Goal: Contribute content: Contribute content

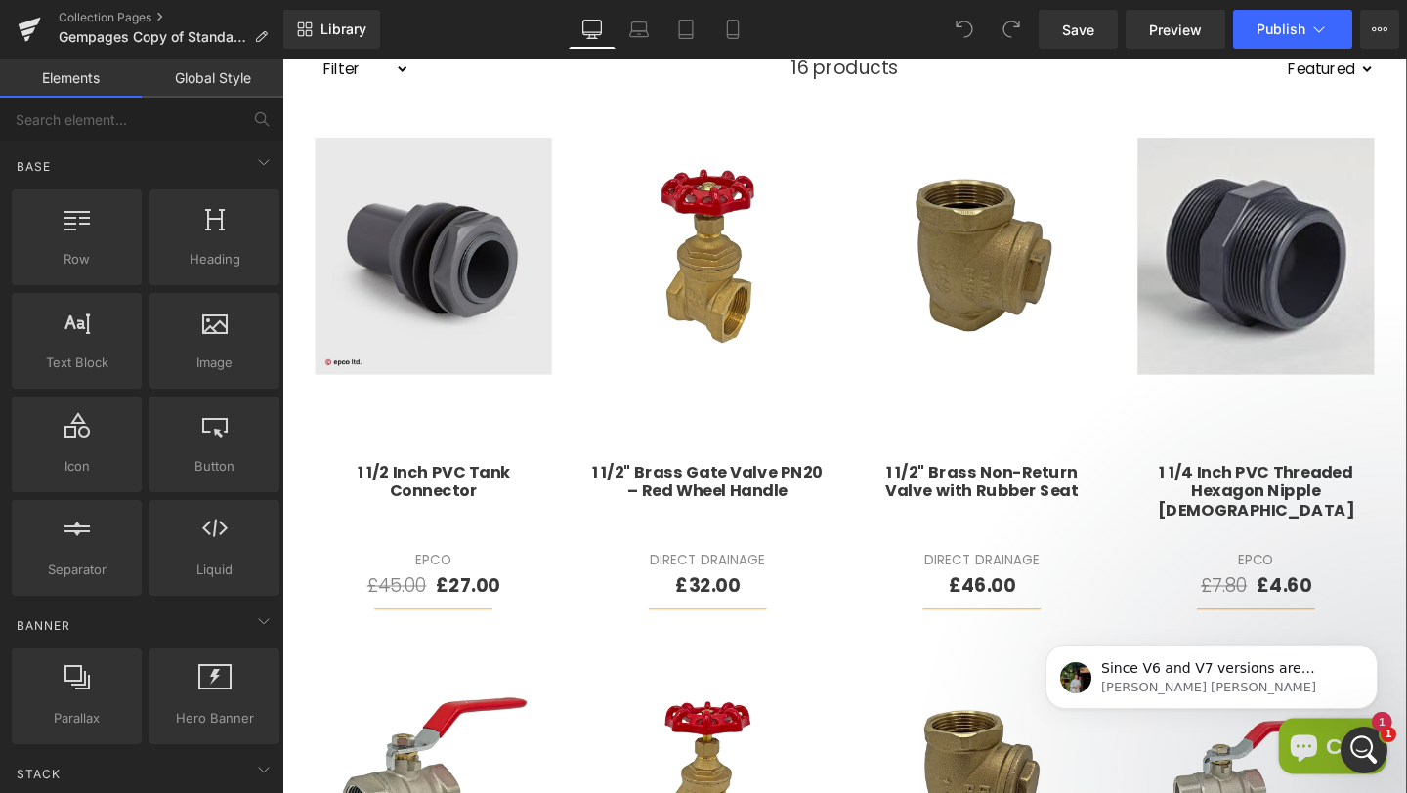
scroll to position [707, 0]
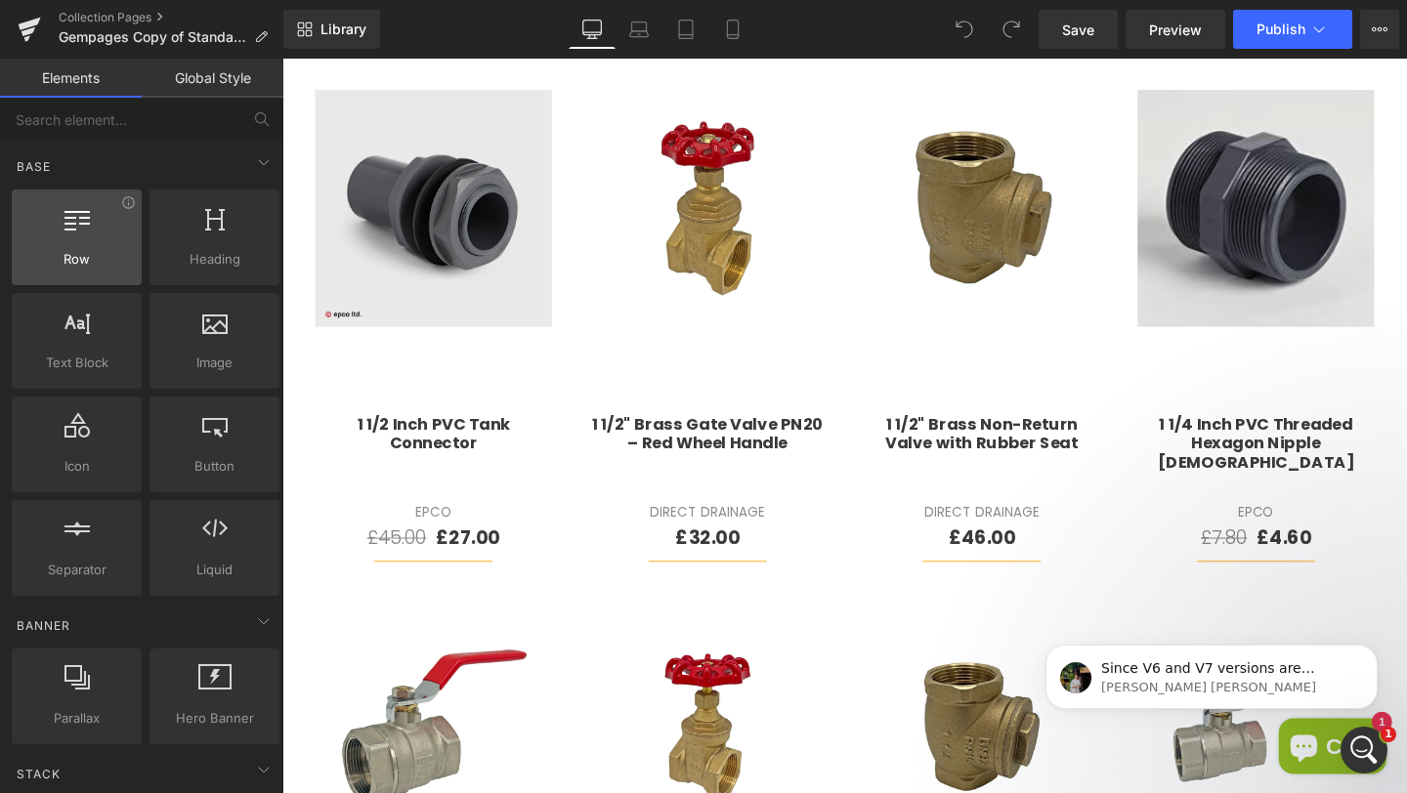
click at [92, 219] on div at bounding box center [77, 227] width 118 height 44
click at [122, 136] on input "text" at bounding box center [120, 119] width 240 height 43
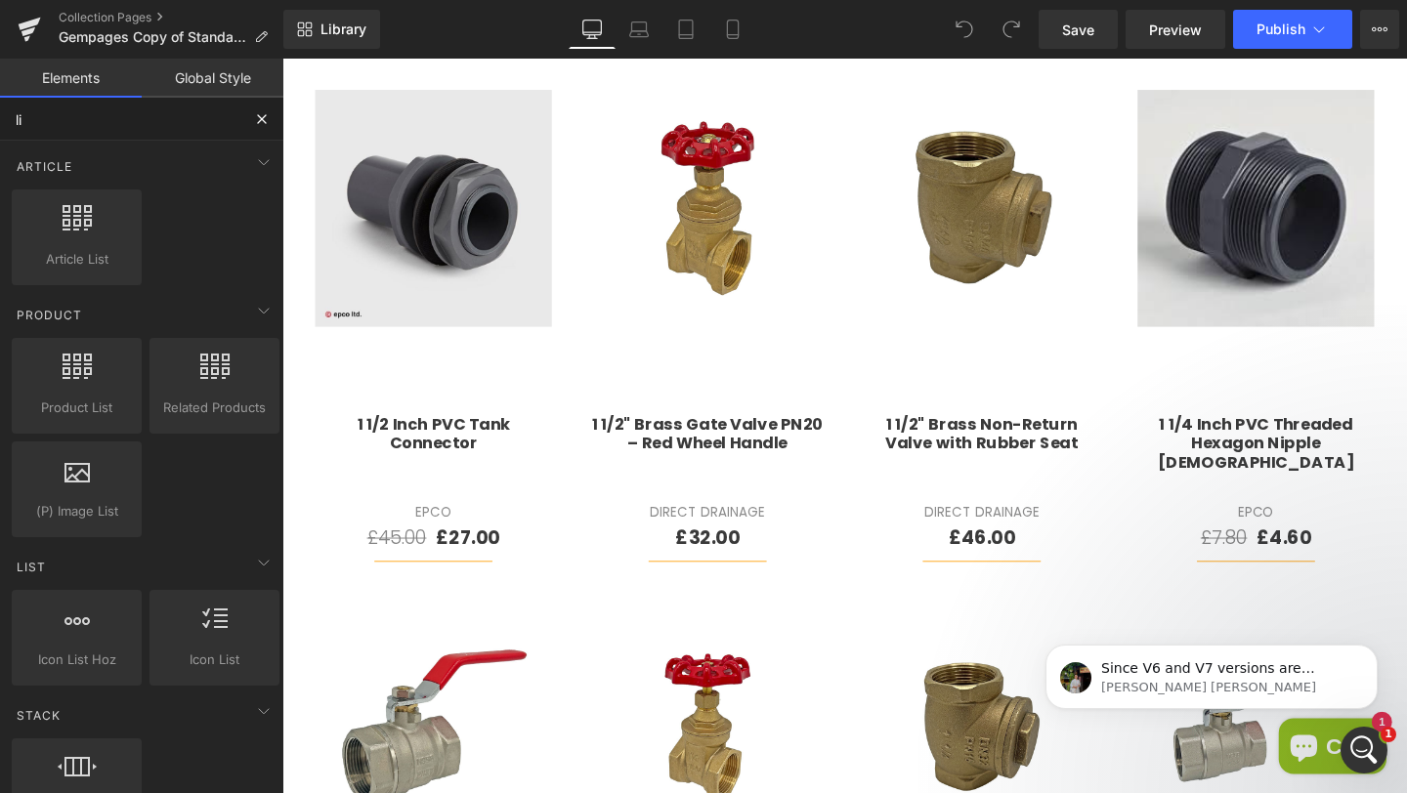
type input "liq"
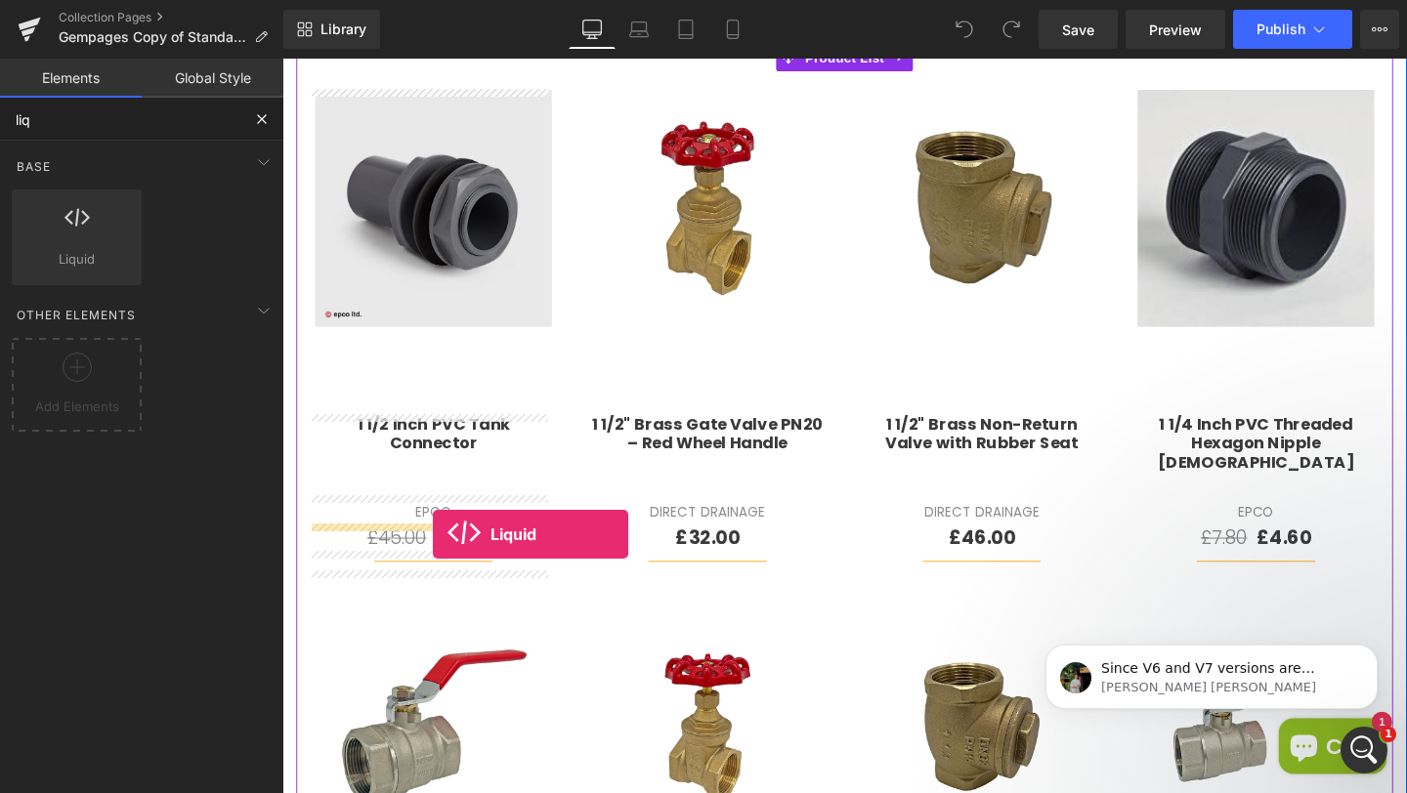
drag, startPoint x: 401, startPoint y: 319, endPoint x: 441, endPoint y: 559, distance: 242.7
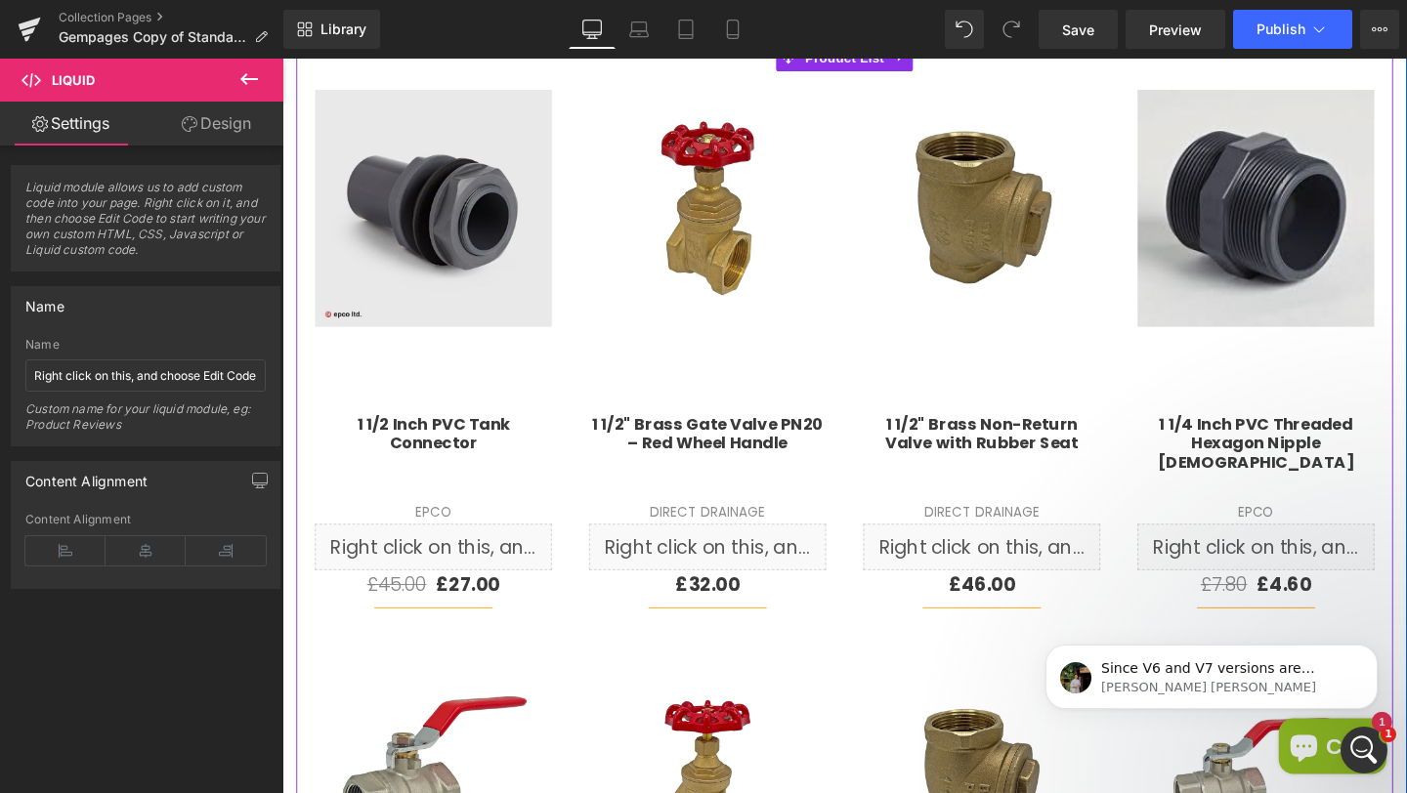
click at [596, 511] on div "Sale Off (P) Image 1 1/2" Brass Gate Valve PN20 – Red Wheel Handle (P) Title Di…" at bounding box center [729, 369] width 288 height 594
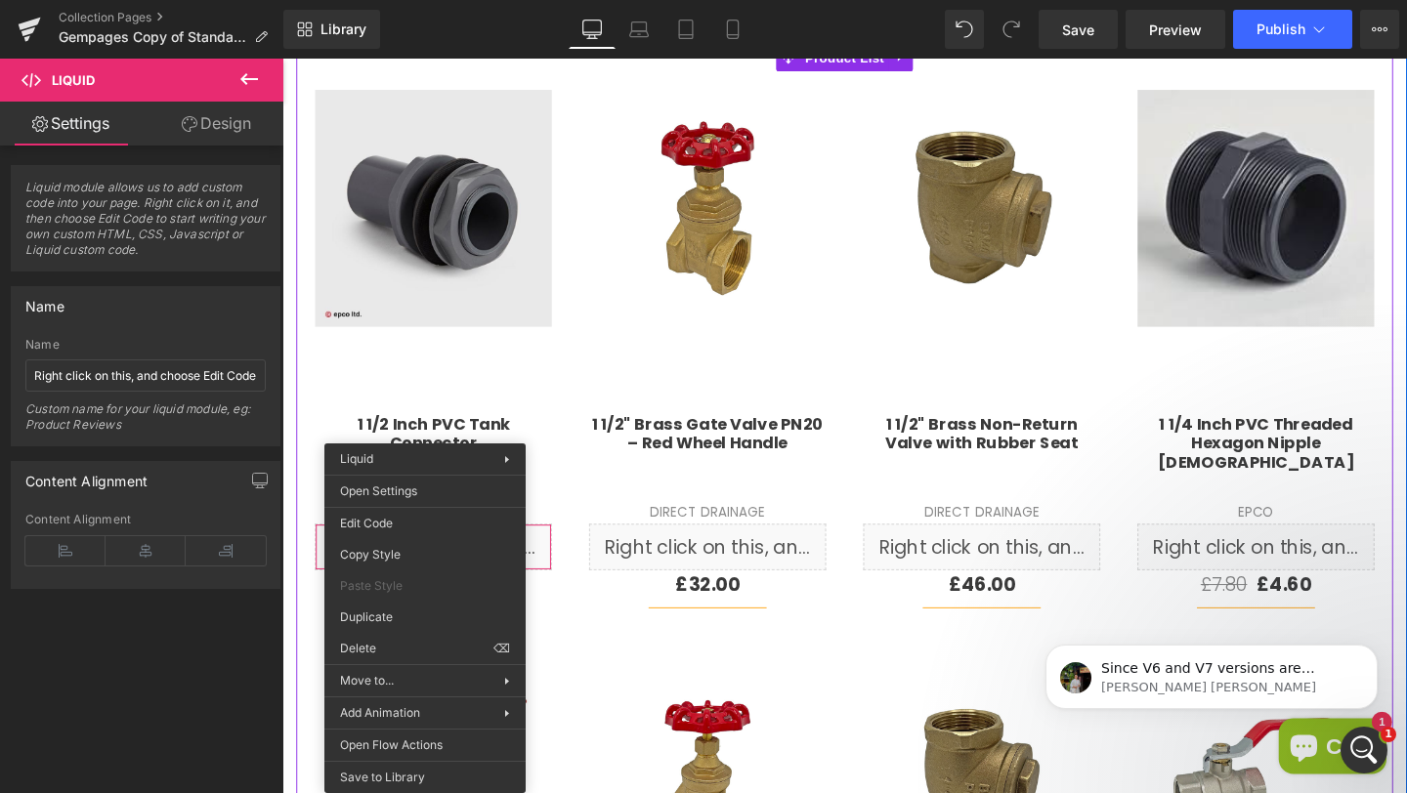
drag, startPoint x: 427, startPoint y: 570, endPoint x: 703, endPoint y: 595, distance: 277.6
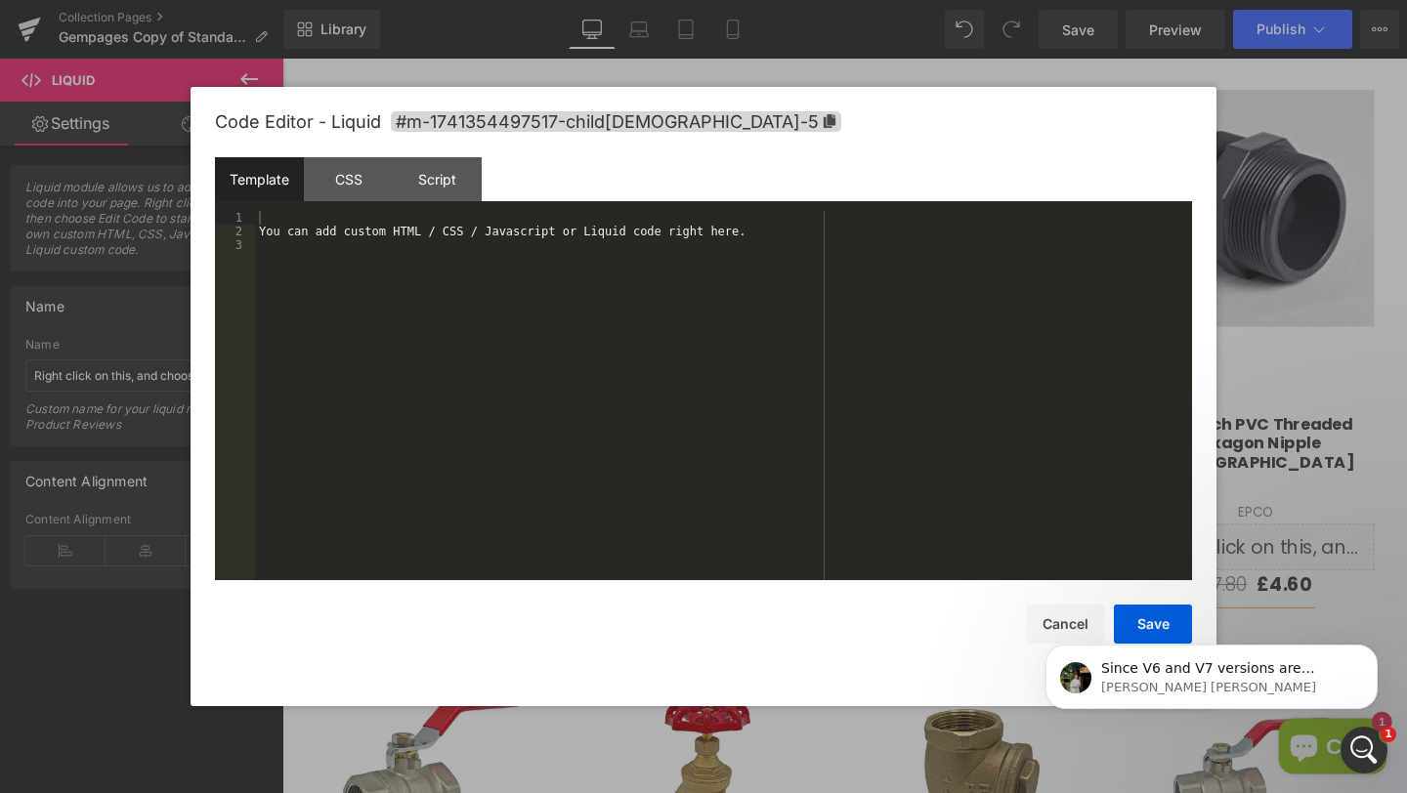
click at [409, 0] on div "Liquid You are previewing how the will restyle your page. You can not edit Elem…" at bounding box center [703, 0] width 1407 height 0
click at [549, 369] on div "You can add custom HTML / CSS / Javascript or Liquid code right here." at bounding box center [723, 409] width 937 height 397
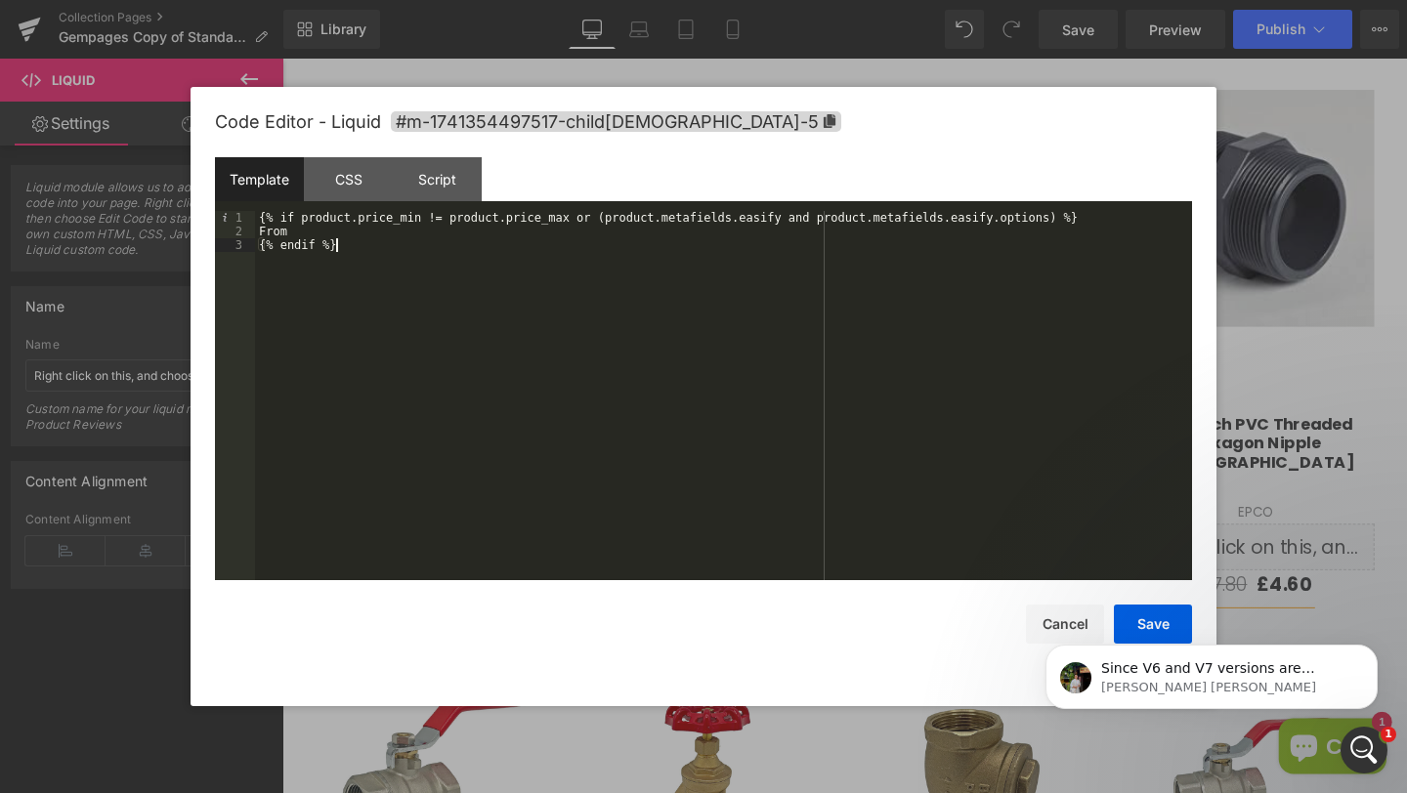
click at [1139, 619] on body "Since V6 and V7 versions are completely separated. Therefore all of your work o…" at bounding box center [1211, 672] width 375 height 121
click at [1362, 646] on button "Dismiss notification" at bounding box center [1371, 650] width 25 height 25
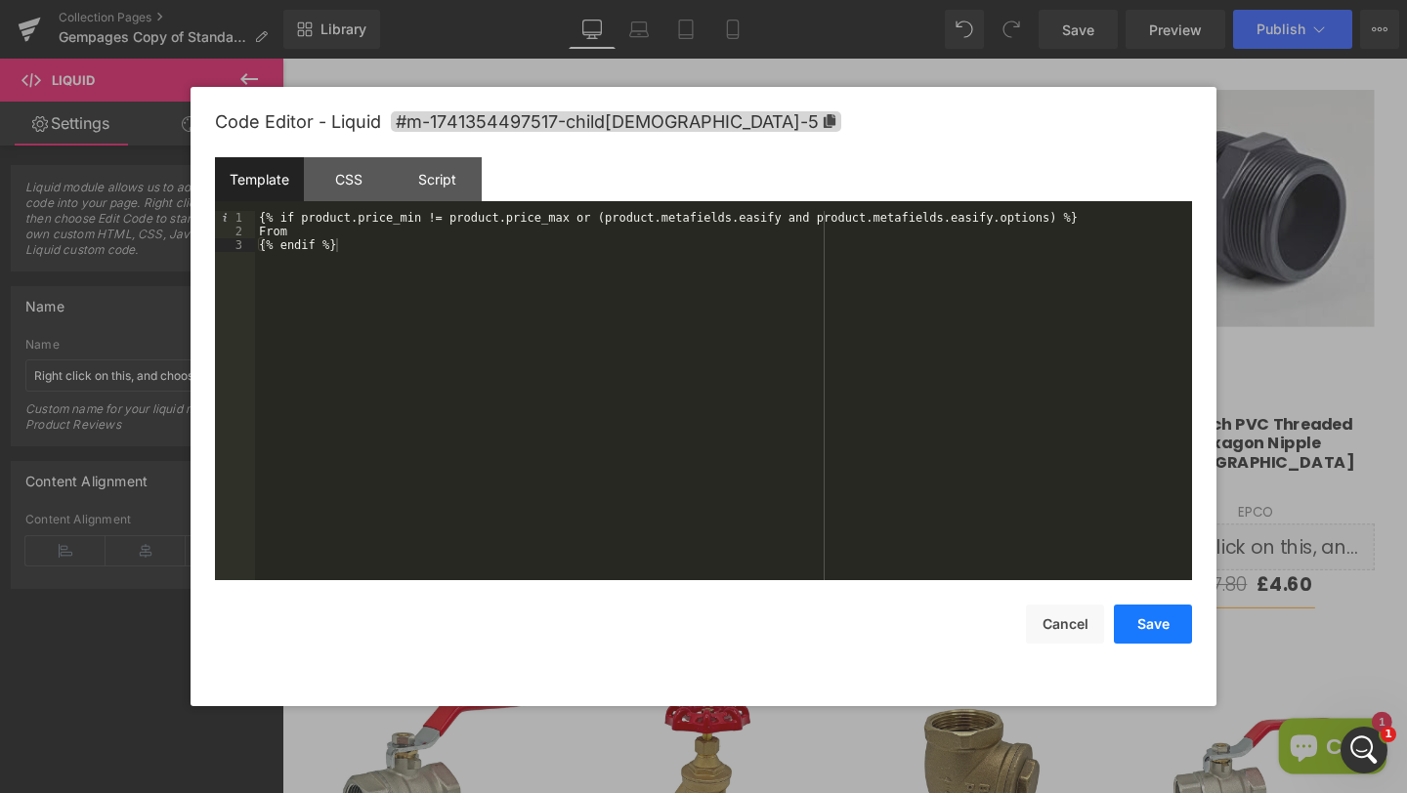
click at [1163, 626] on button "Save" at bounding box center [1153, 624] width 78 height 39
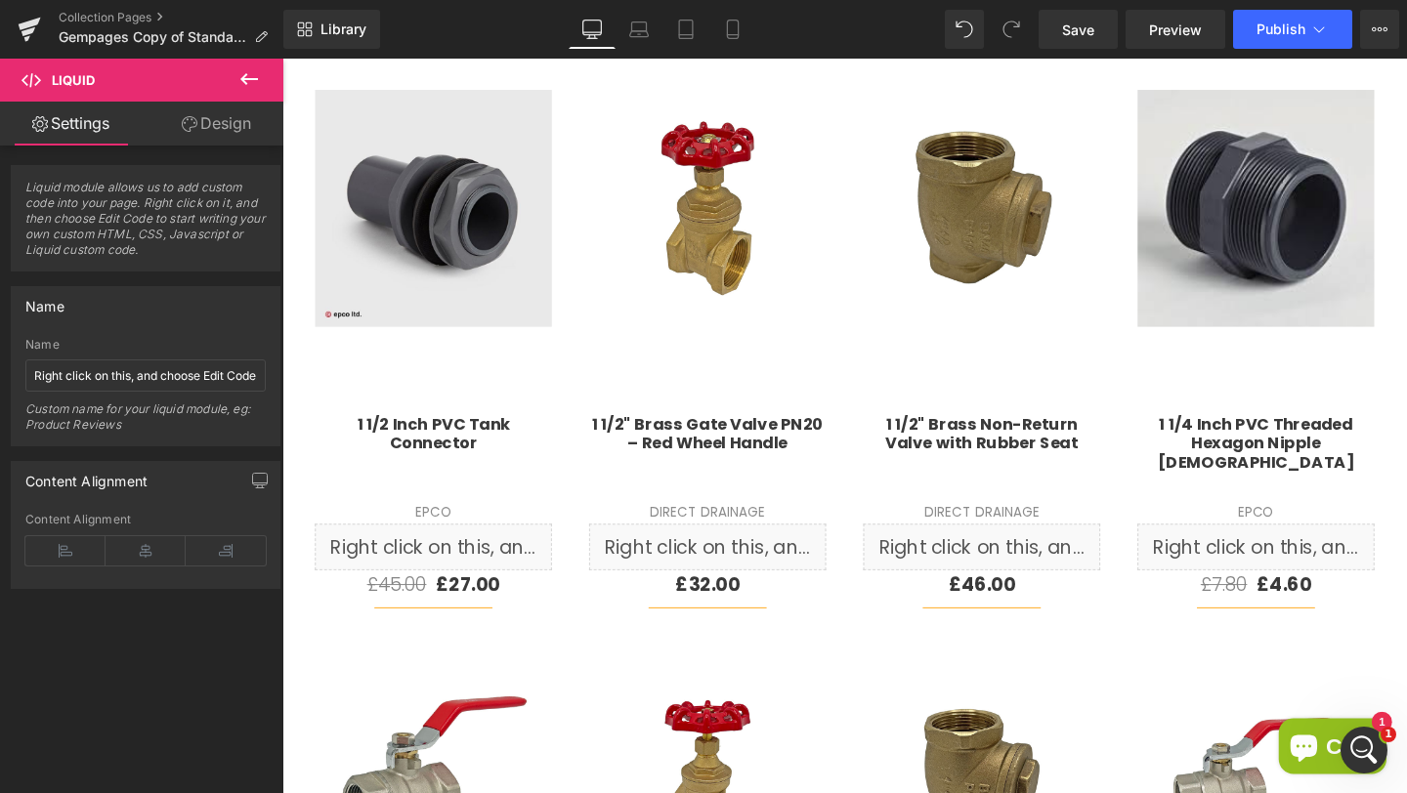
click at [258, 77] on icon at bounding box center [248, 78] width 23 height 23
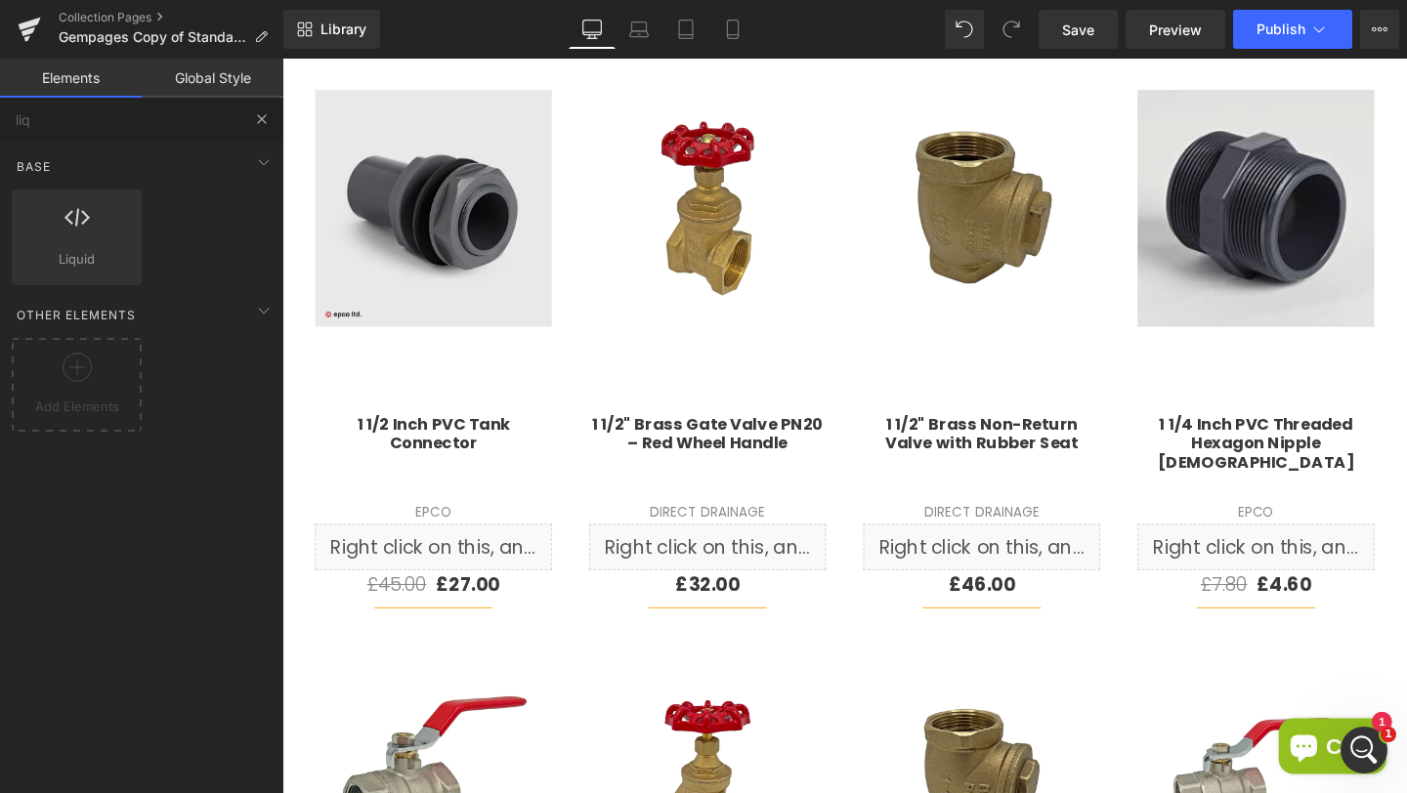
click at [250, 114] on button at bounding box center [261, 119] width 43 height 43
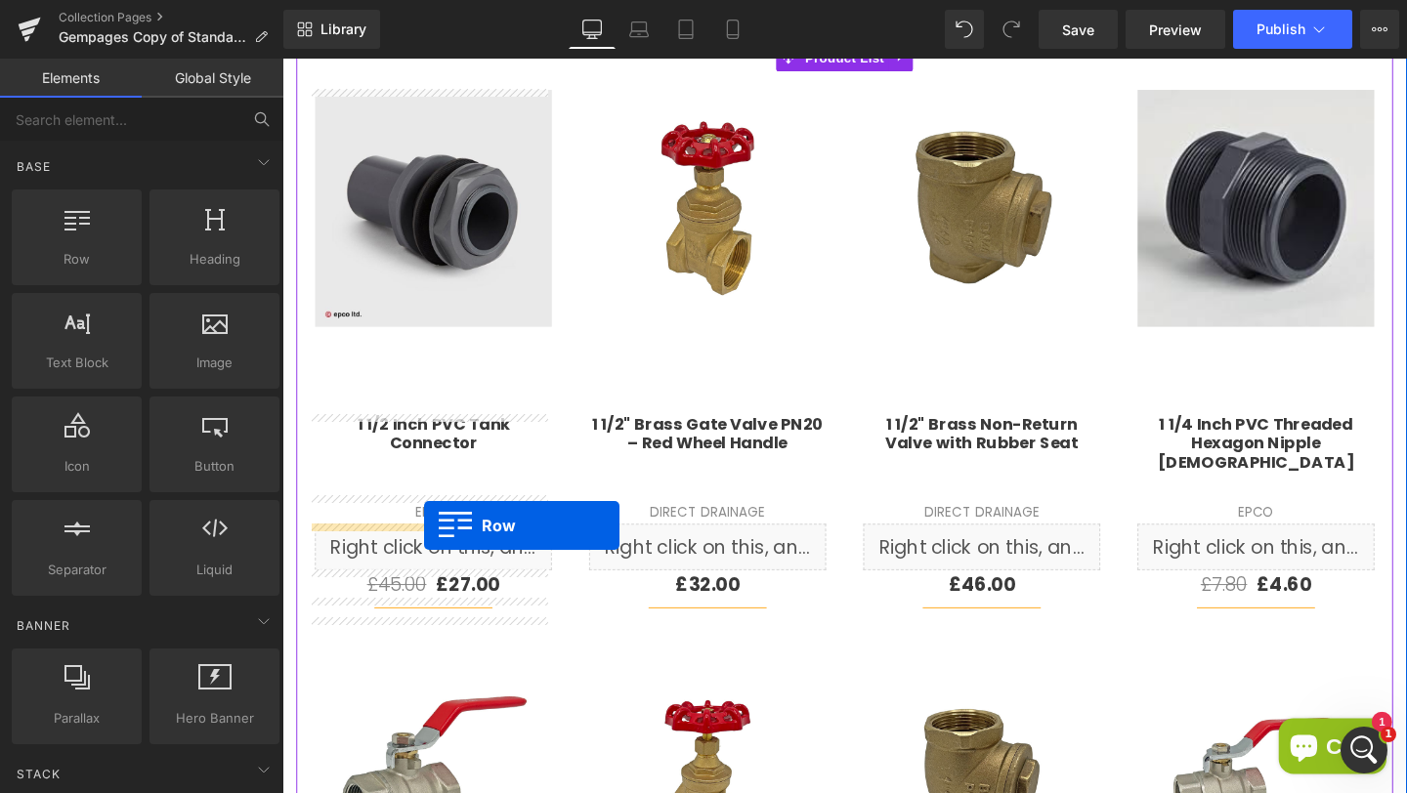
drag, startPoint x: 436, startPoint y: 350, endPoint x: 431, endPoint y: 549, distance: 199.3
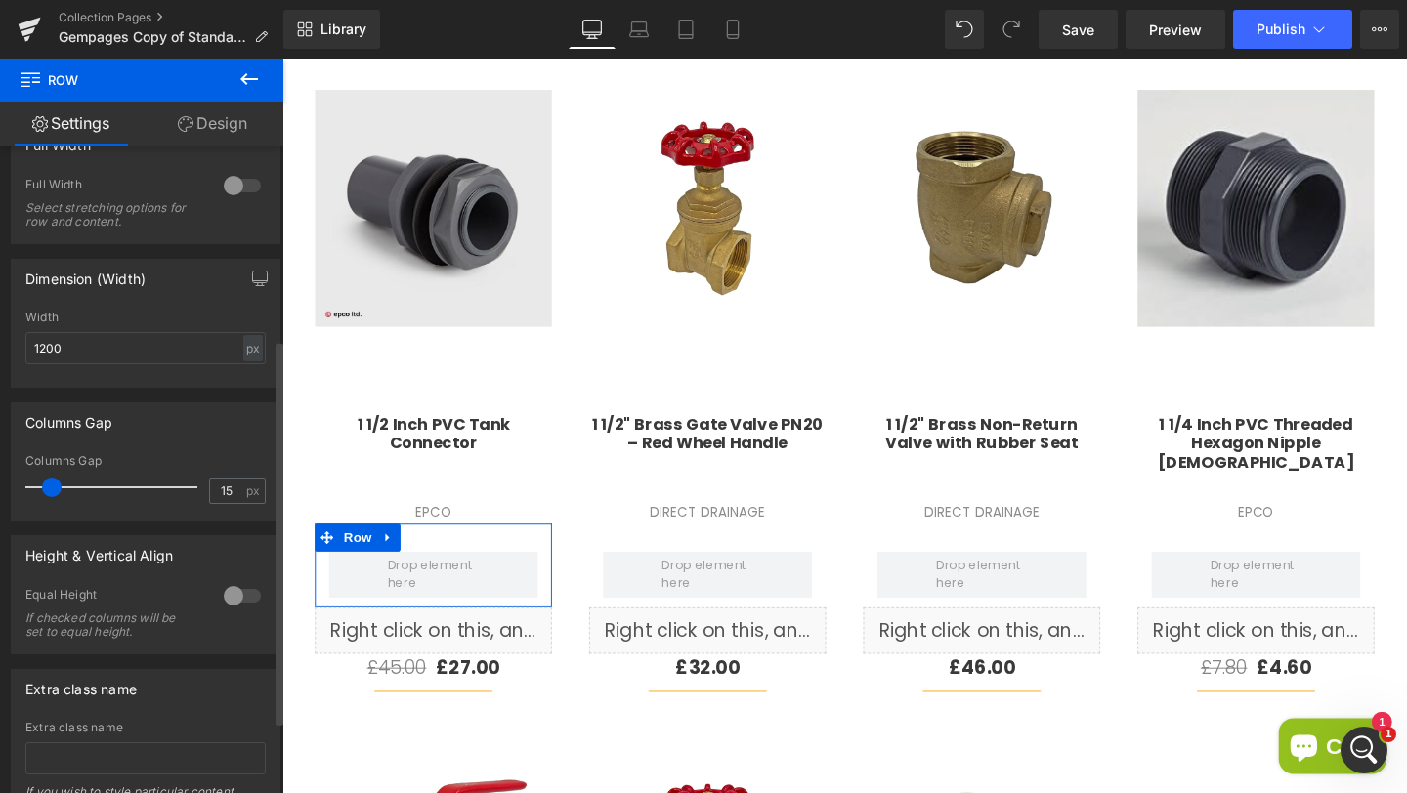
scroll to position [330, 0]
type input "0"
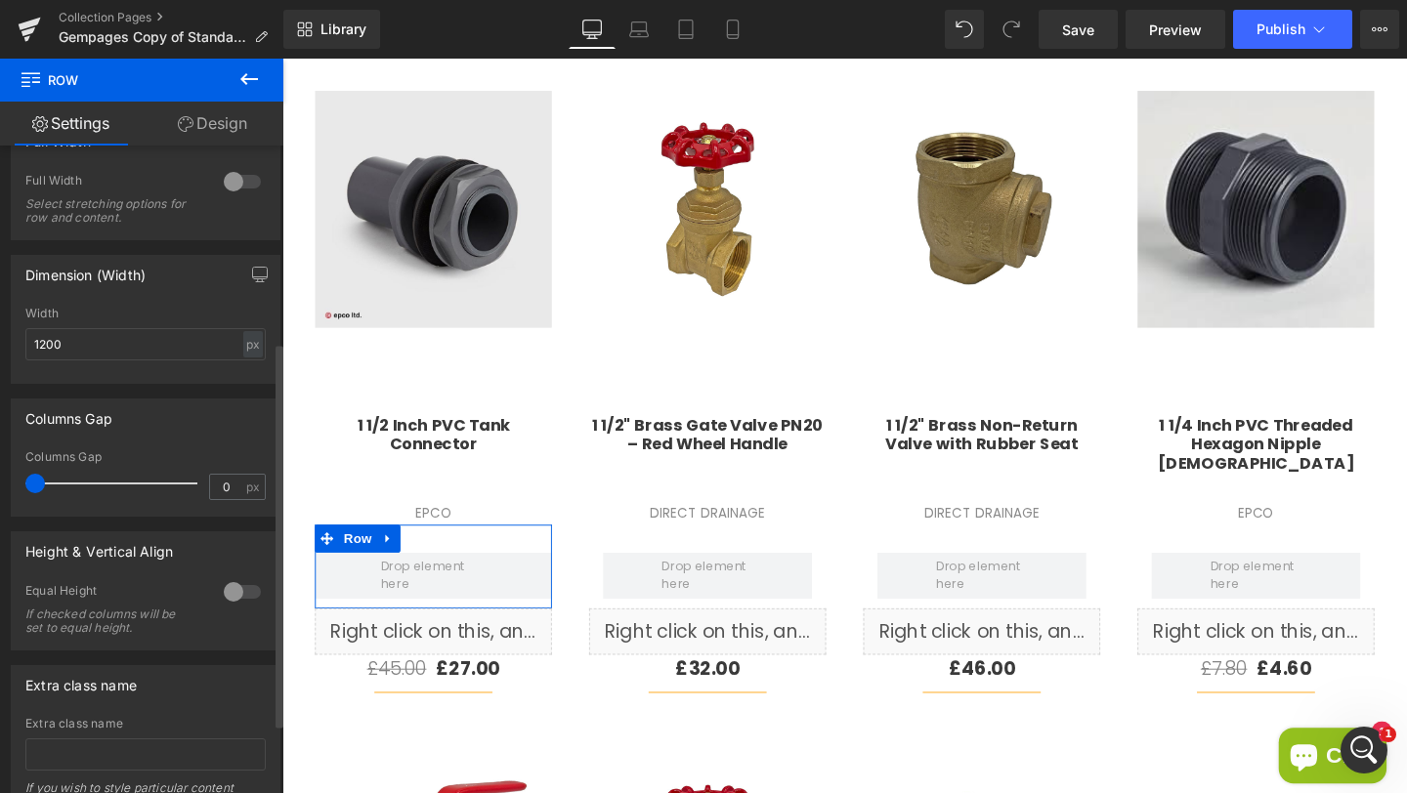
drag, startPoint x: 51, startPoint y: 481, endPoint x: 0, endPoint y: 489, distance: 51.6
click at [0, 489] on div "Columns Gap 0px Columns Gap 0 px" at bounding box center [146, 450] width 292 height 133
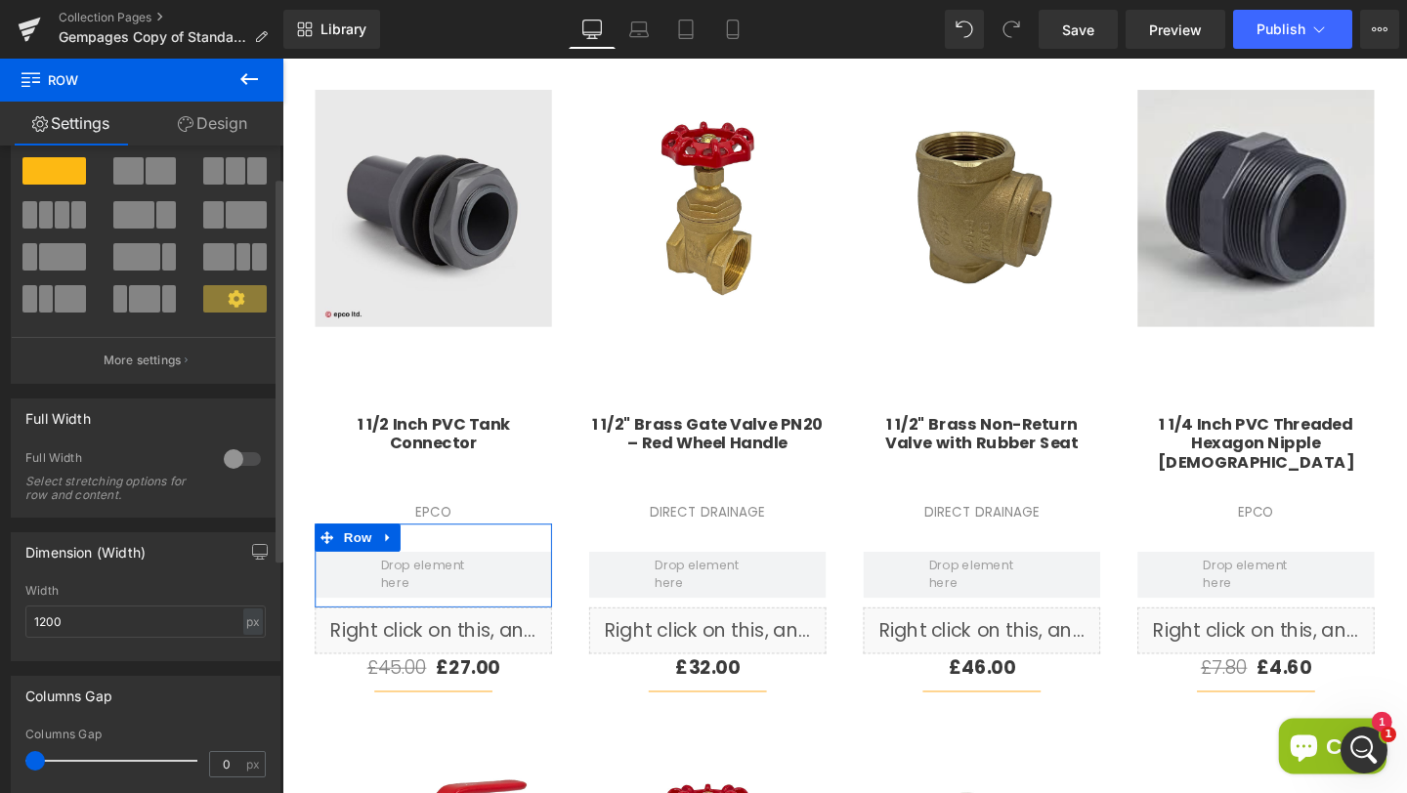
scroll to position [0, 0]
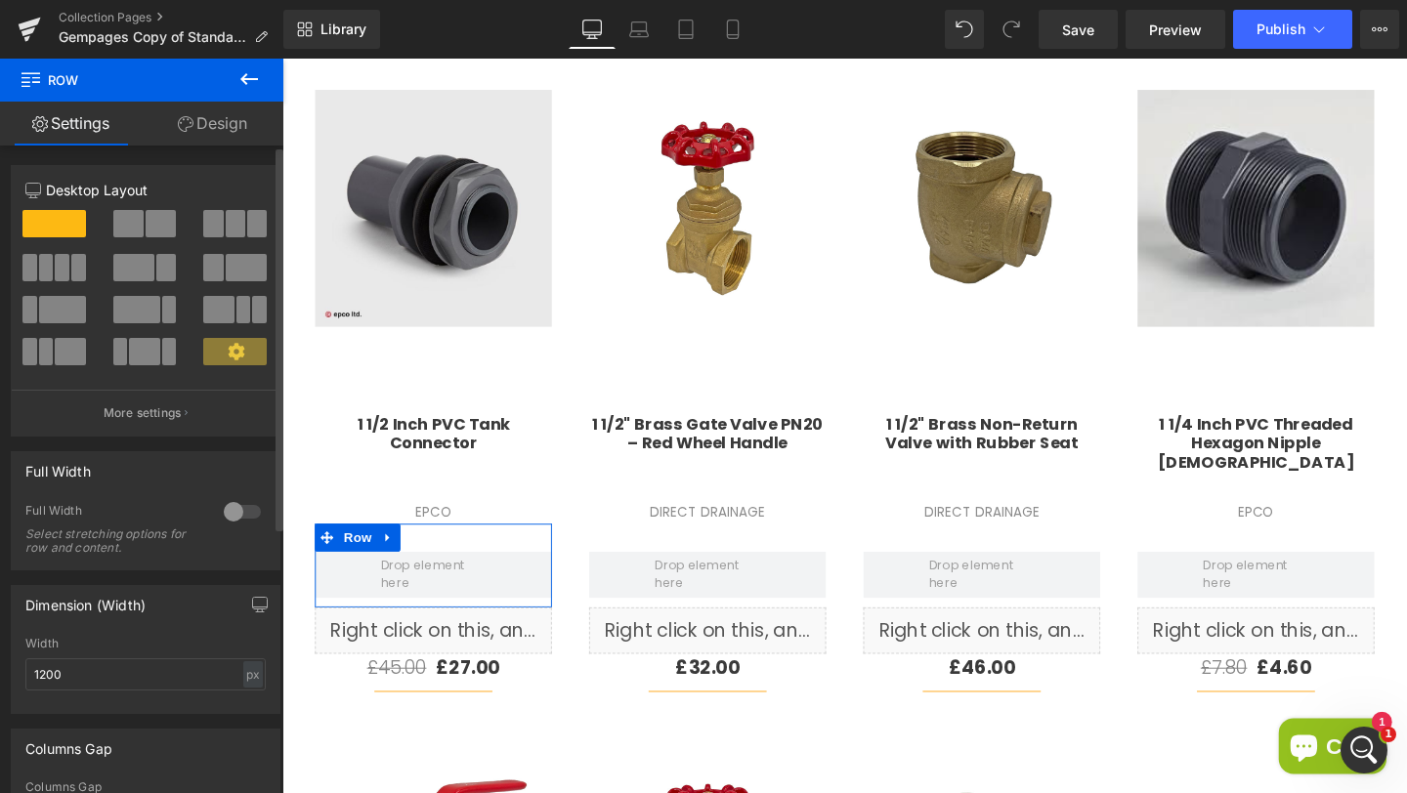
click at [123, 214] on span at bounding box center [128, 223] width 30 height 27
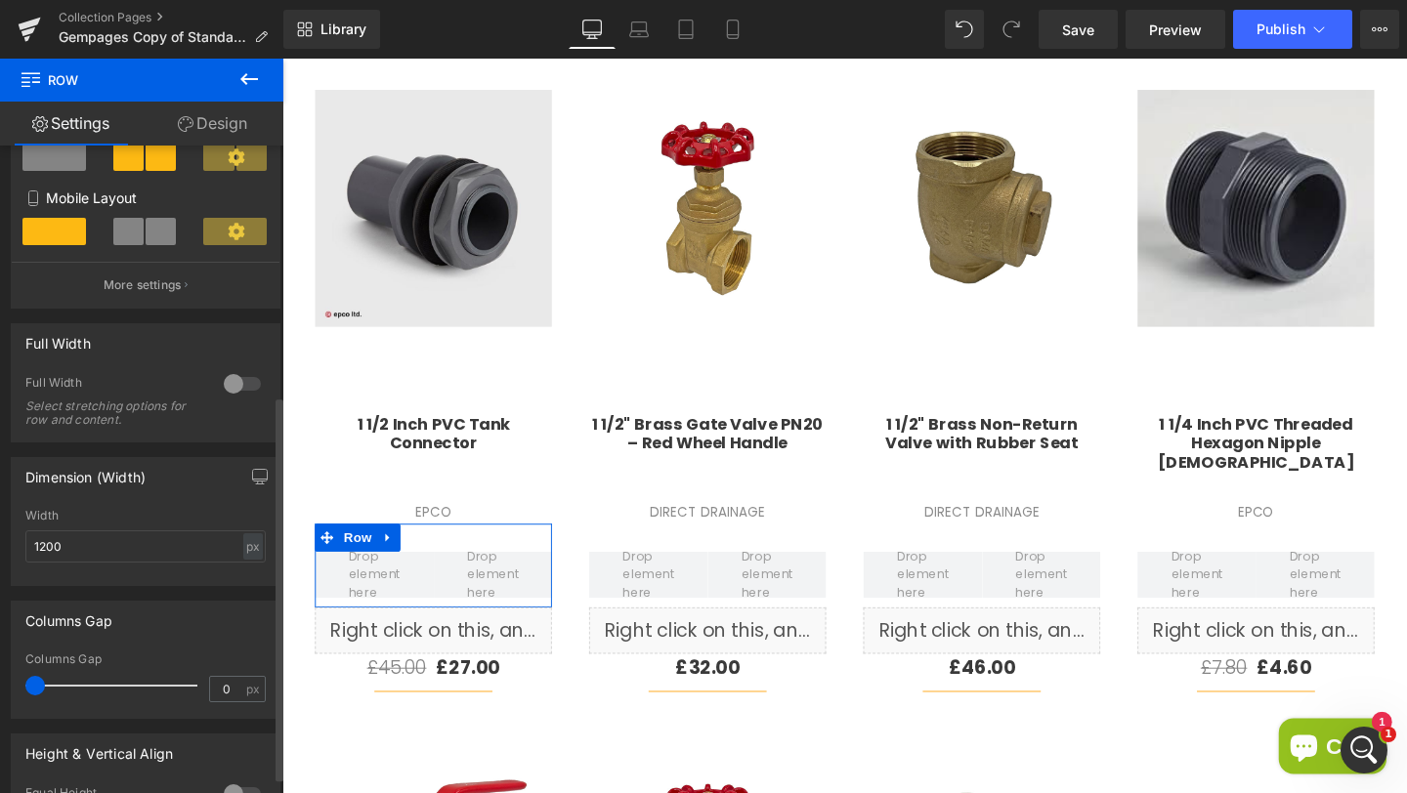
scroll to position [426, 0]
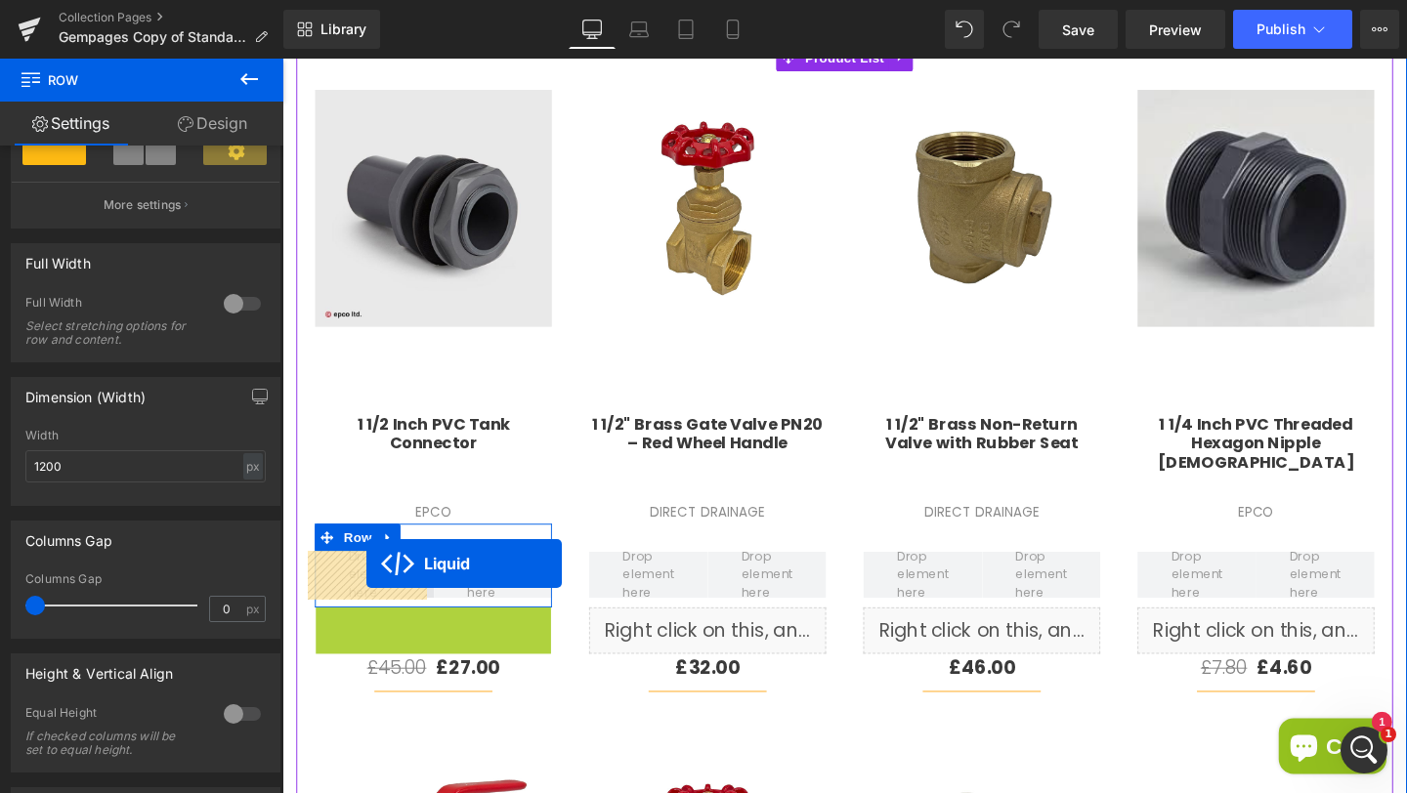
drag, startPoint x: 424, startPoint y: 671, endPoint x: 370, endPoint y: 590, distance: 97.3
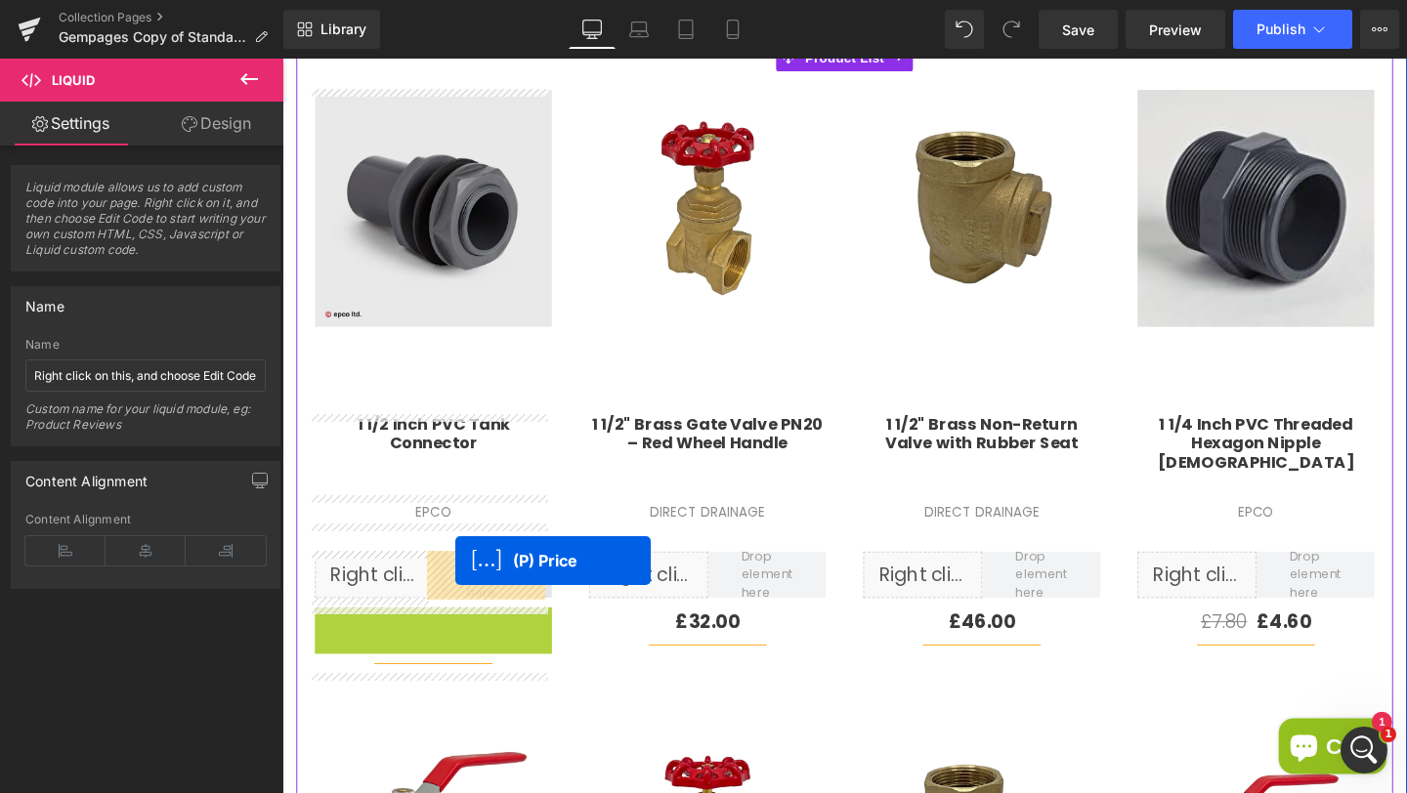
drag, startPoint x: 449, startPoint y: 647, endPoint x: 464, endPoint y: 586, distance: 62.3
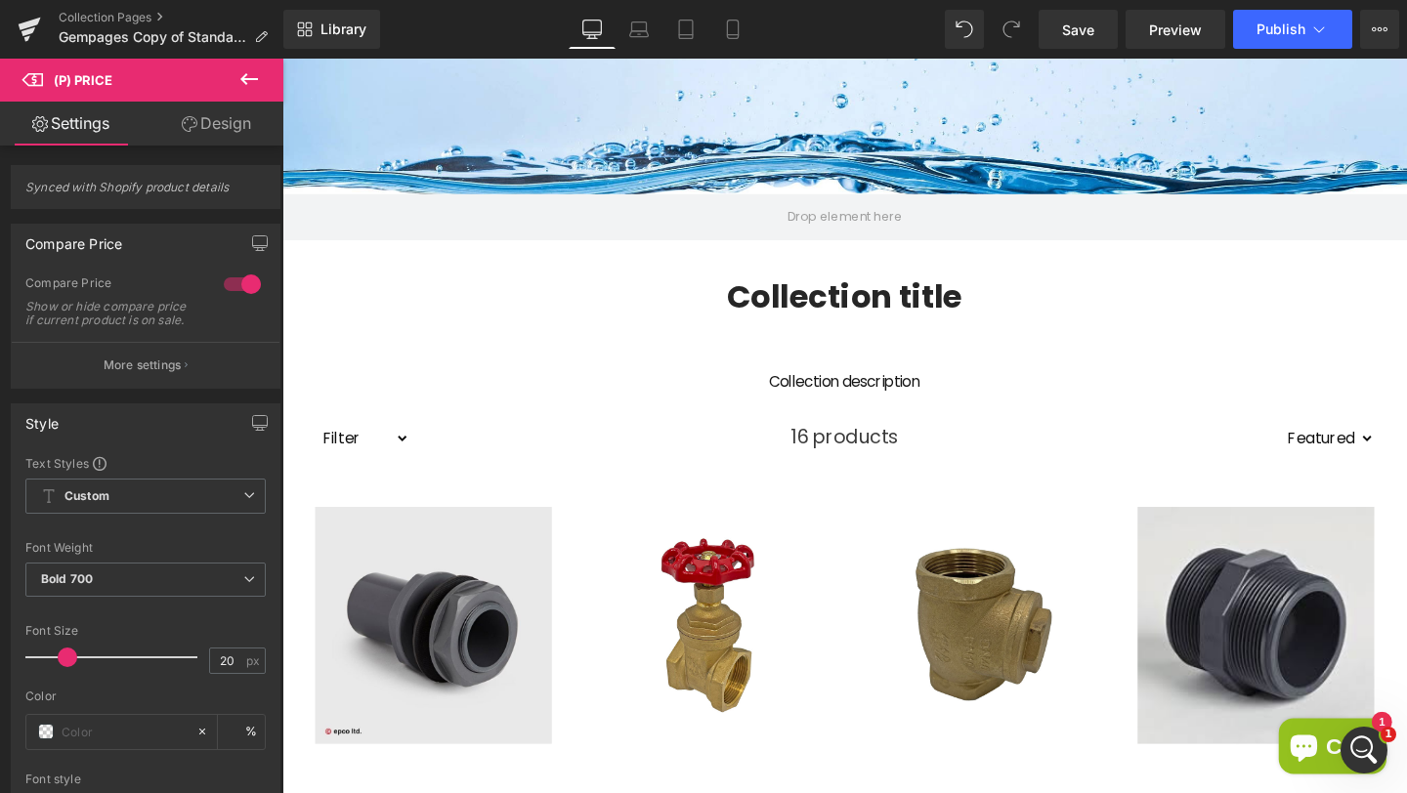
scroll to position [755, 0]
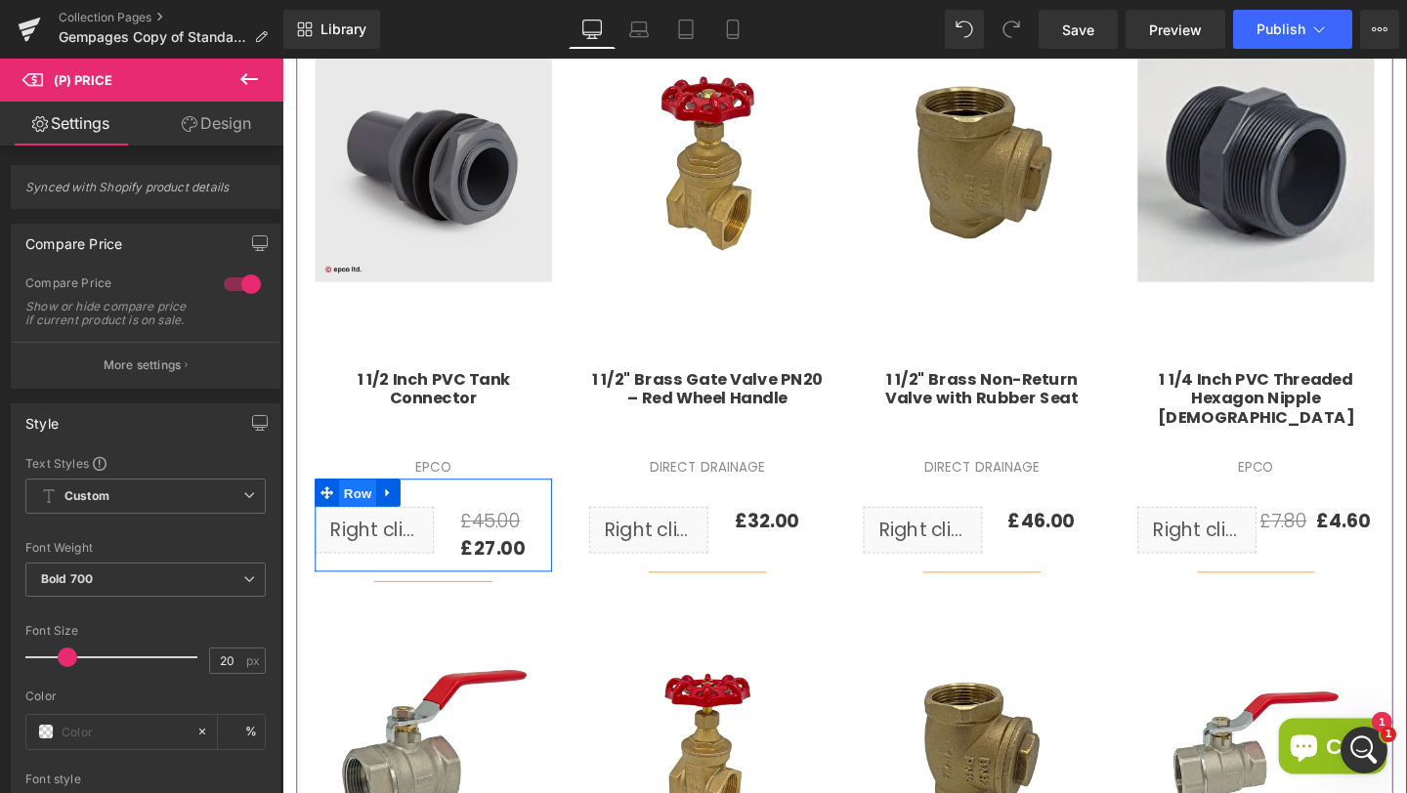
click at [349, 514] on span "Row" at bounding box center [361, 515] width 39 height 29
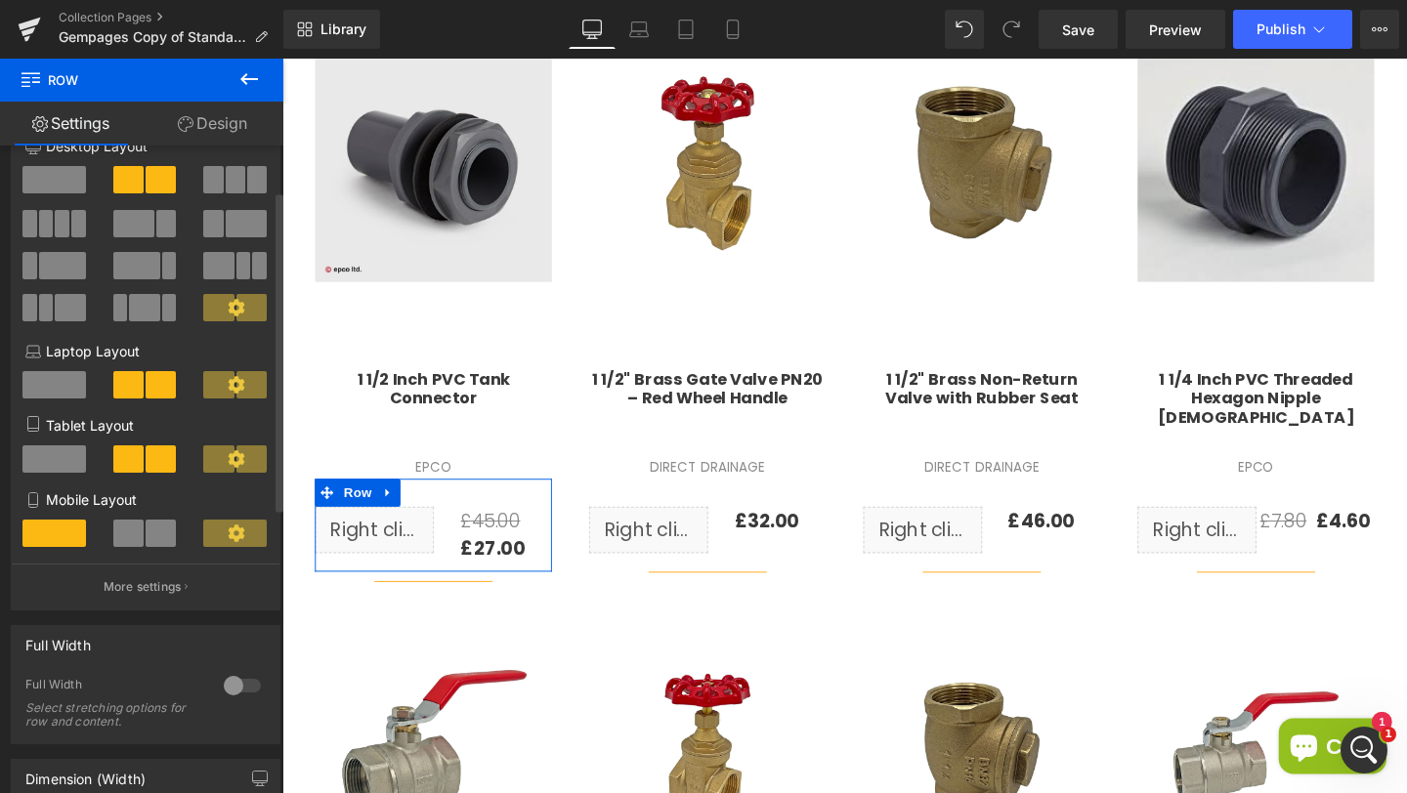
scroll to position [139, 0]
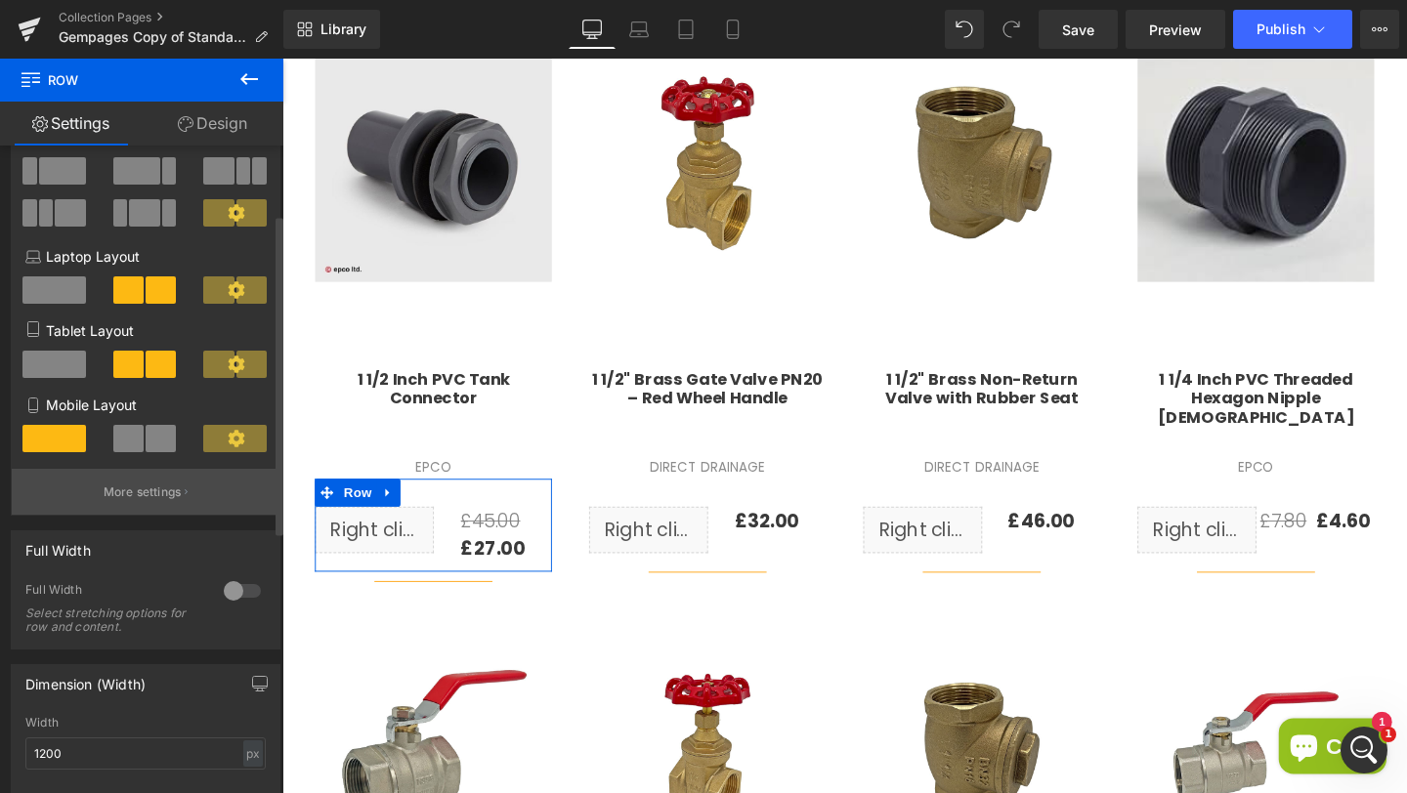
click at [130, 501] on p "More settings" at bounding box center [143, 493] width 78 height 18
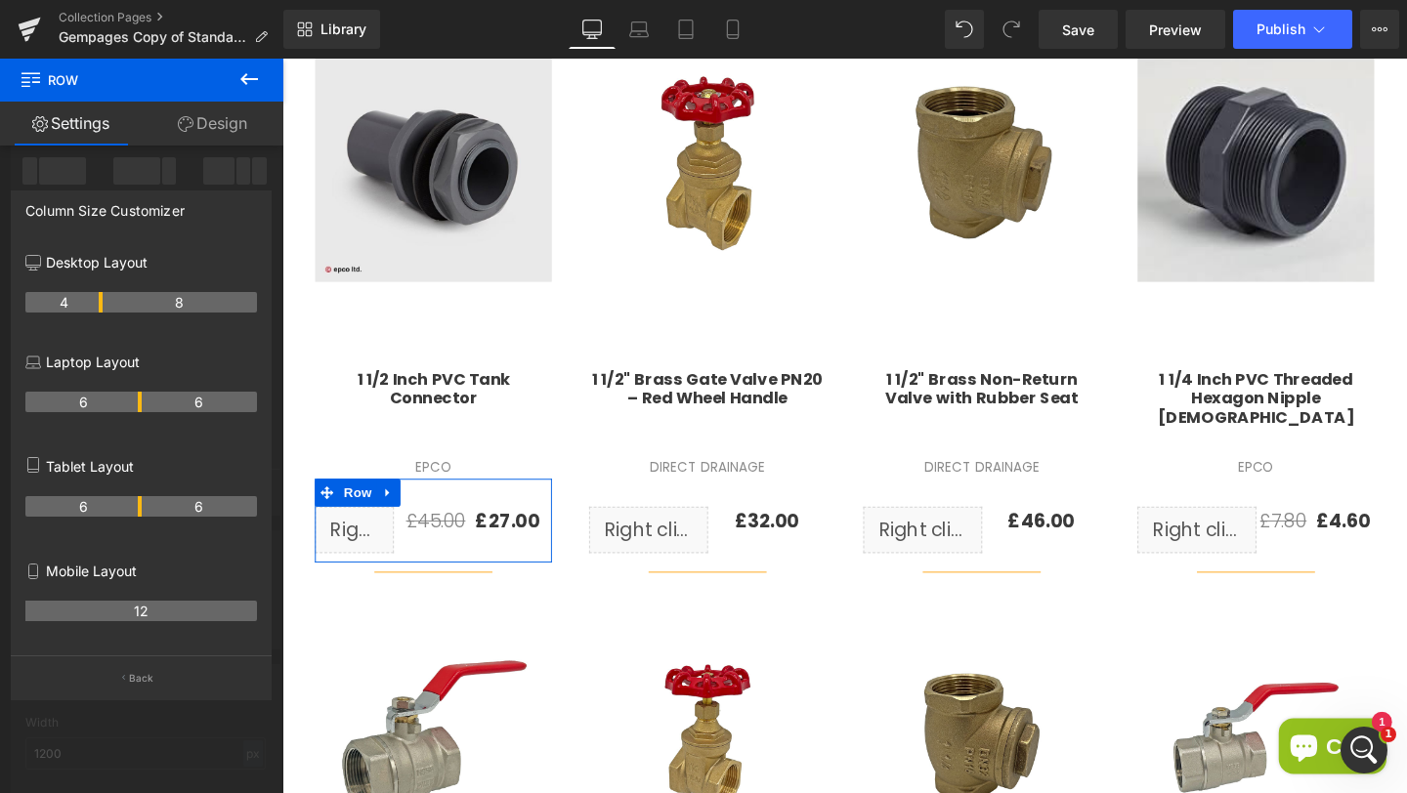
drag, startPoint x: 140, startPoint y: 302, endPoint x: 103, endPoint y: 304, distance: 37.2
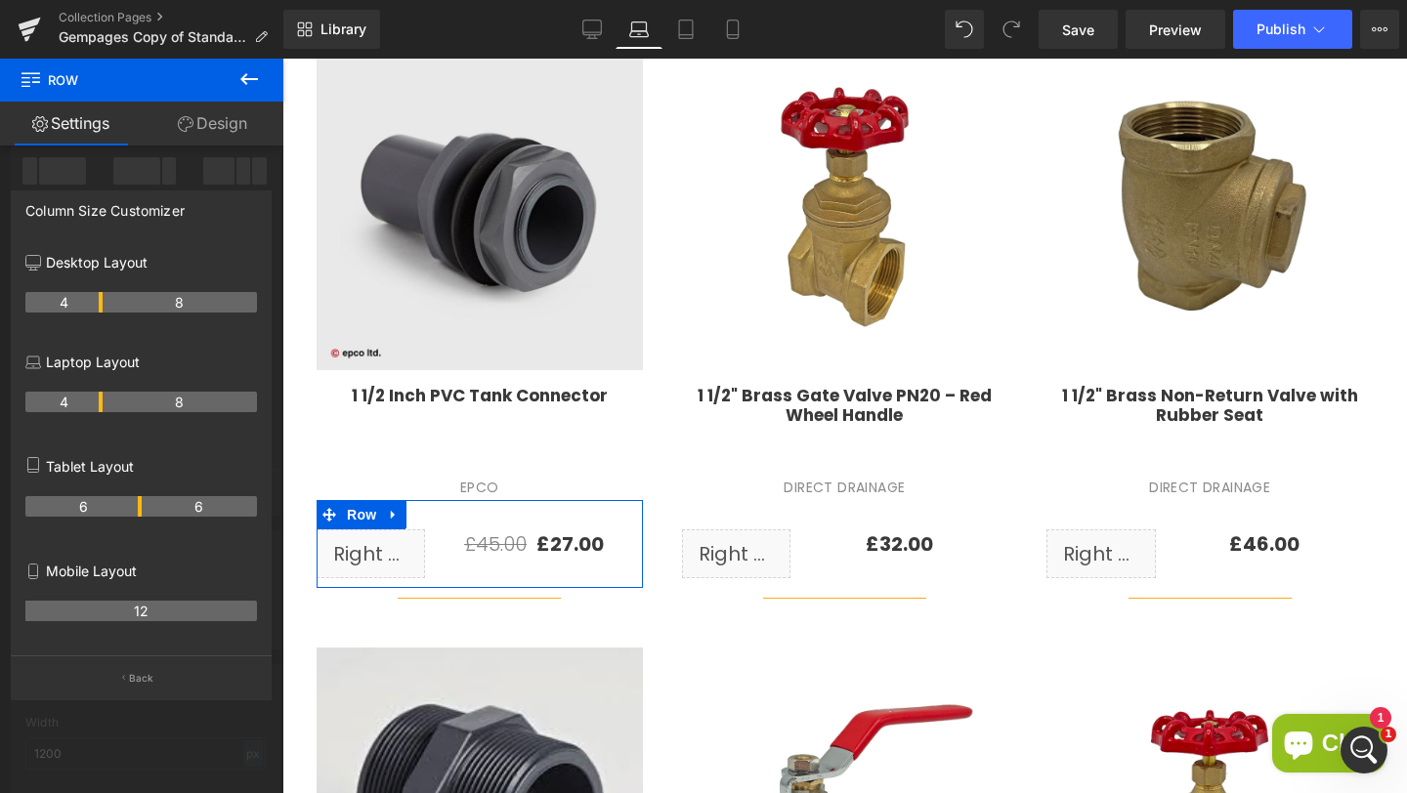
drag, startPoint x: 137, startPoint y: 401, endPoint x: 96, endPoint y: 402, distance: 41.1
click at [96, 402] on th "4" at bounding box center [63, 402] width 77 height 21
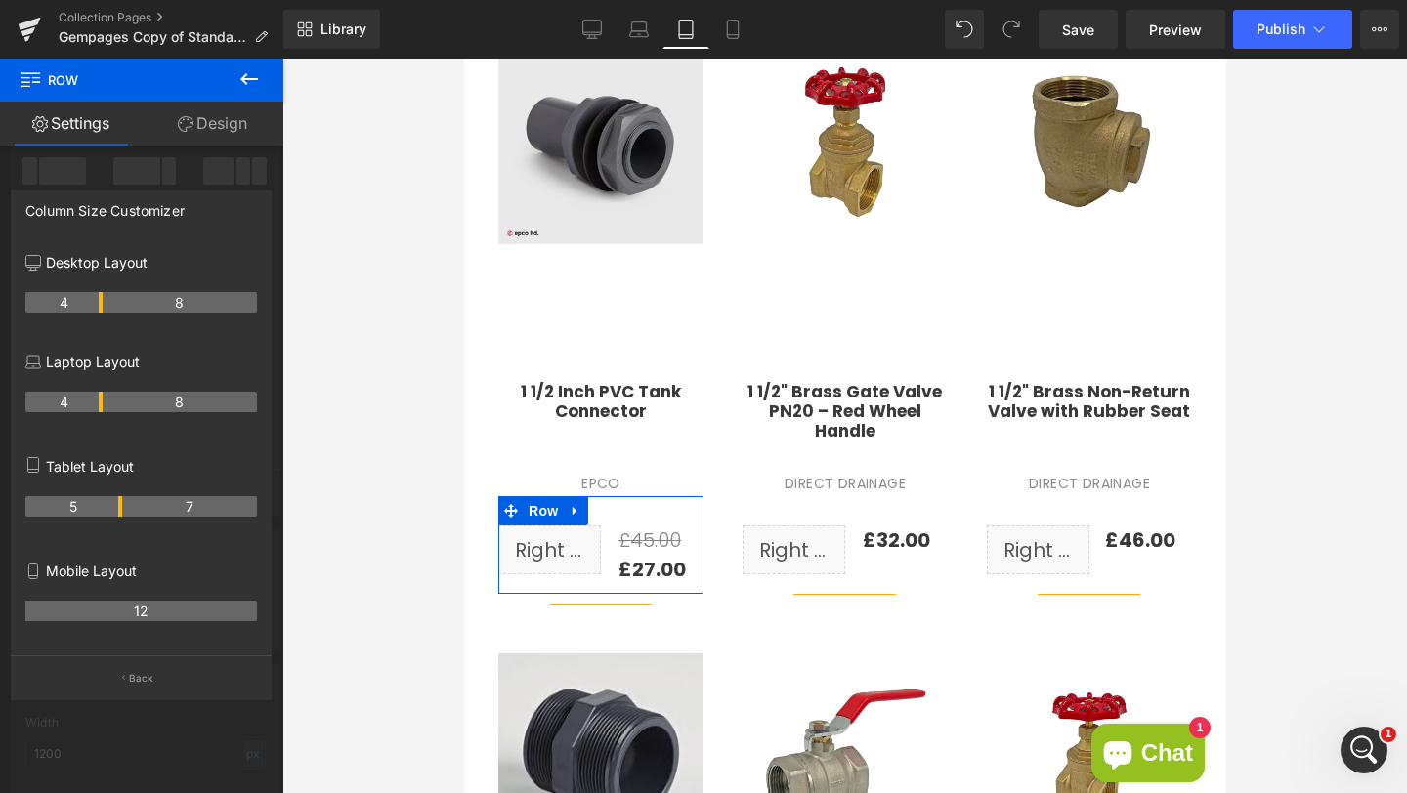
scroll to position [751, 0]
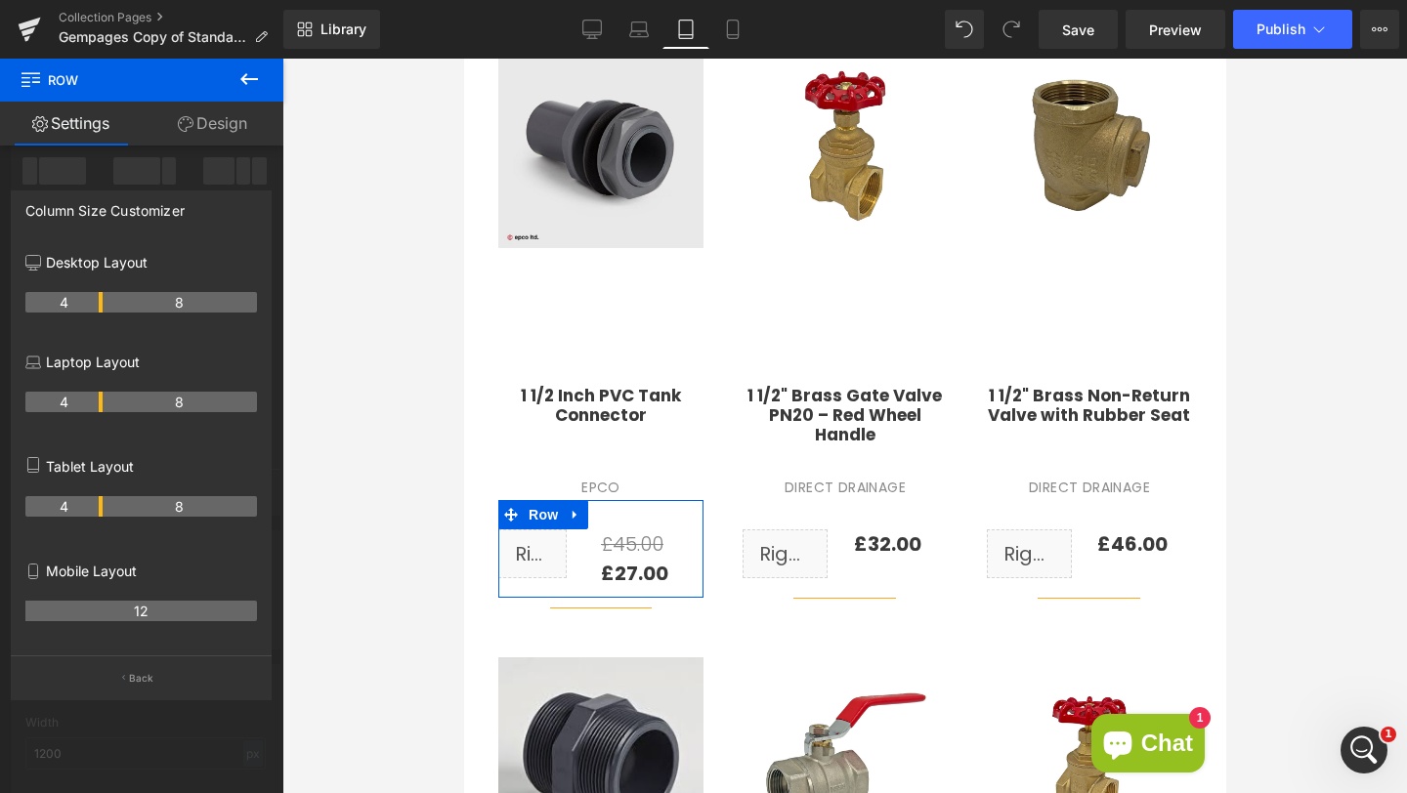
drag, startPoint x: 137, startPoint y: 506, endPoint x: 94, endPoint y: 504, distance: 43.0
click at [94, 504] on th "4" at bounding box center [63, 506] width 77 height 21
click at [240, 81] on icon at bounding box center [248, 78] width 23 height 23
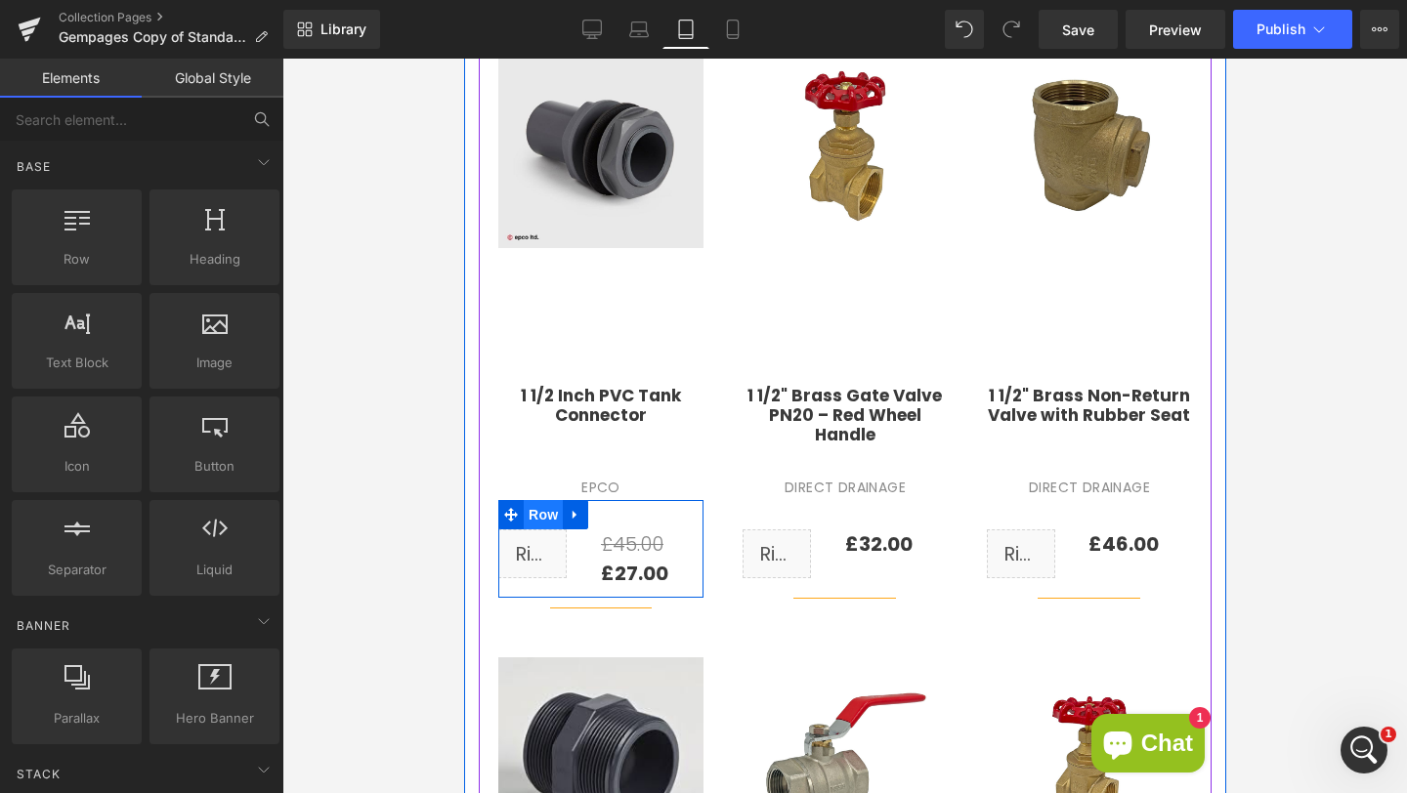
click at [528, 512] on span "Row" at bounding box center [542, 514] width 39 height 29
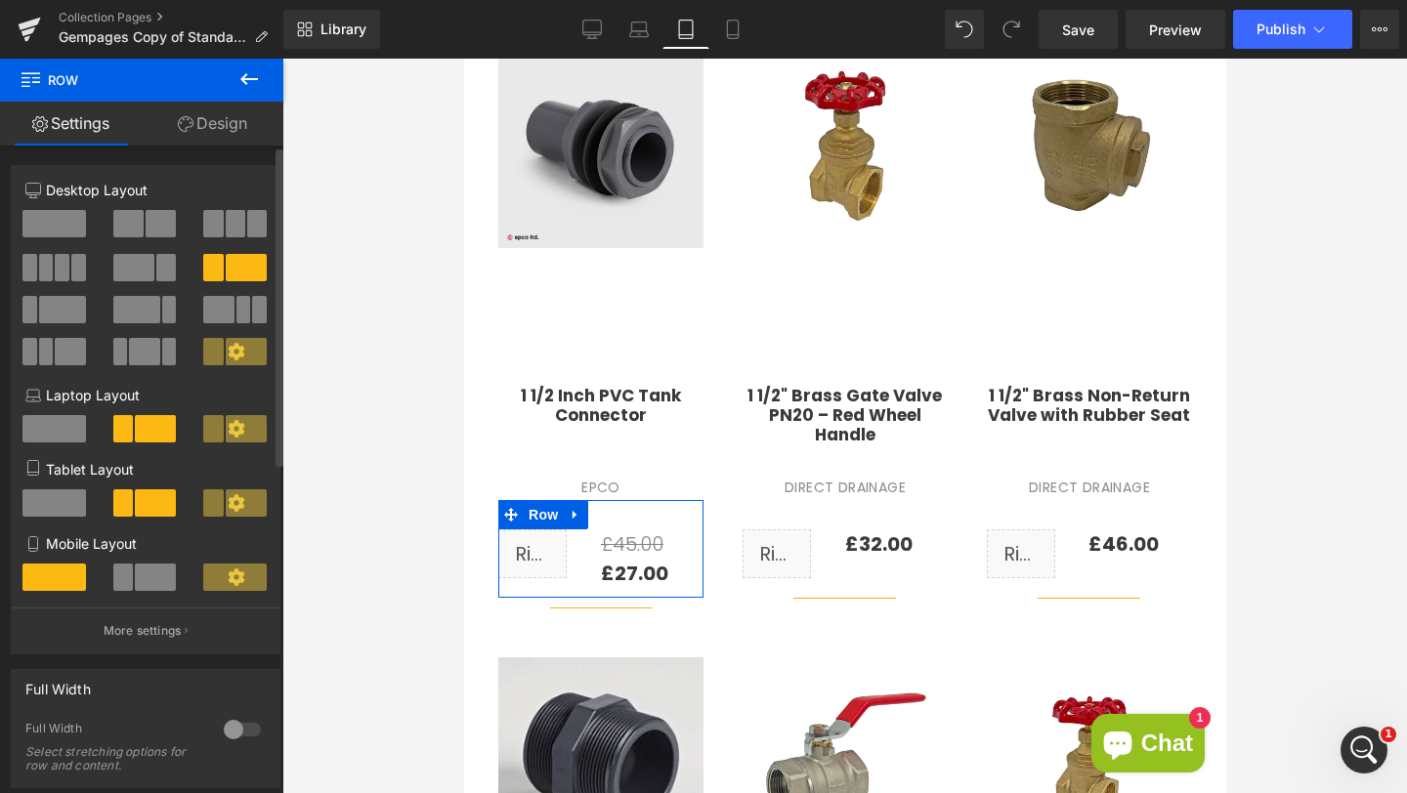
click at [123, 572] on span at bounding box center [123, 577] width 20 height 27
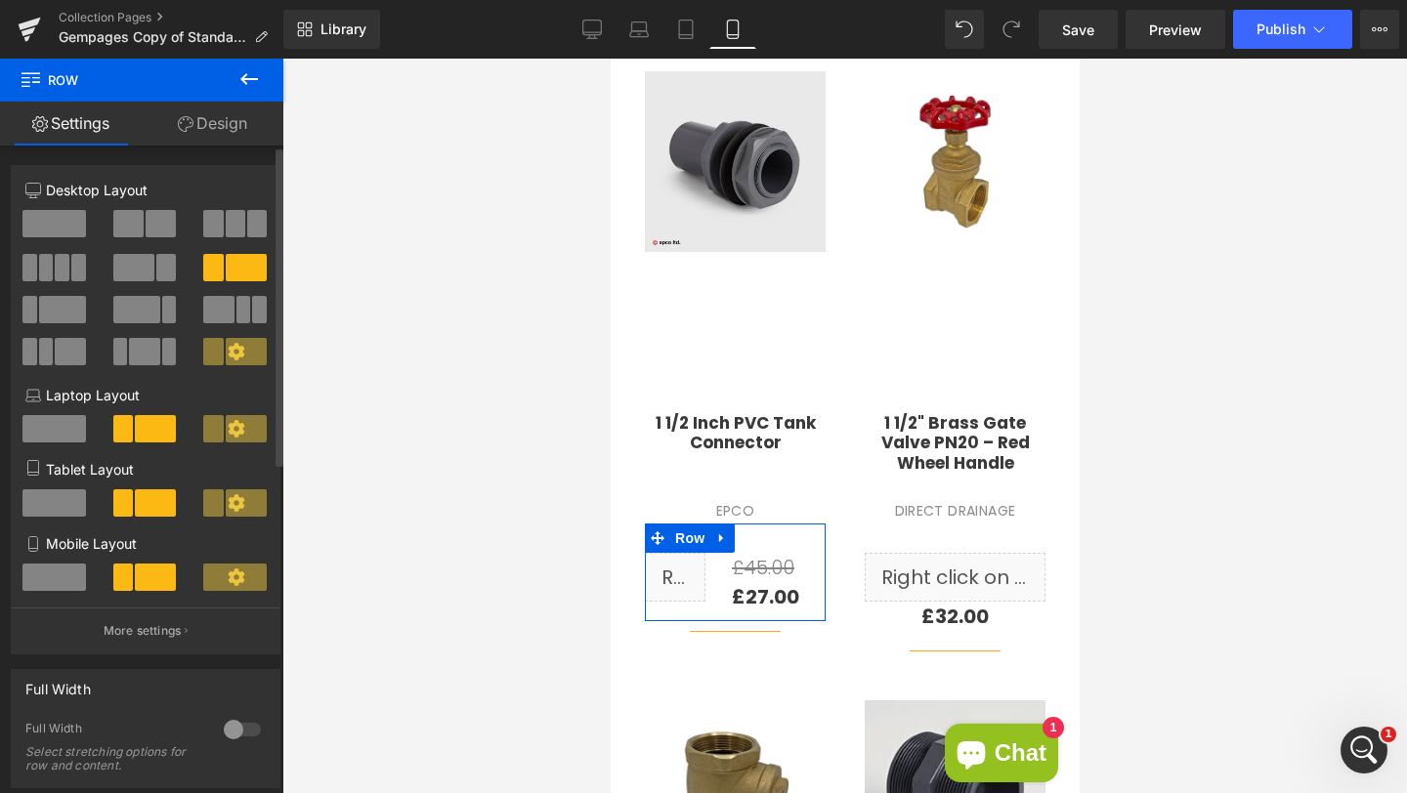
scroll to position [776, 0]
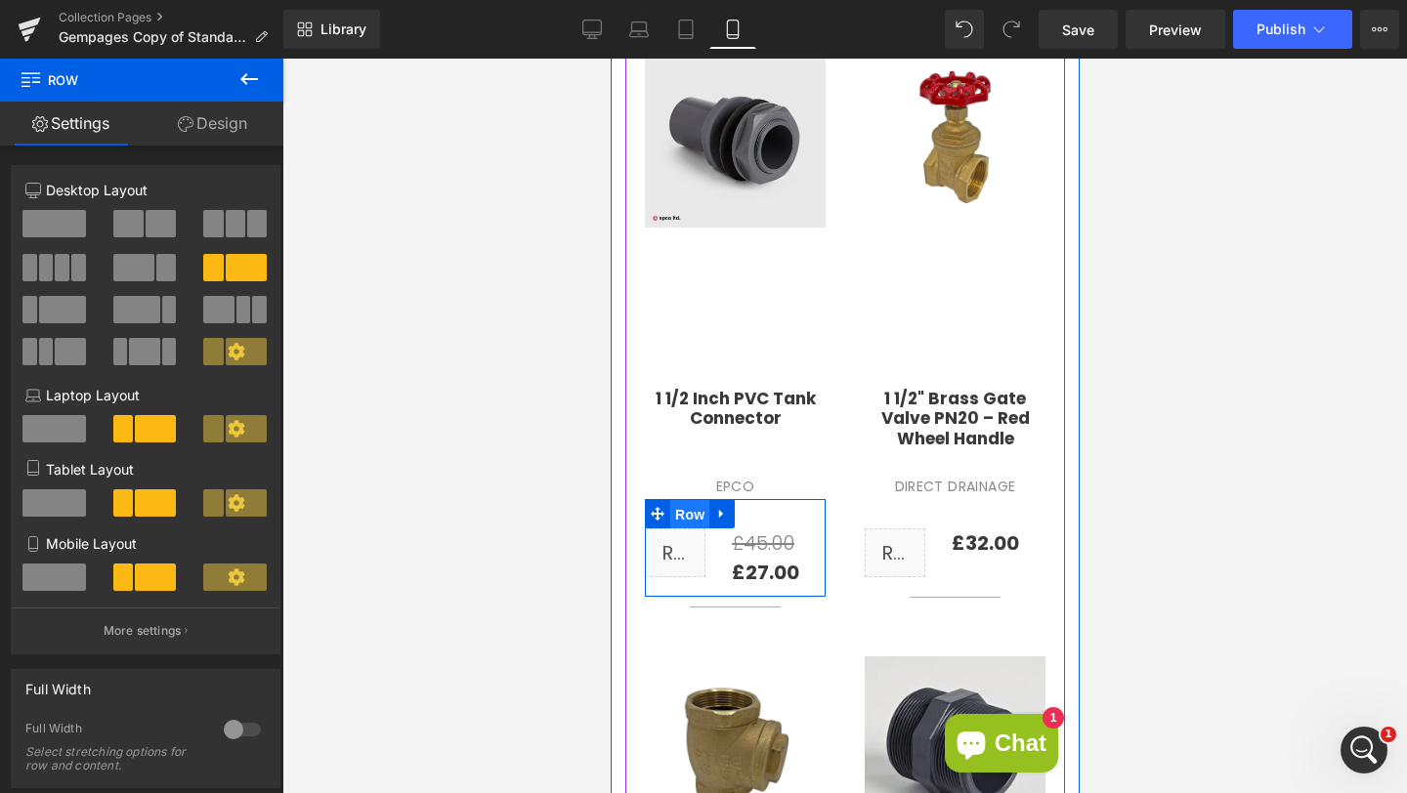
click at [669, 514] on span "Row" at bounding box center [688, 514] width 39 height 29
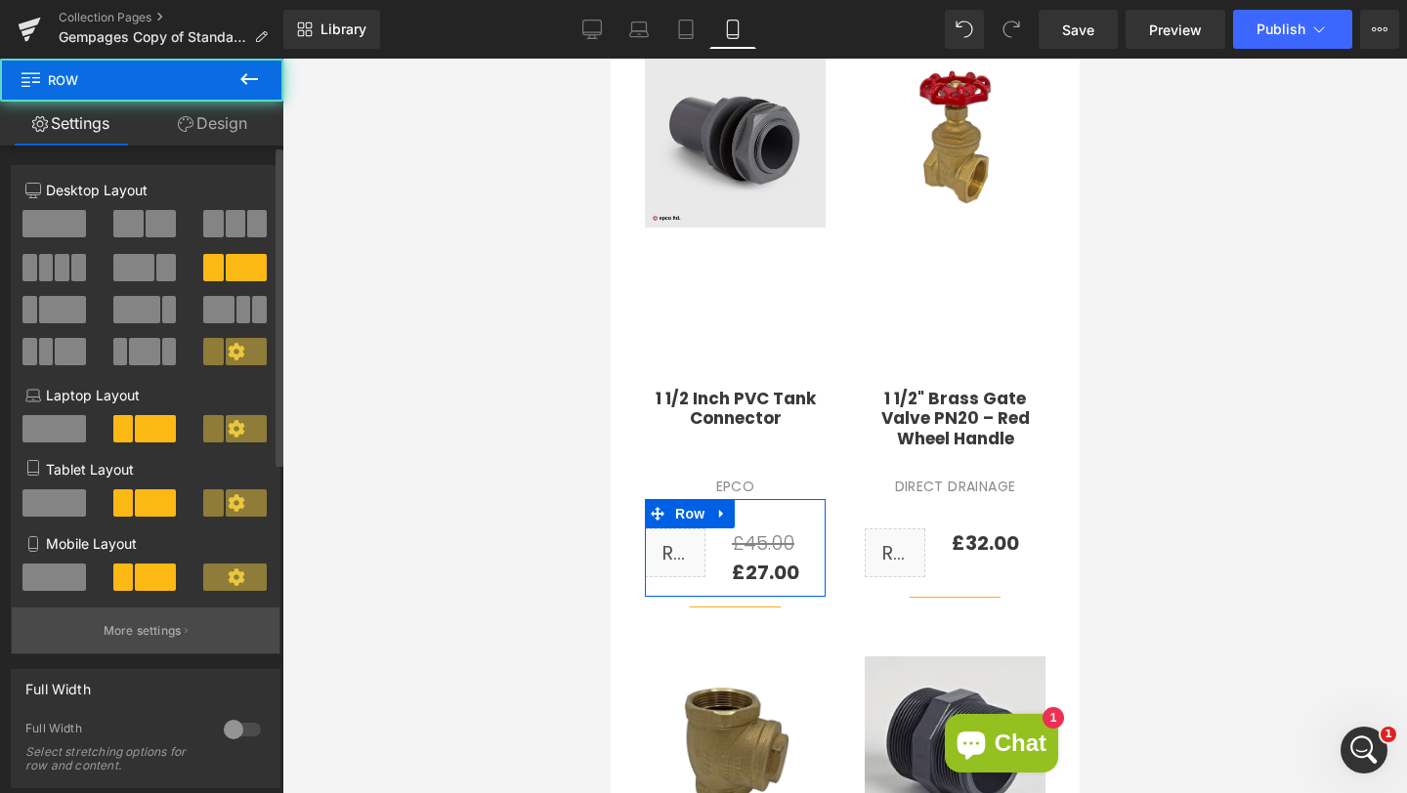
click at [104, 626] on p "More settings" at bounding box center [143, 631] width 78 height 18
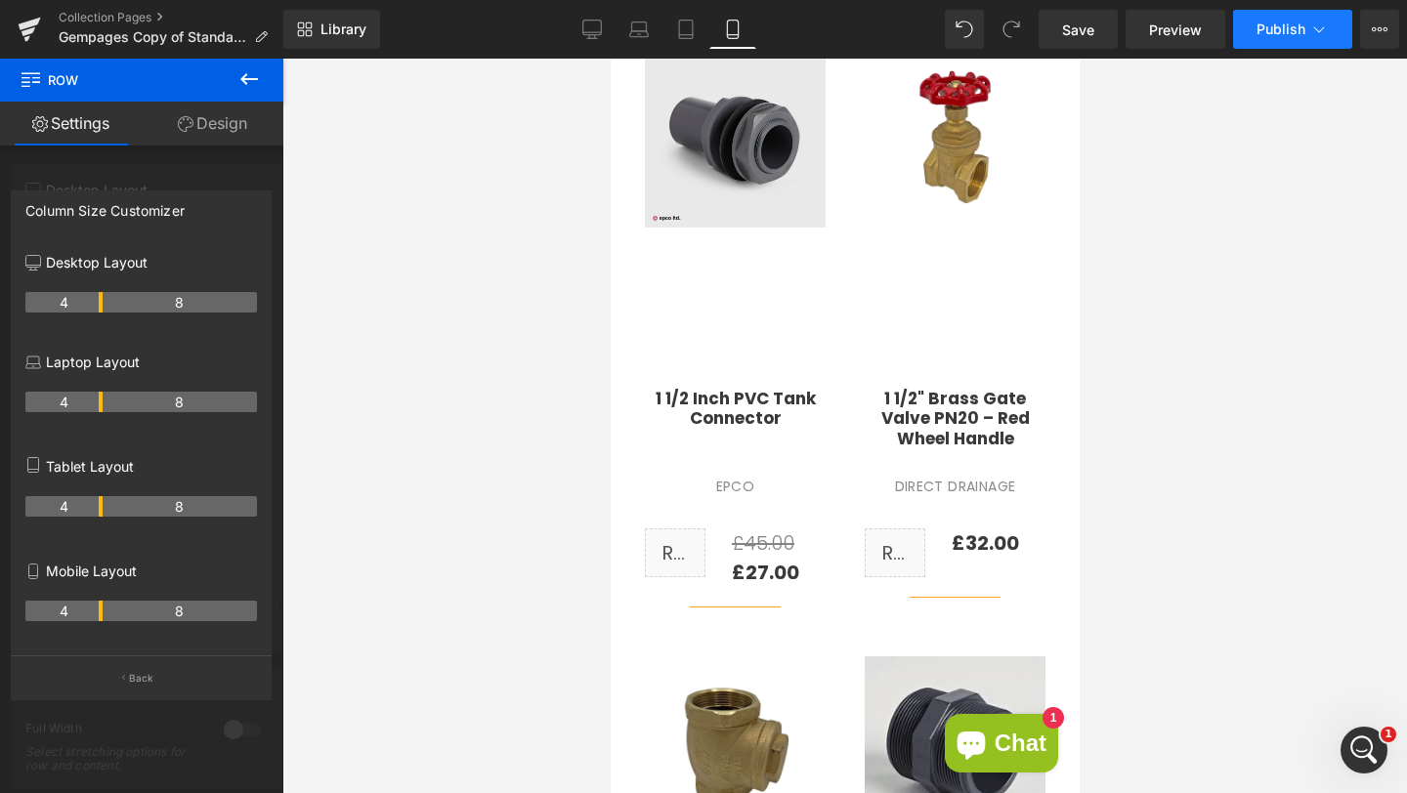
click at [1292, 19] on button "Publish" at bounding box center [1292, 29] width 119 height 39
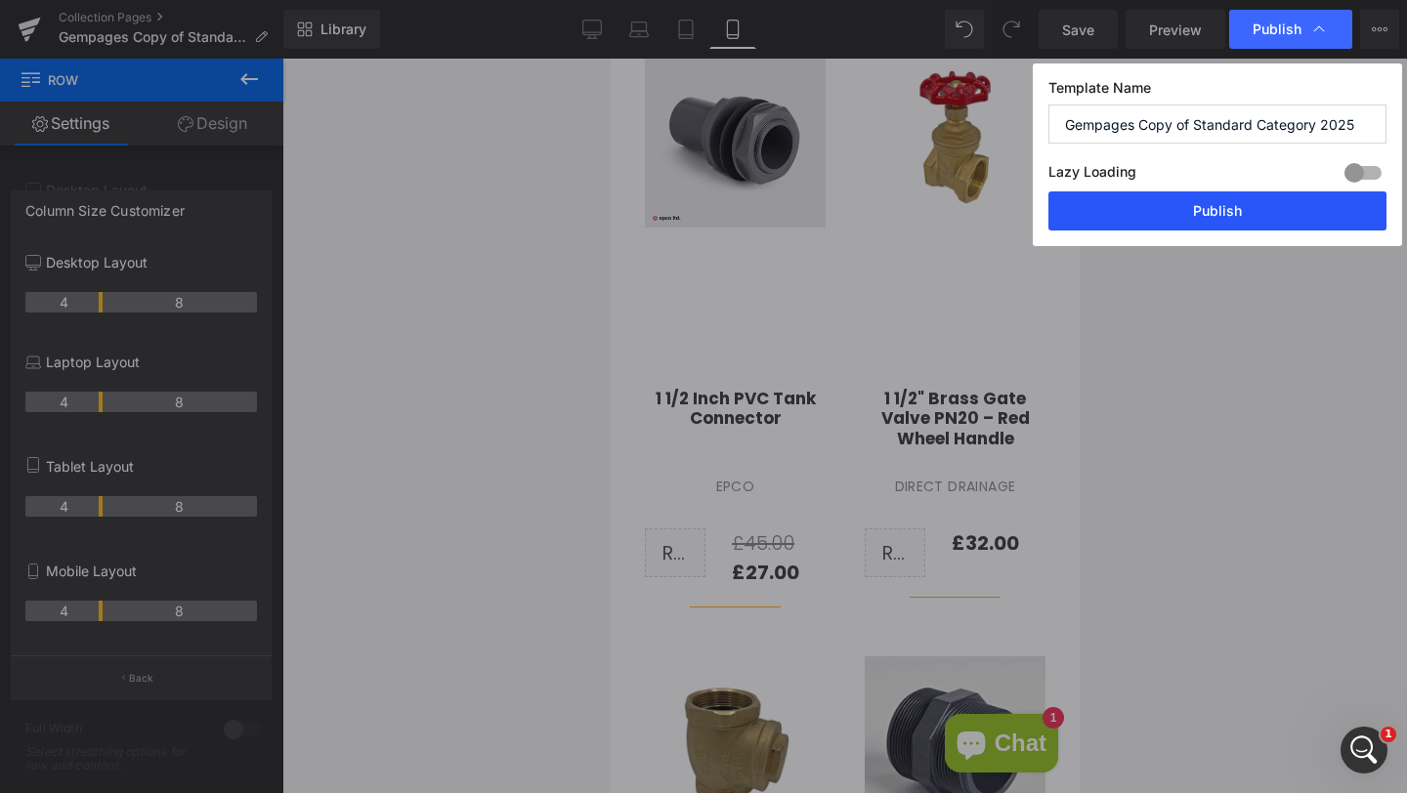
click at [1196, 215] on button "Publish" at bounding box center [1217, 210] width 338 height 39
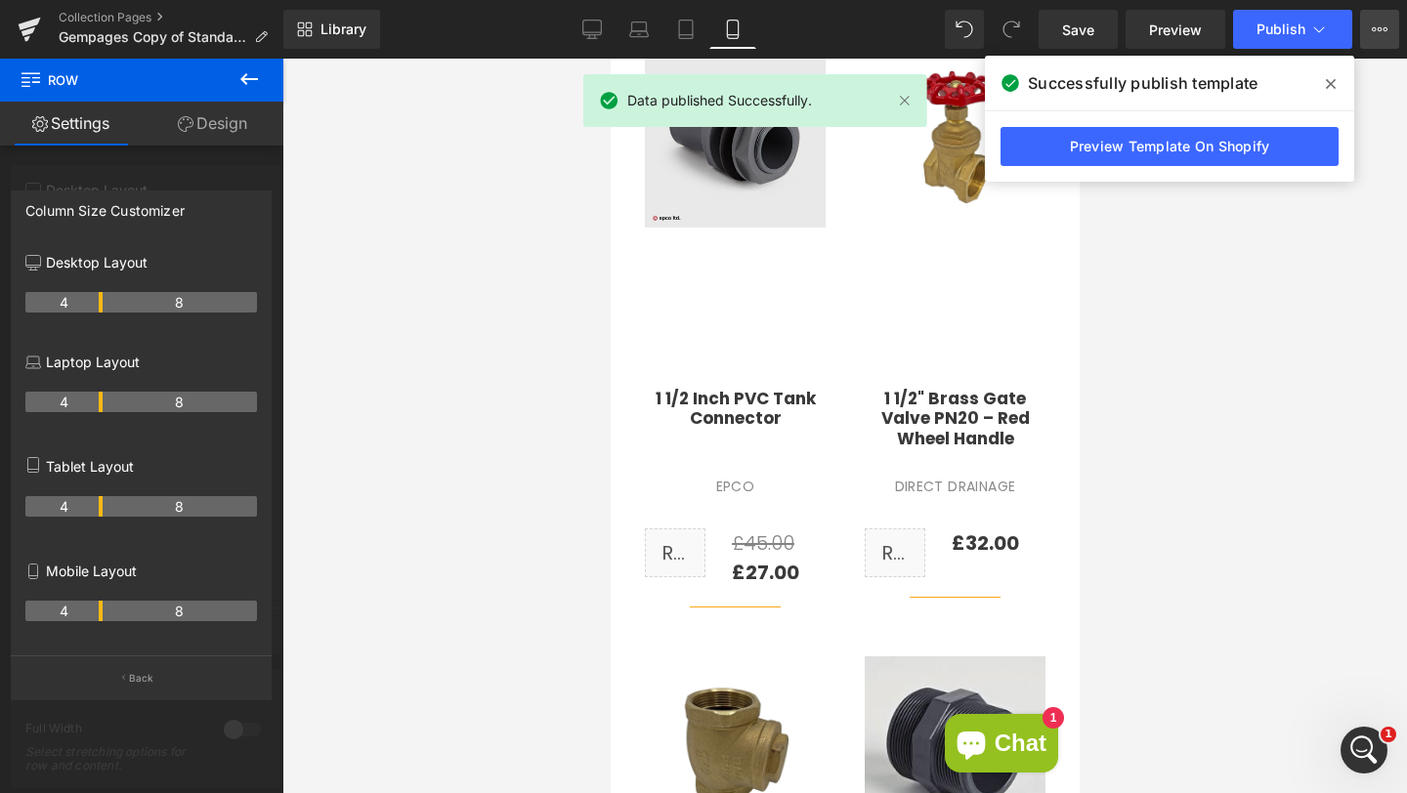
click at [1391, 30] on button "View Live Page View with current Template Save Template to Library Schedule Pub…" at bounding box center [1379, 29] width 39 height 39
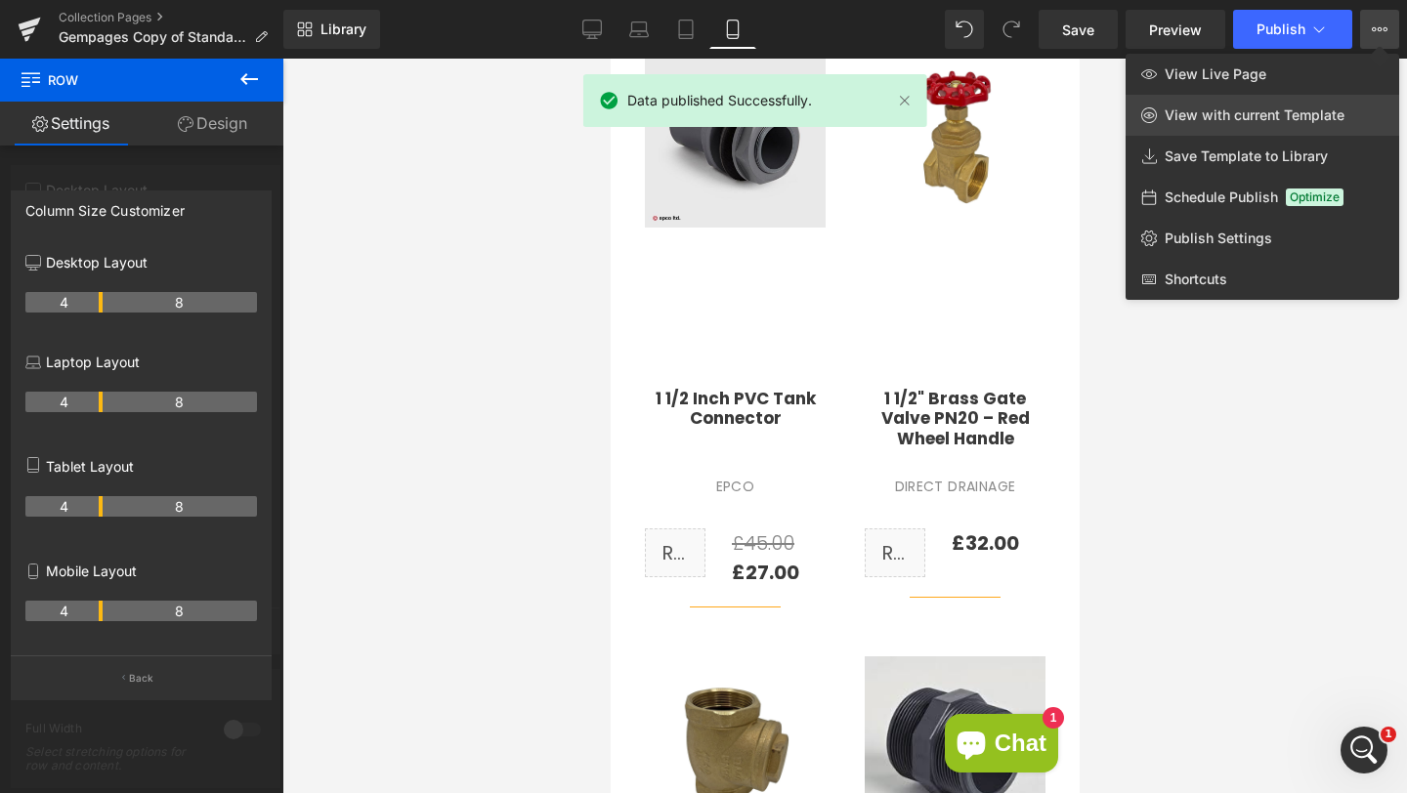
click at [1297, 108] on span "View with current Template" at bounding box center [1254, 115] width 180 height 18
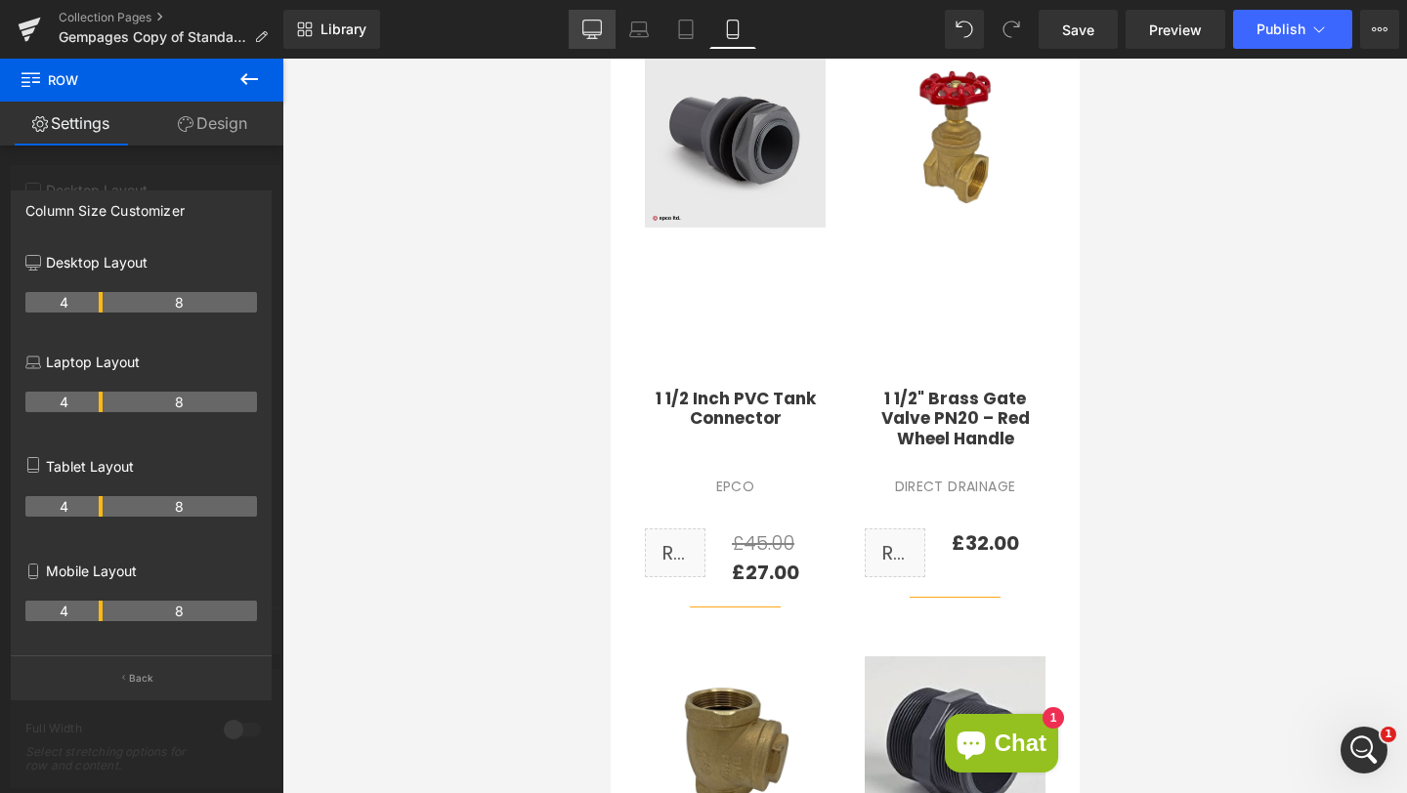
click at [599, 36] on icon at bounding box center [592, 30] width 20 height 20
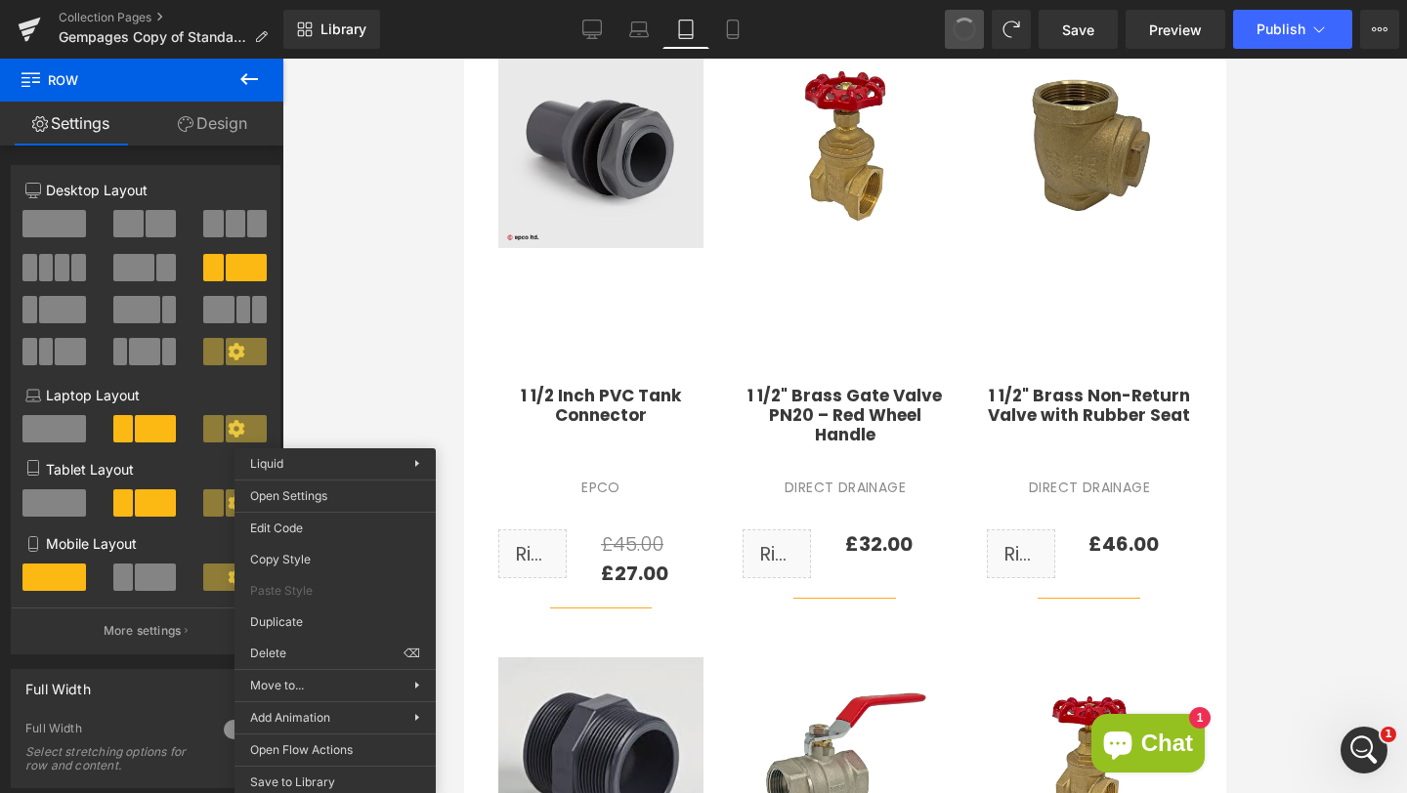
click at [953, 21] on button at bounding box center [964, 29] width 39 height 39
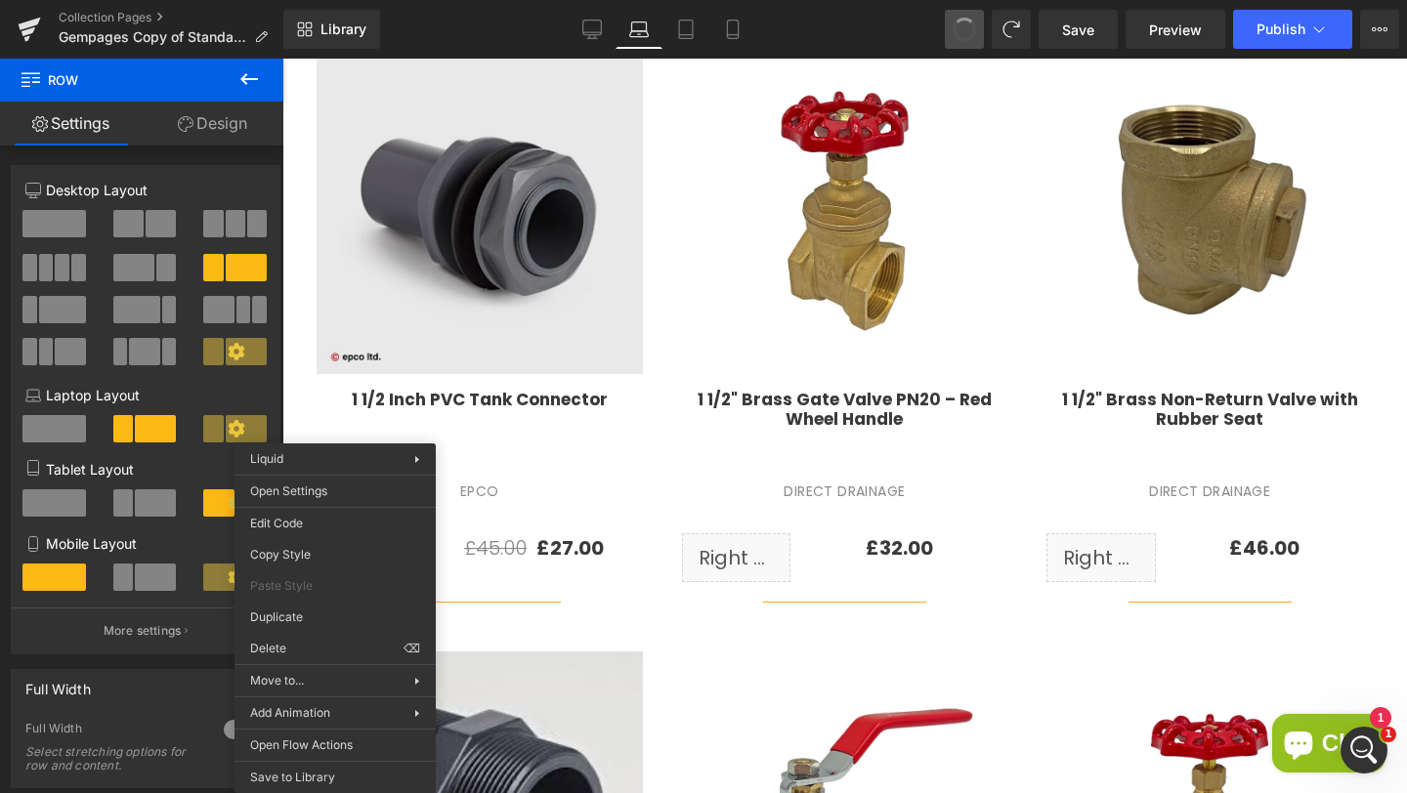
click at [953, 21] on button at bounding box center [964, 29] width 39 height 39
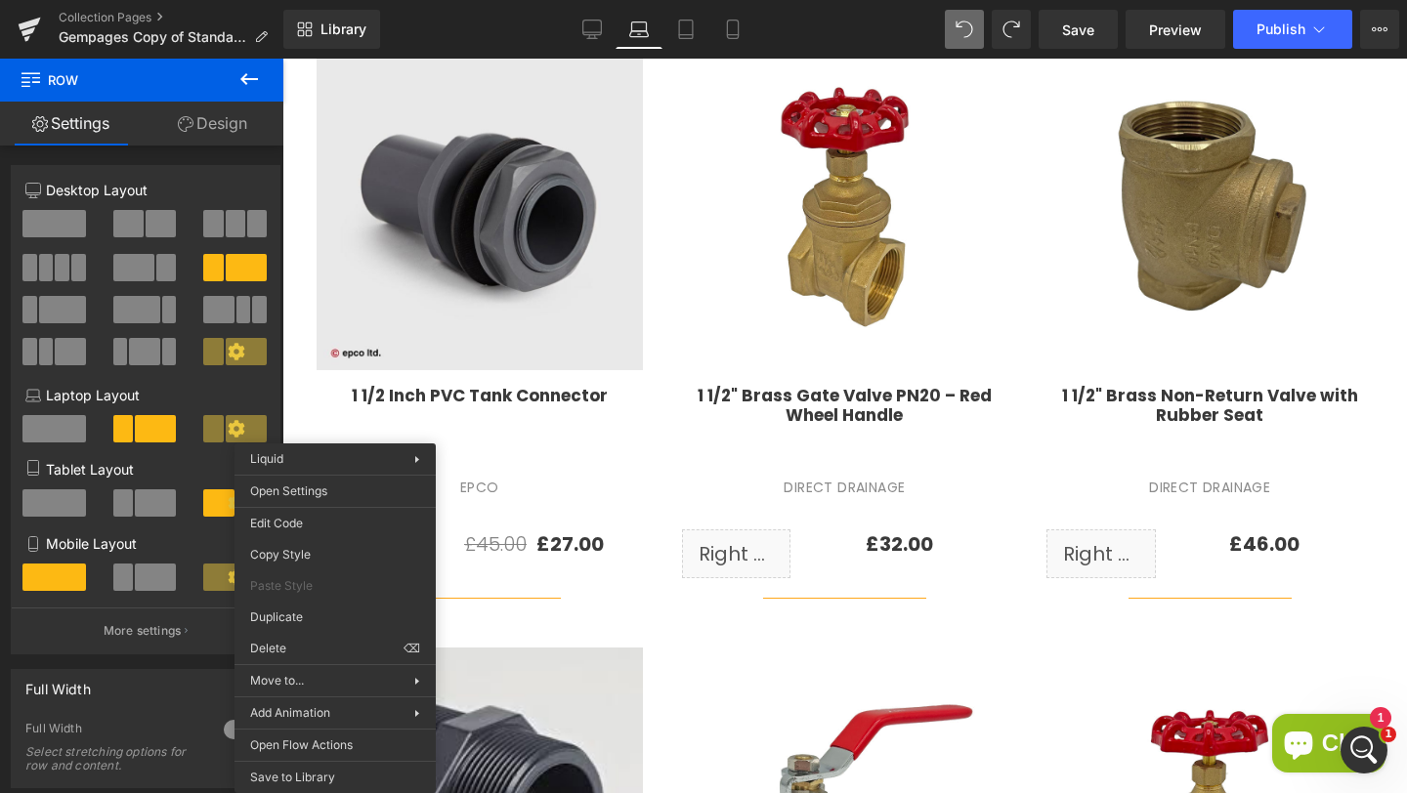
click at [953, 21] on button at bounding box center [964, 29] width 39 height 39
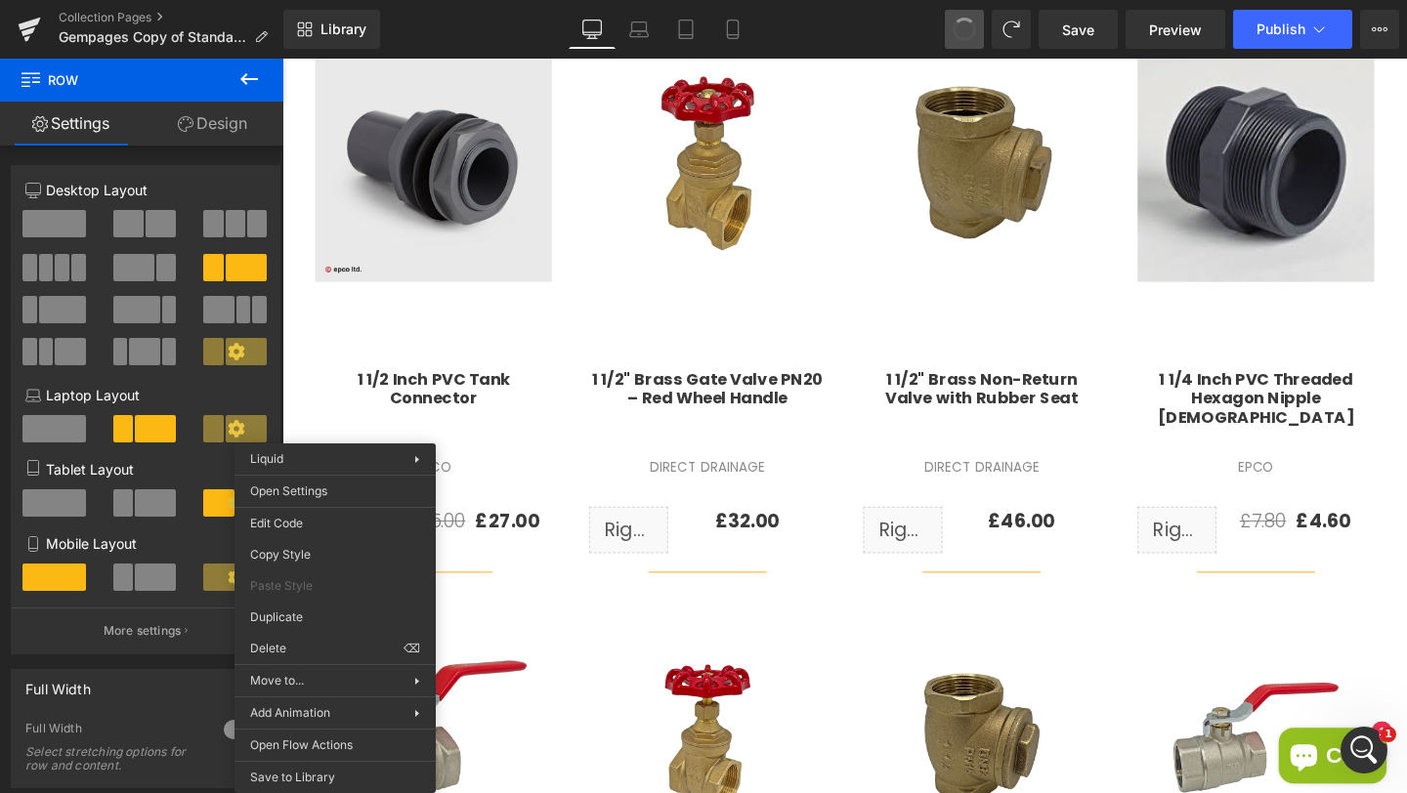
click at [953, 21] on button at bounding box center [964, 29] width 39 height 39
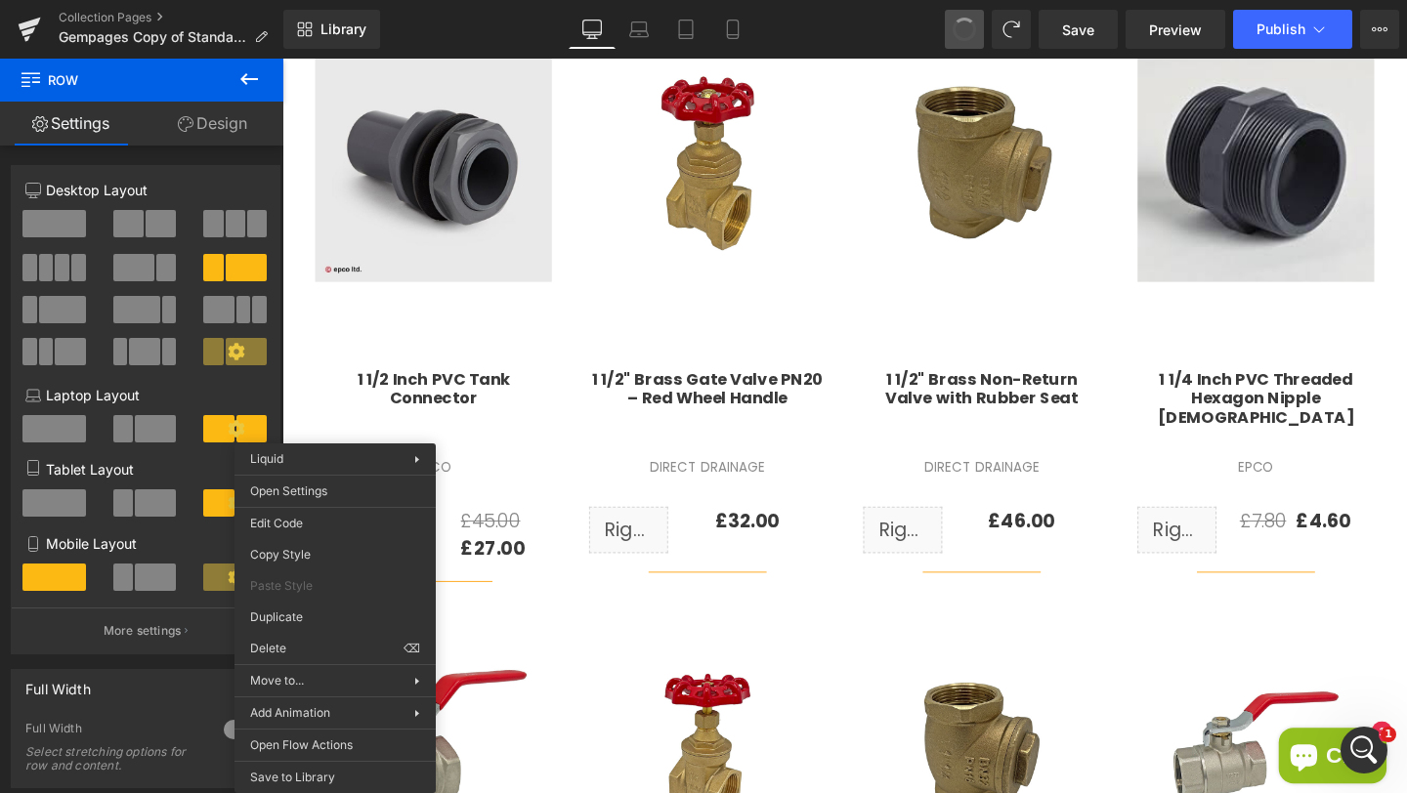
click at [953, 21] on button at bounding box center [964, 29] width 39 height 39
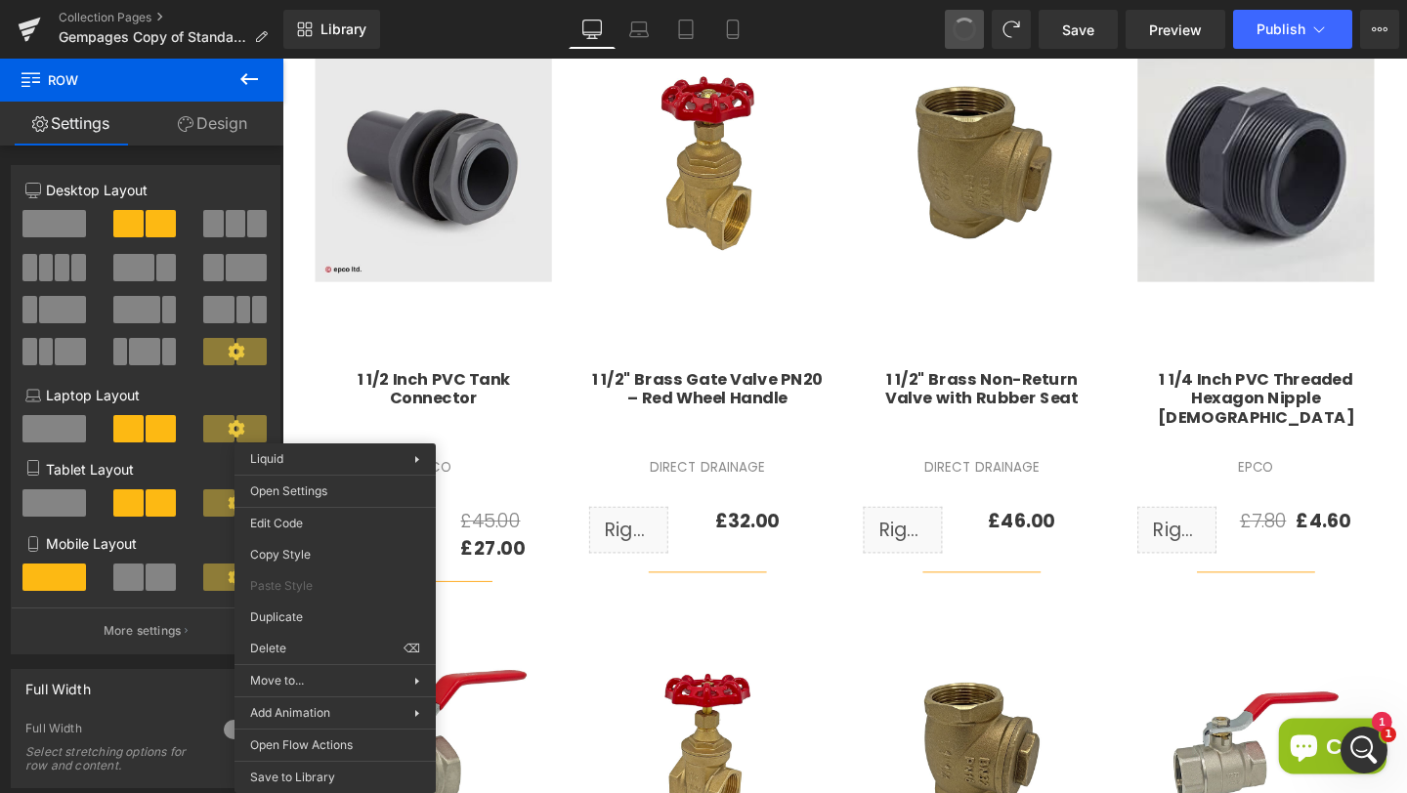
click at [953, 21] on button at bounding box center [964, 29] width 39 height 39
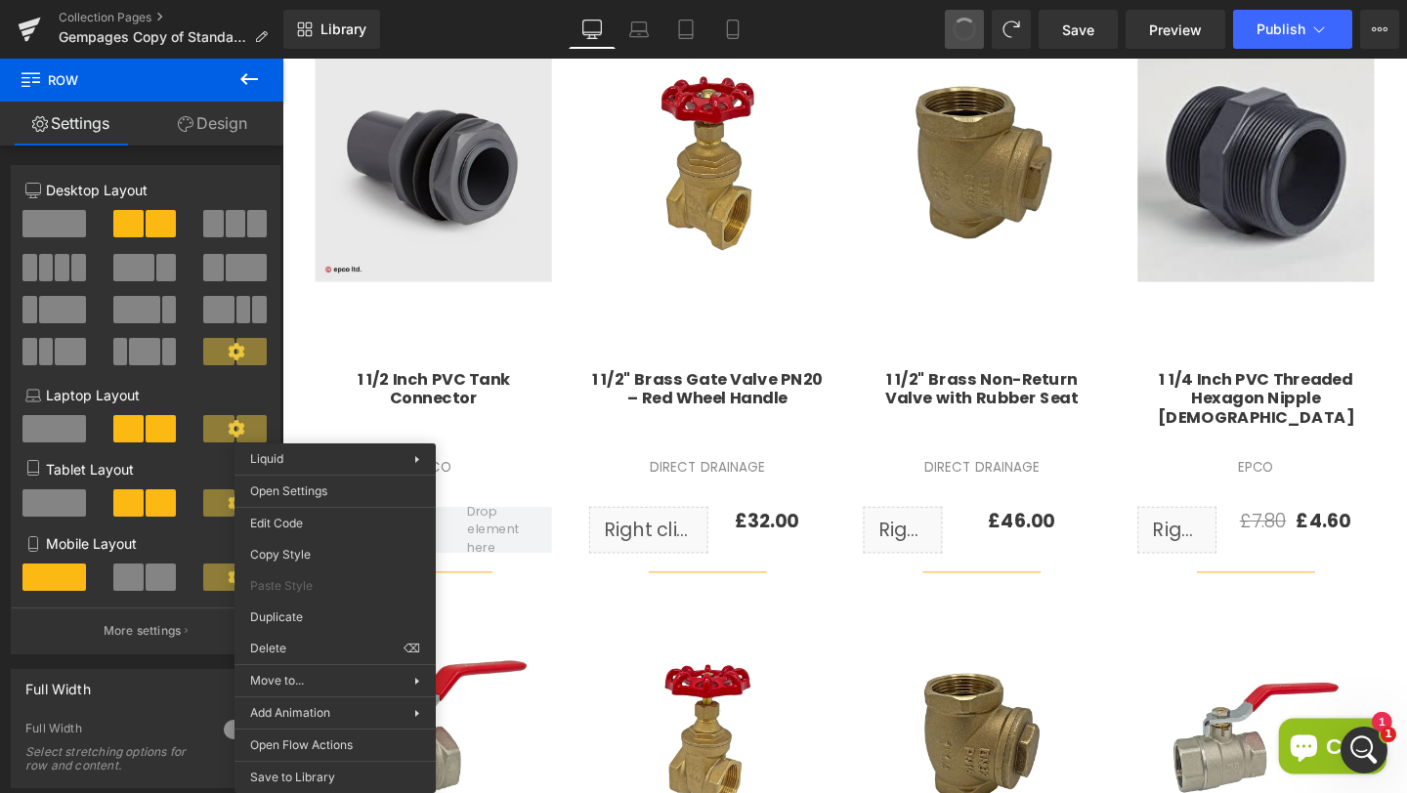
click at [953, 21] on button at bounding box center [964, 29] width 39 height 39
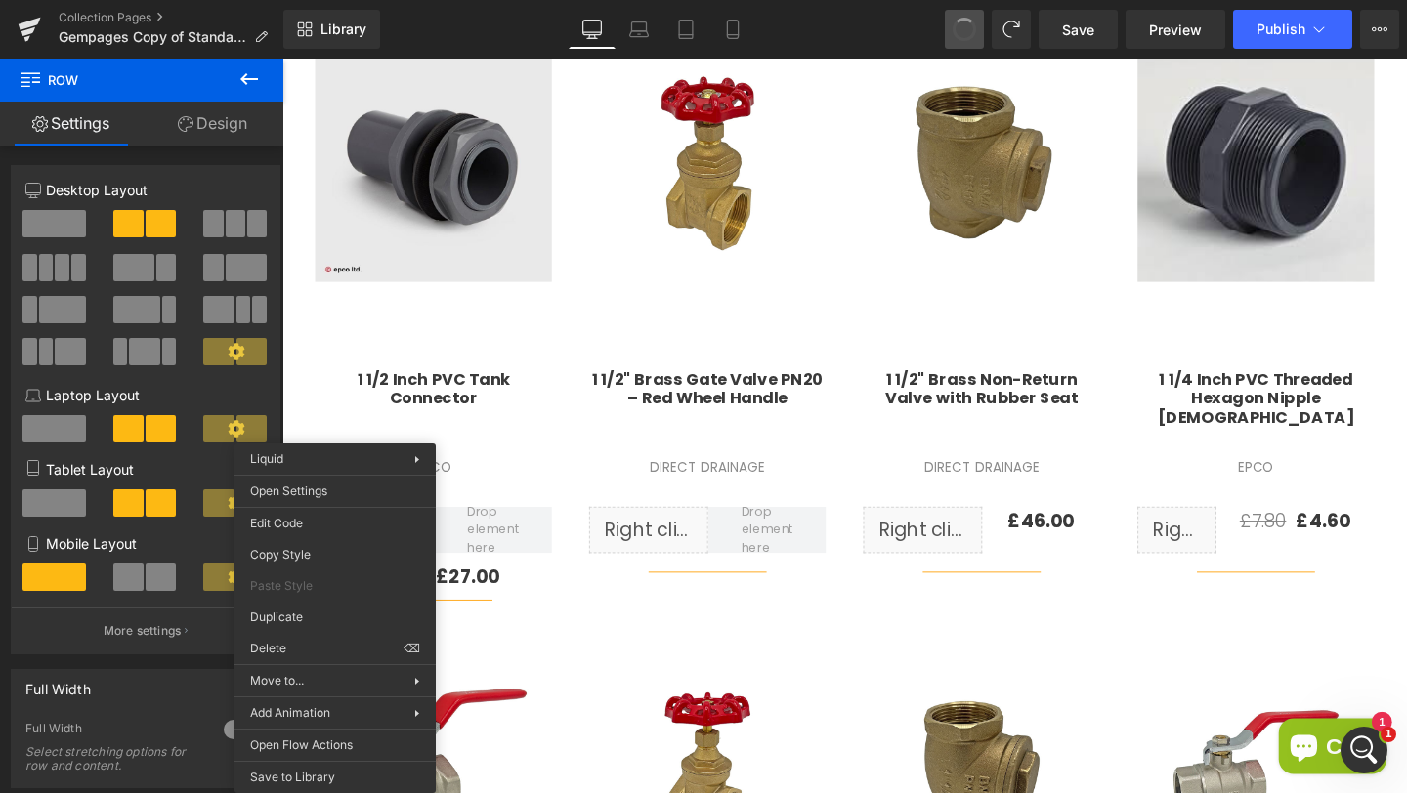
click at [953, 21] on button at bounding box center [964, 29] width 39 height 39
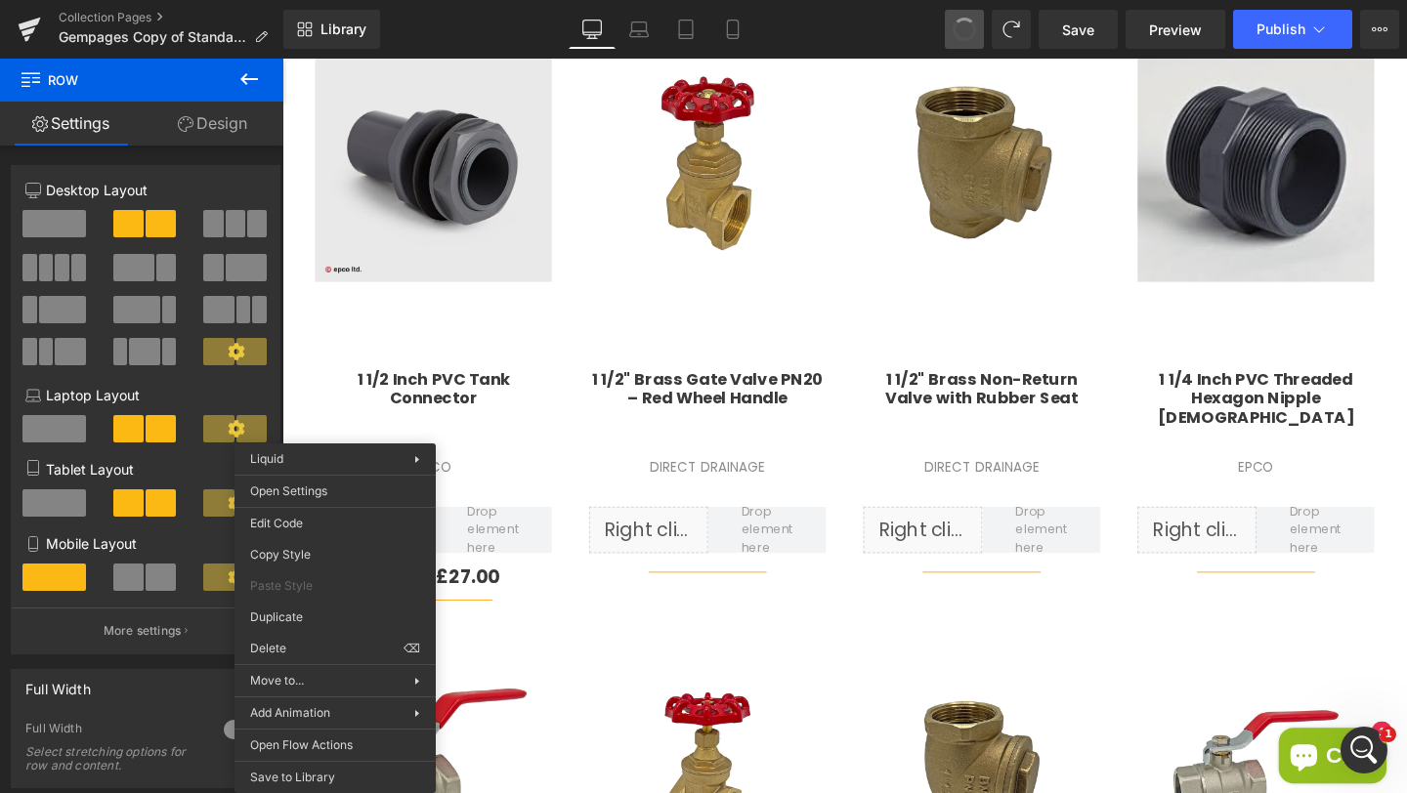
click at [953, 21] on button at bounding box center [964, 29] width 39 height 39
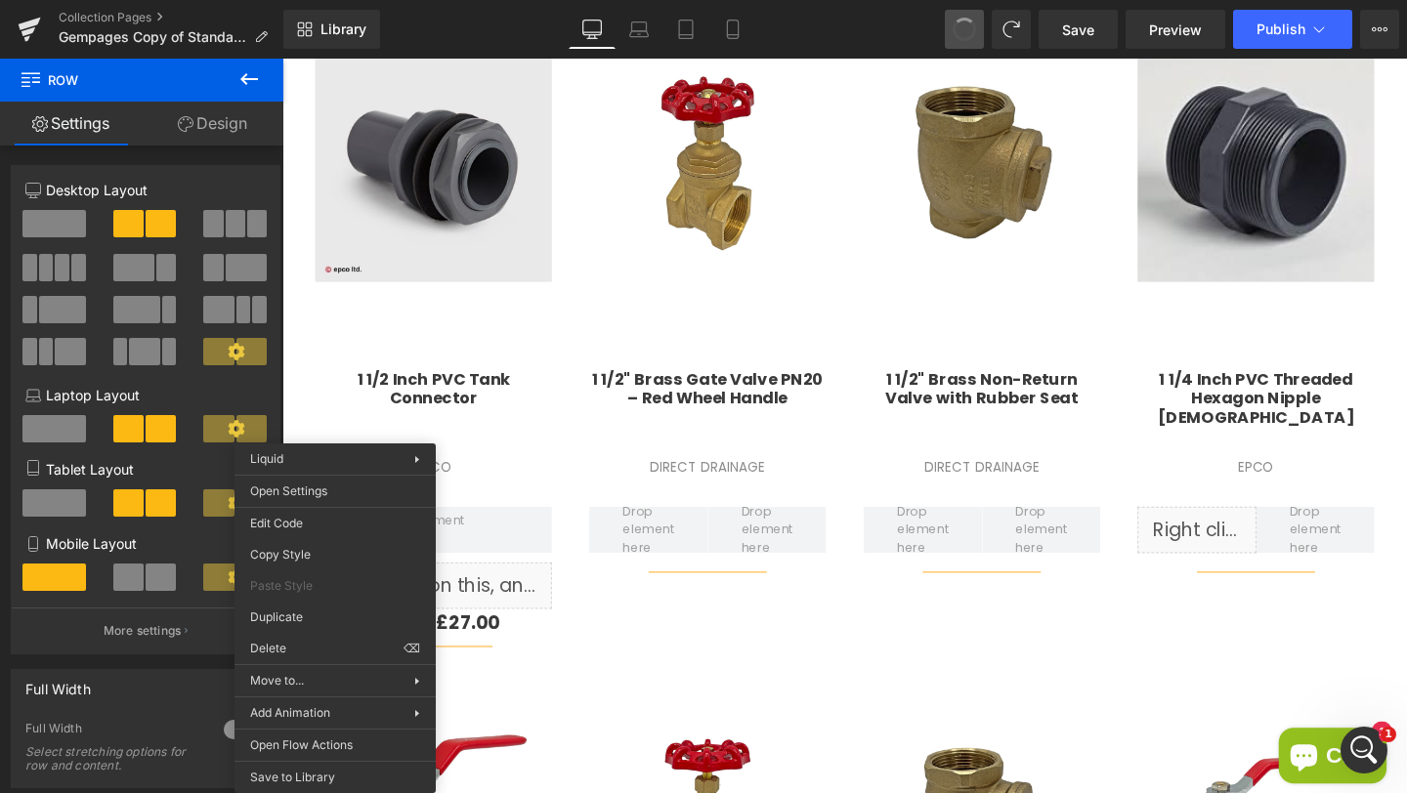
click at [953, 21] on button at bounding box center [964, 29] width 39 height 39
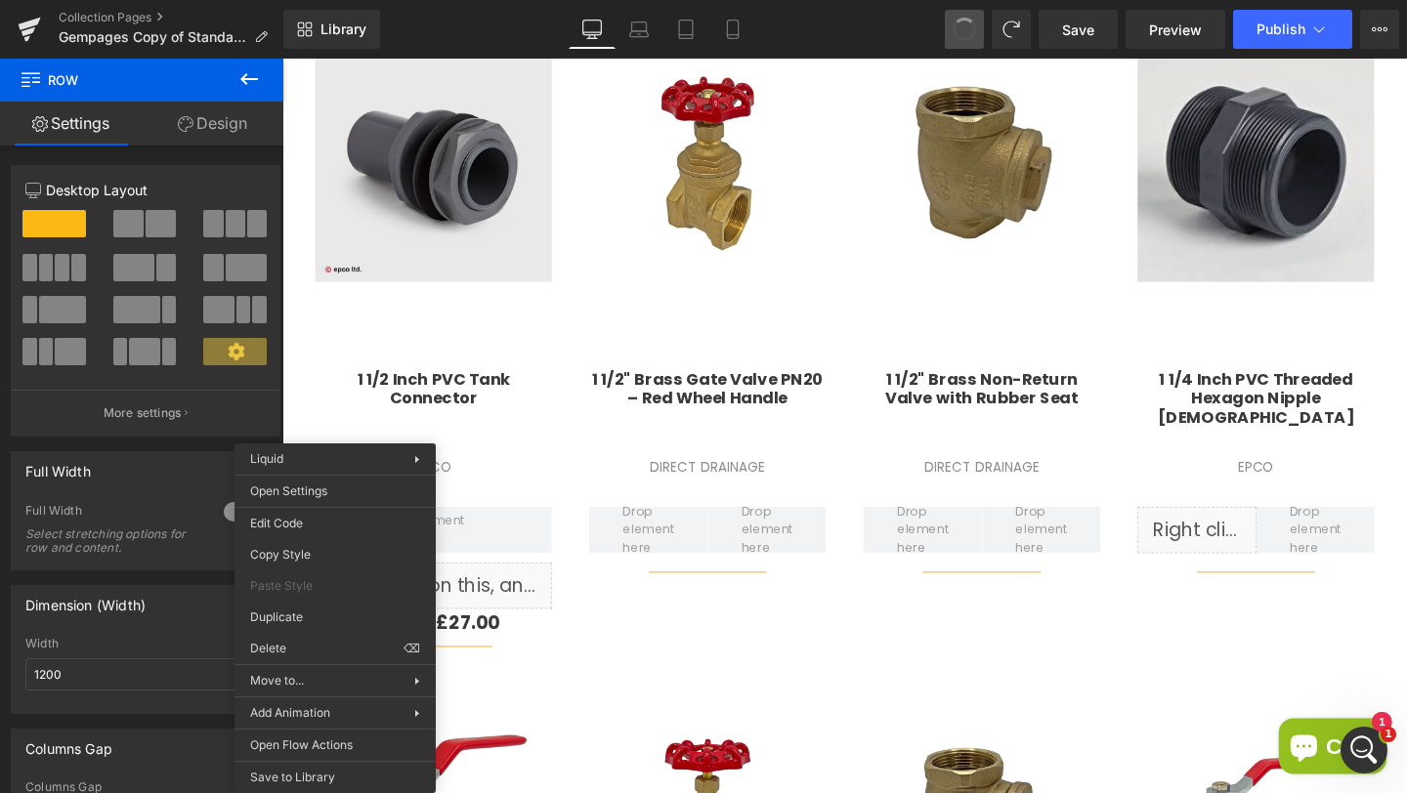
click at [953, 21] on button at bounding box center [964, 29] width 39 height 39
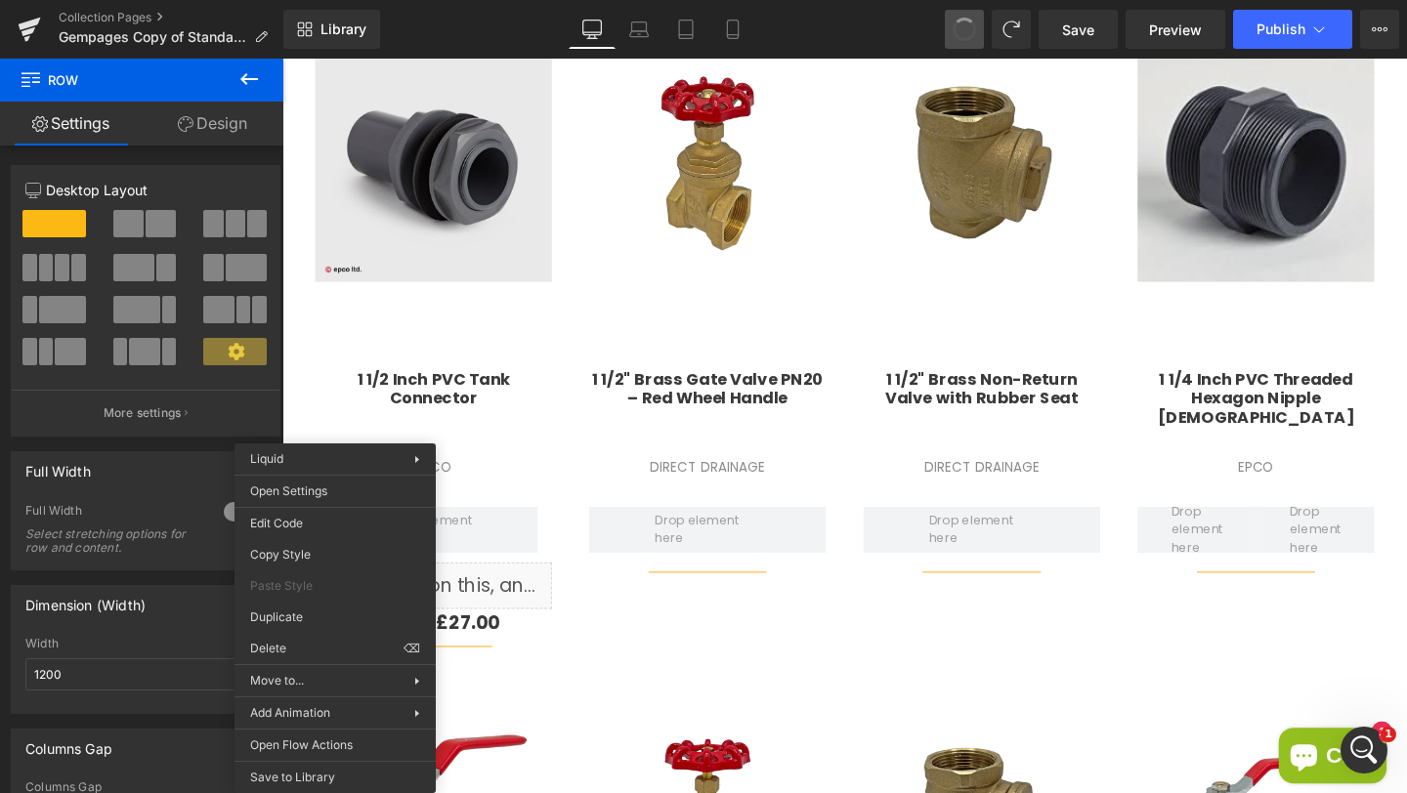
type input "15"
click at [953, 21] on button at bounding box center [964, 29] width 39 height 39
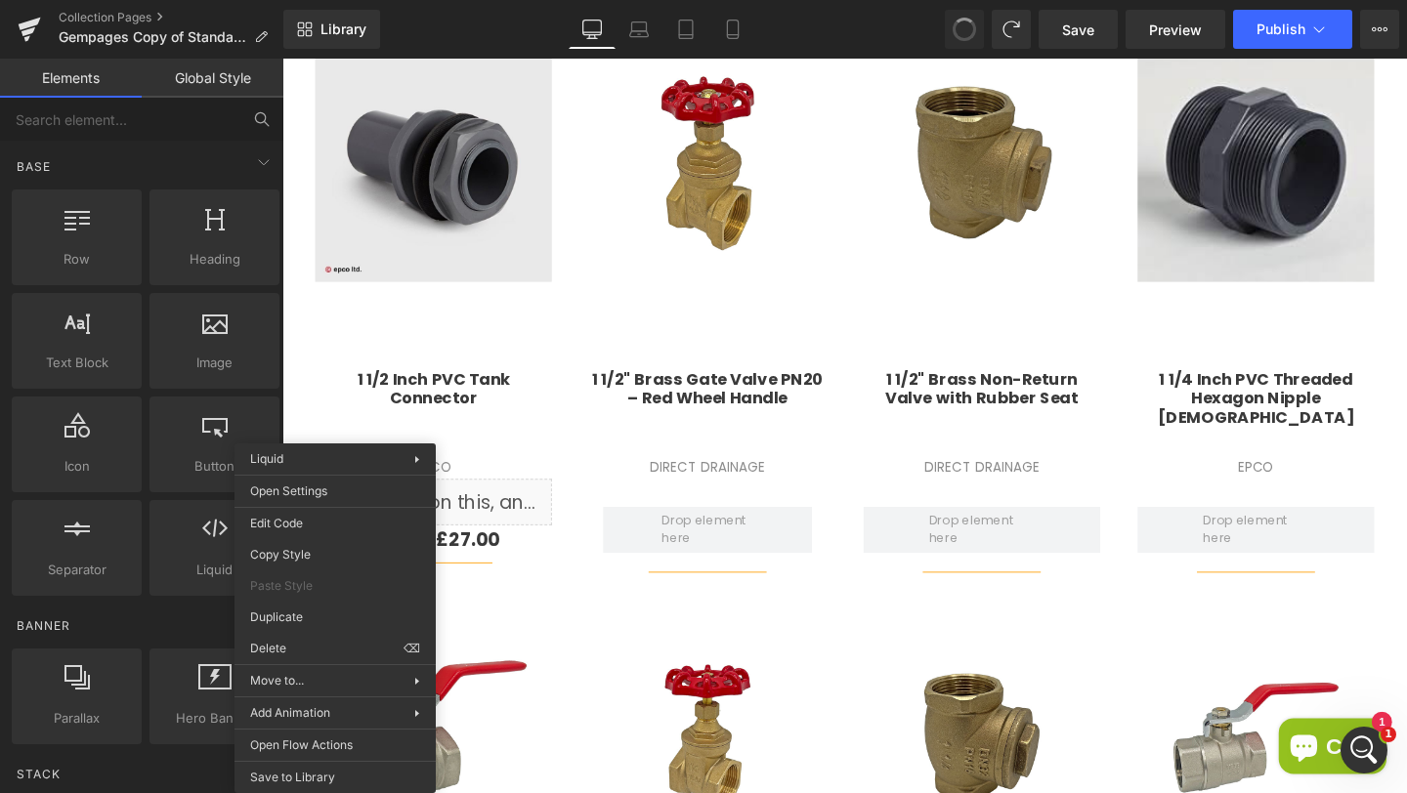
click at [949, 4] on div "Library Desktop Desktop Laptop Tablet Mobile Save Preview Publish Scheduled Vie…" at bounding box center [844, 29] width 1123 height 59
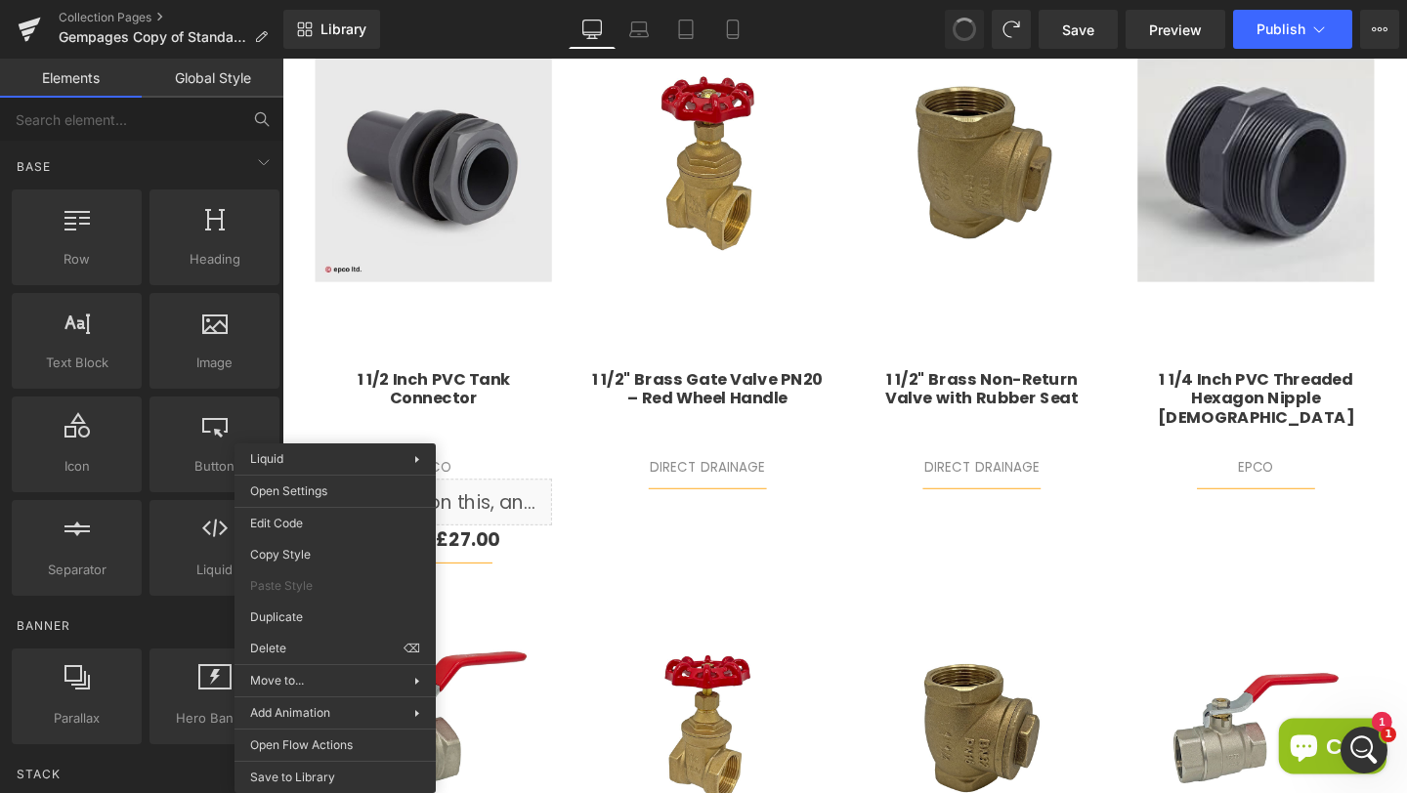
click at [958, 31] on span at bounding box center [963, 29] width 25 height 25
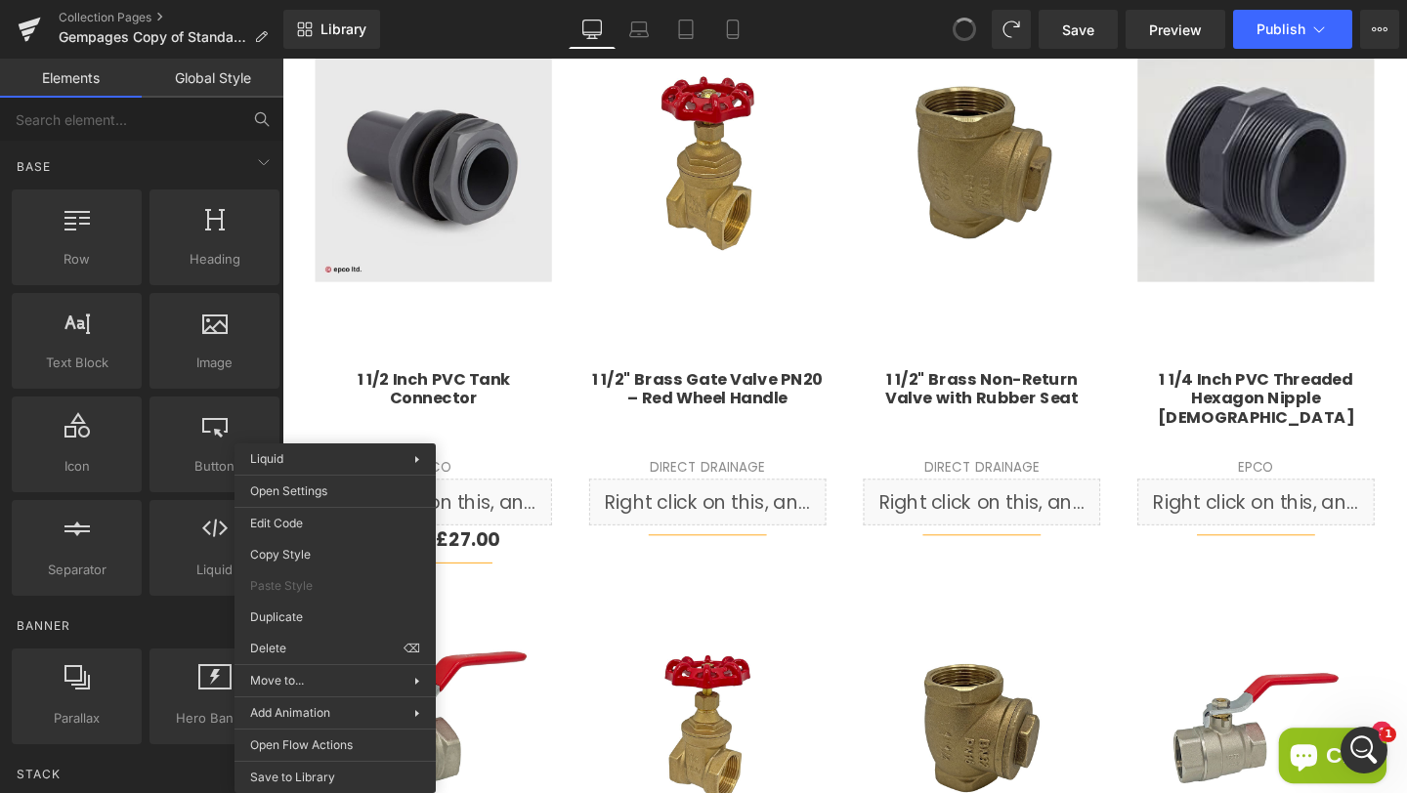
click at [958, 31] on span at bounding box center [963, 29] width 25 height 25
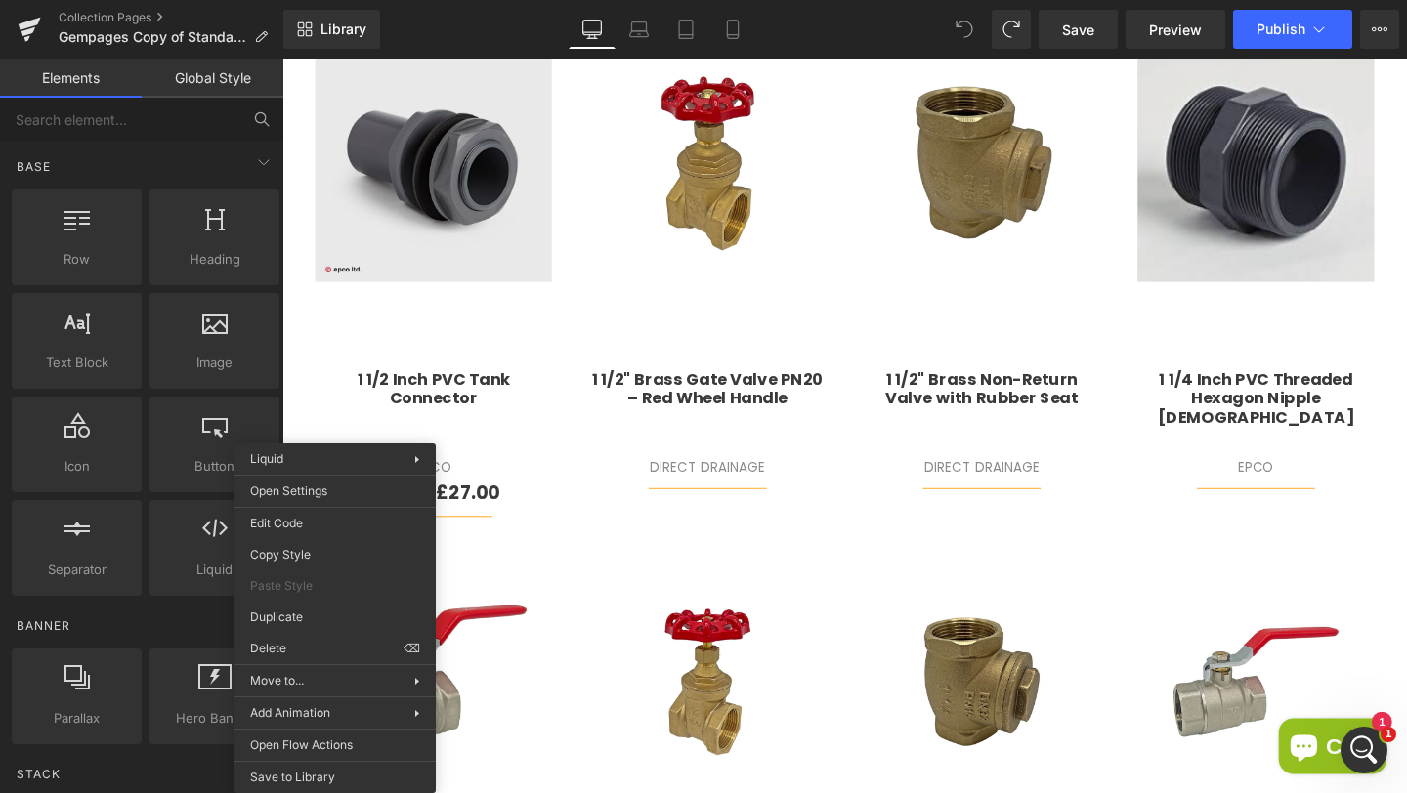
click at [958, 31] on icon at bounding box center [964, 30] width 18 height 18
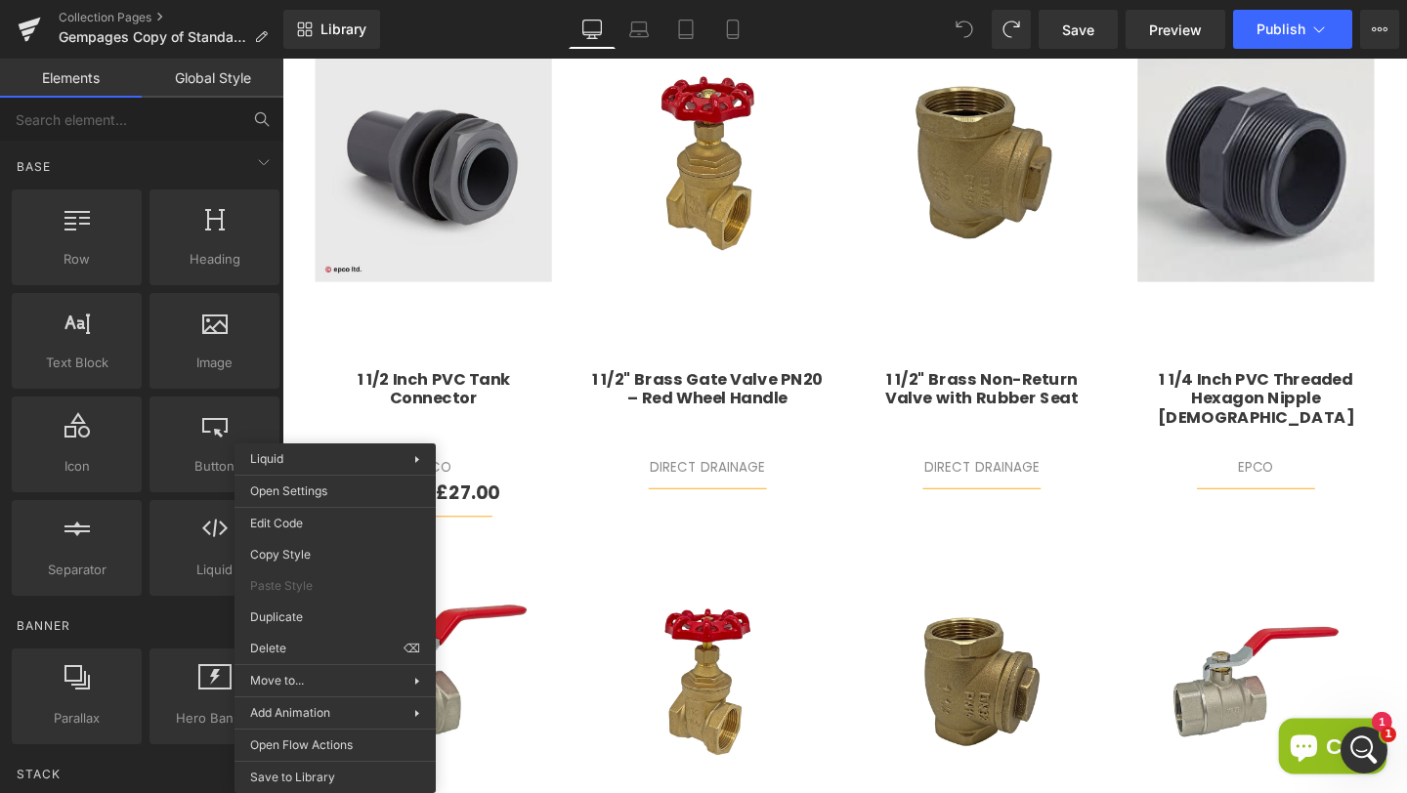
click at [958, 31] on icon at bounding box center [964, 30] width 18 height 18
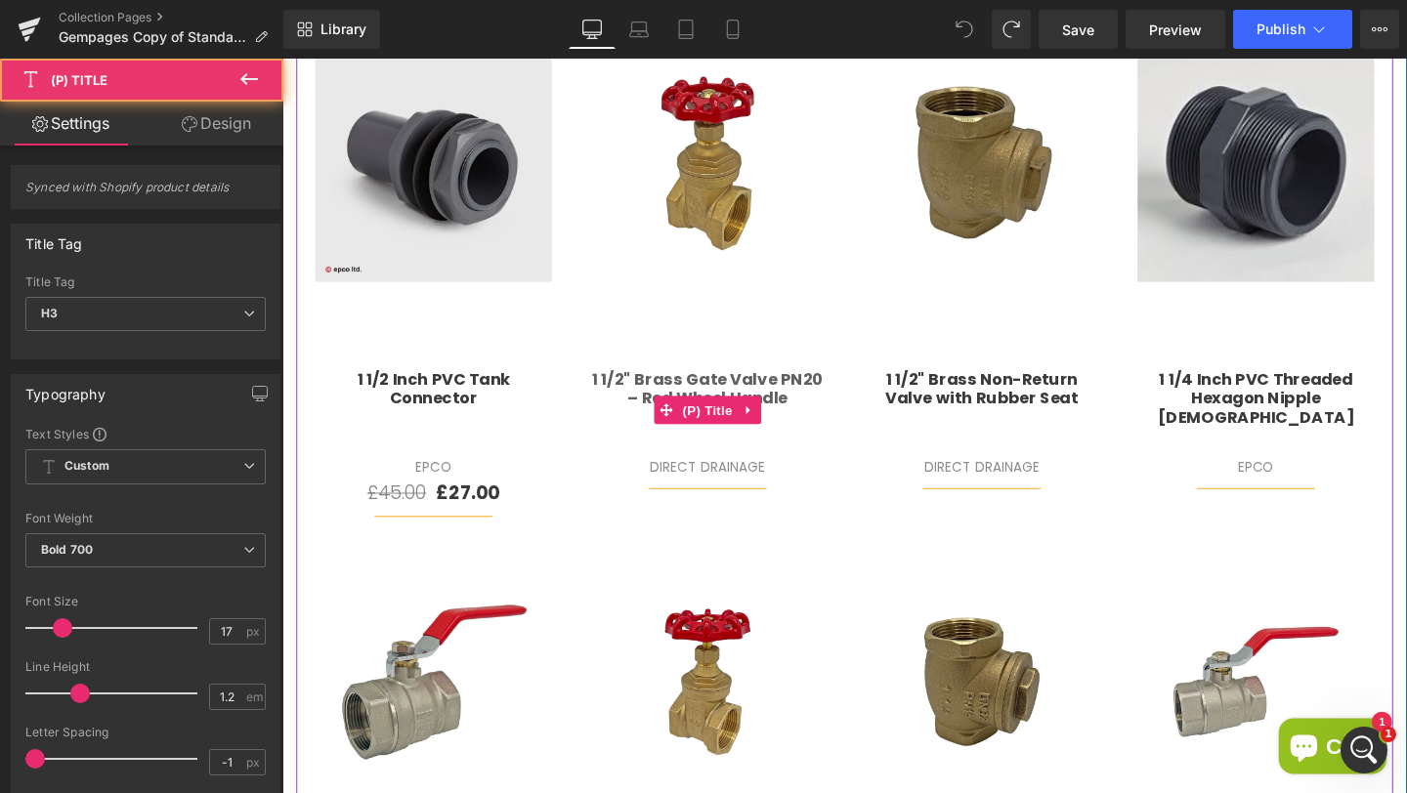
click at [627, 397] on link "1 1/2" Brass Gate Valve PN20 – Red Wheel Handle" at bounding box center [729, 422] width 249 height 73
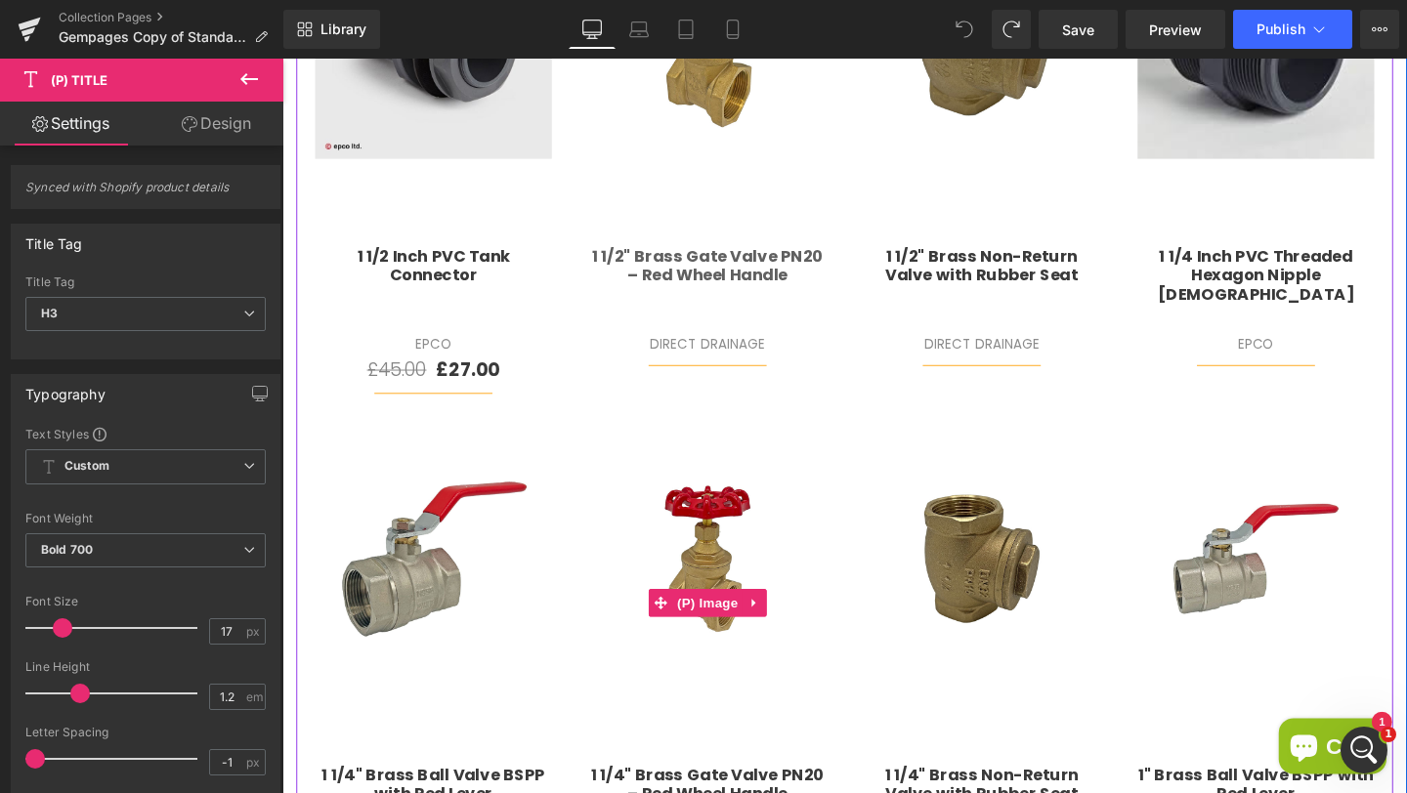
scroll to position [664, 0]
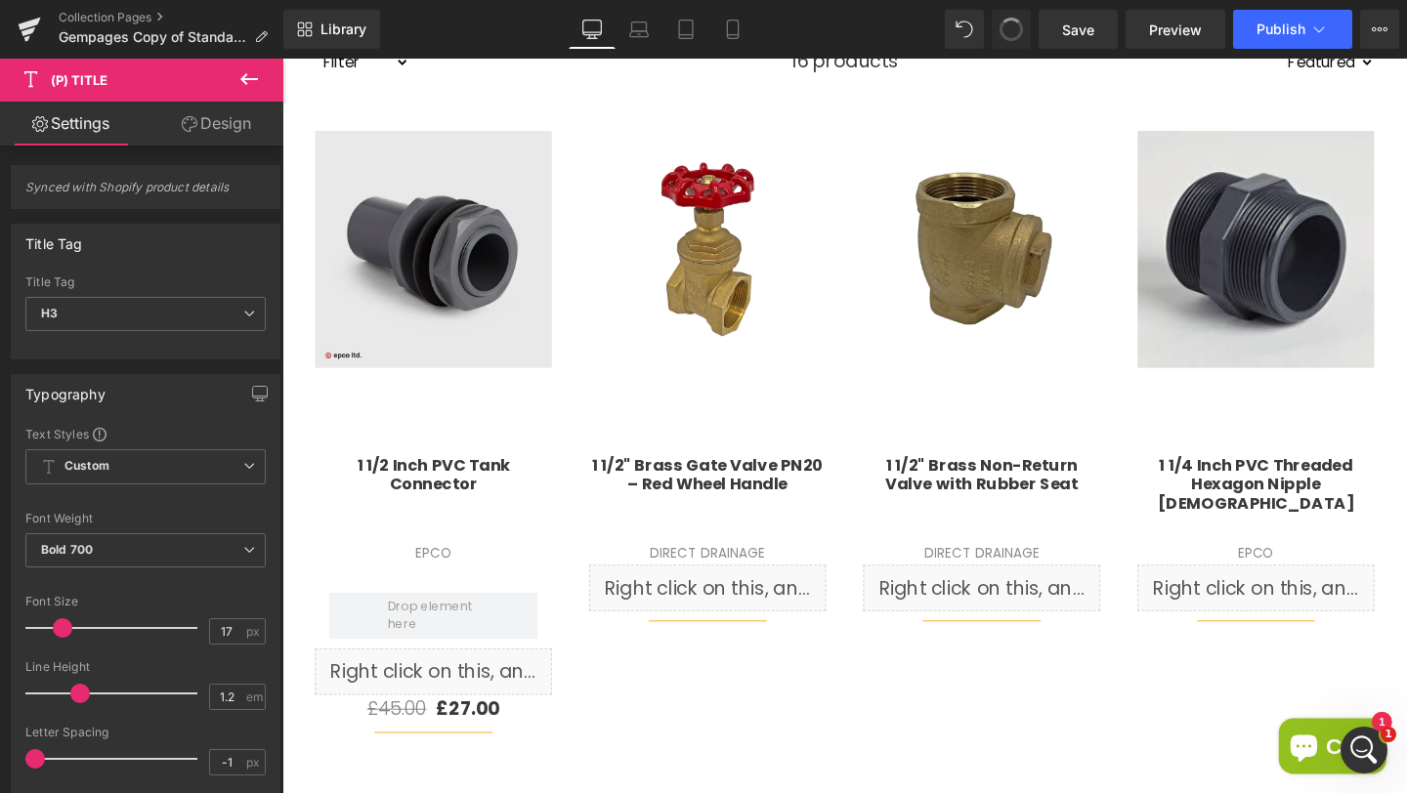
click at [1007, 24] on span at bounding box center [1010, 29] width 25 height 25
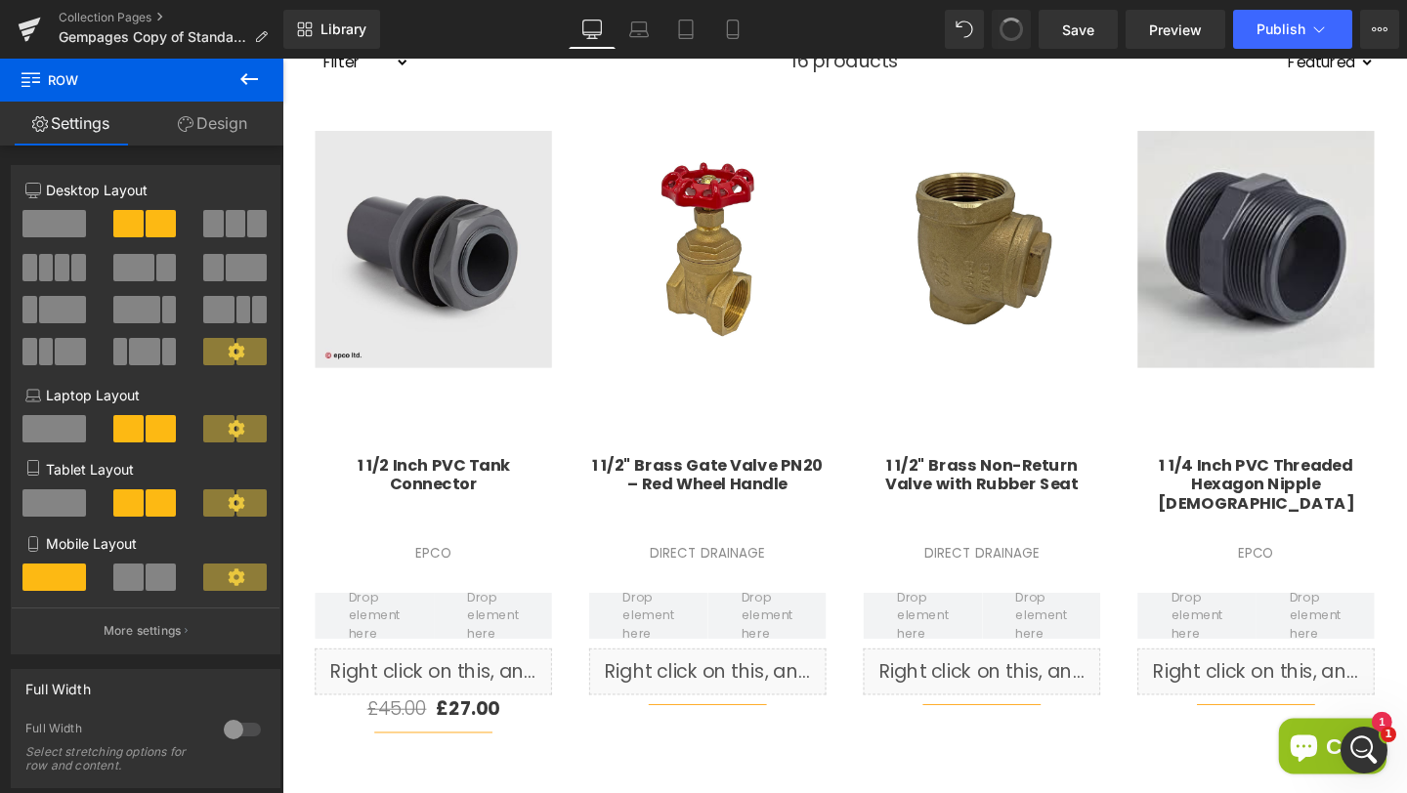
click at [1007, 24] on span at bounding box center [1010, 29] width 25 height 25
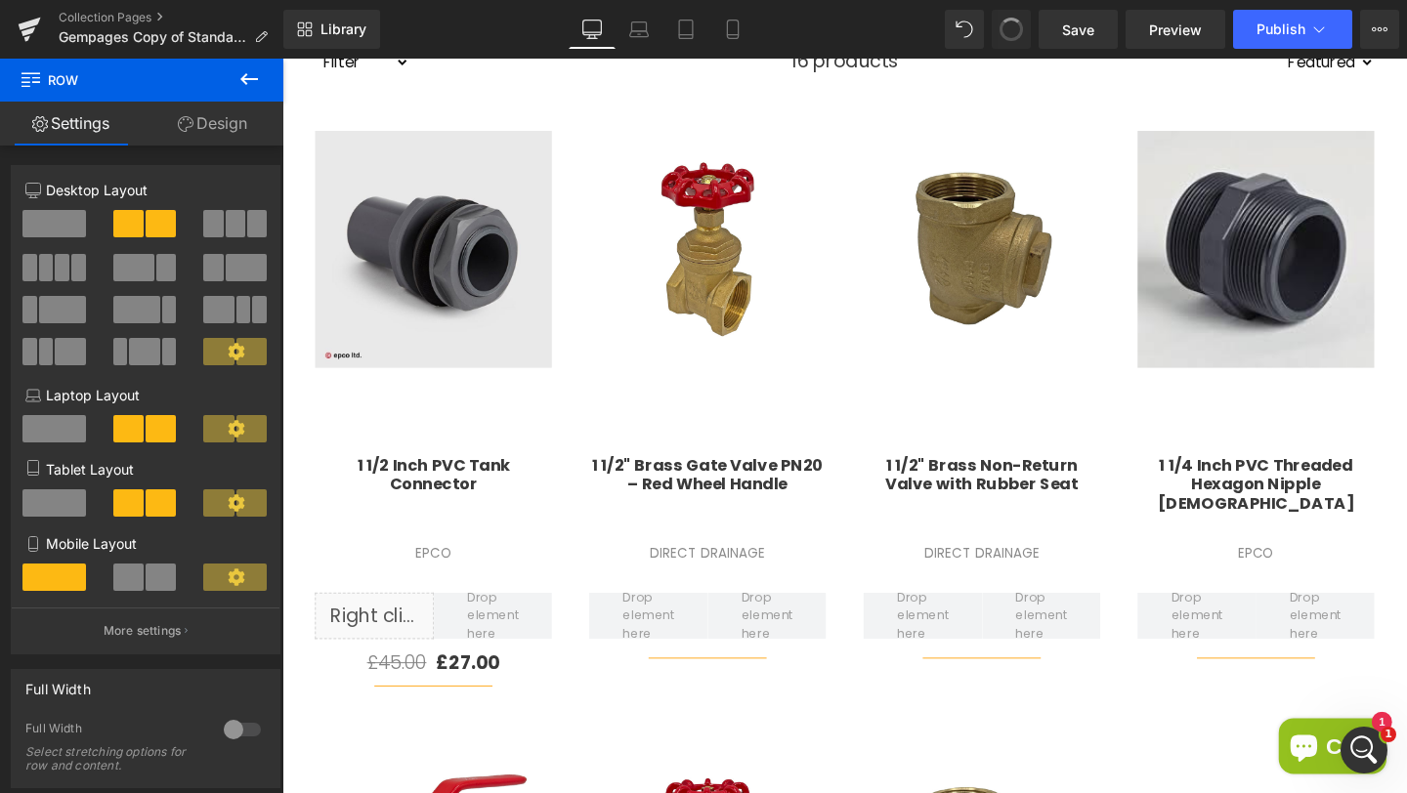
click at [1007, 24] on span at bounding box center [1010, 29] width 25 height 25
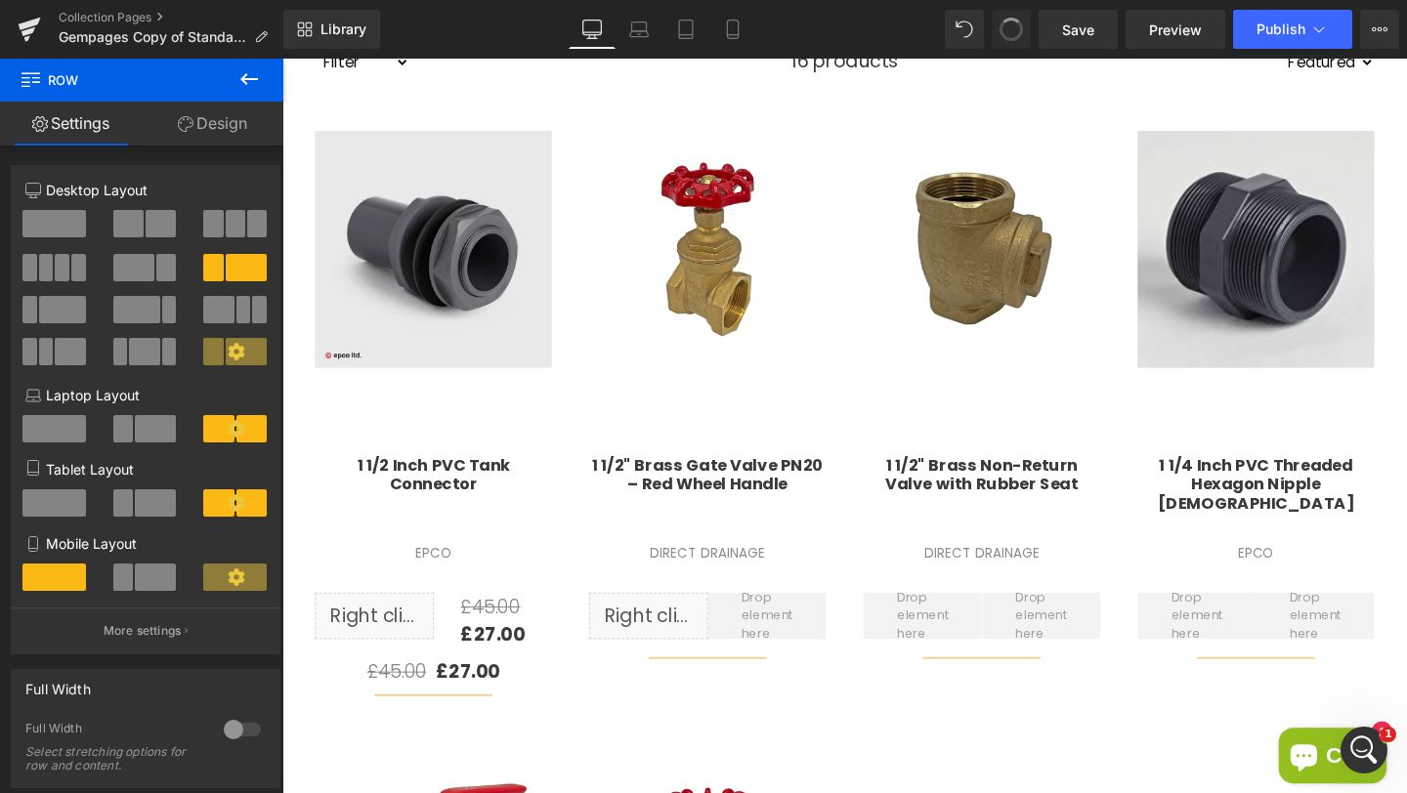
click at [1007, 24] on span at bounding box center [1010, 29] width 25 height 25
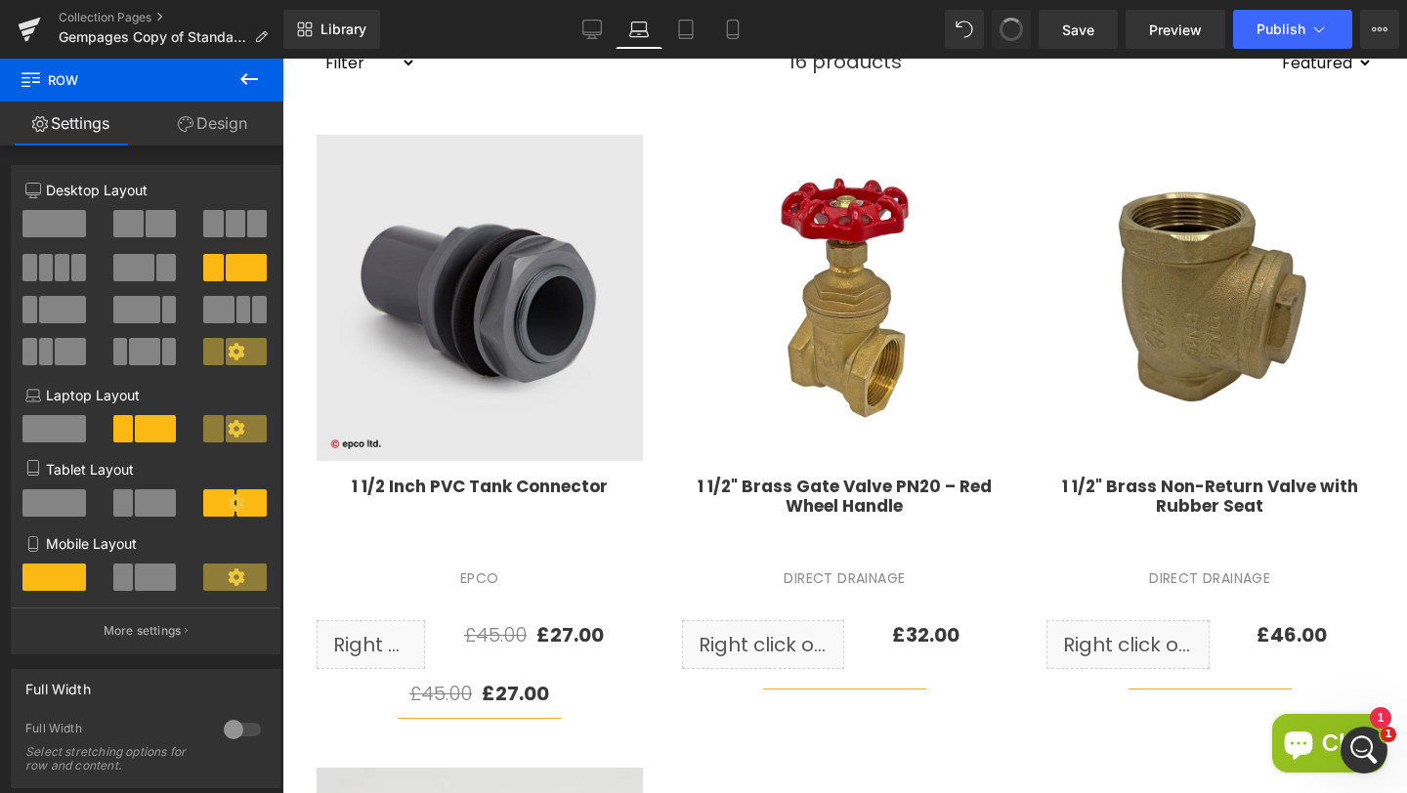
click at [1007, 24] on span at bounding box center [1010, 29] width 23 height 23
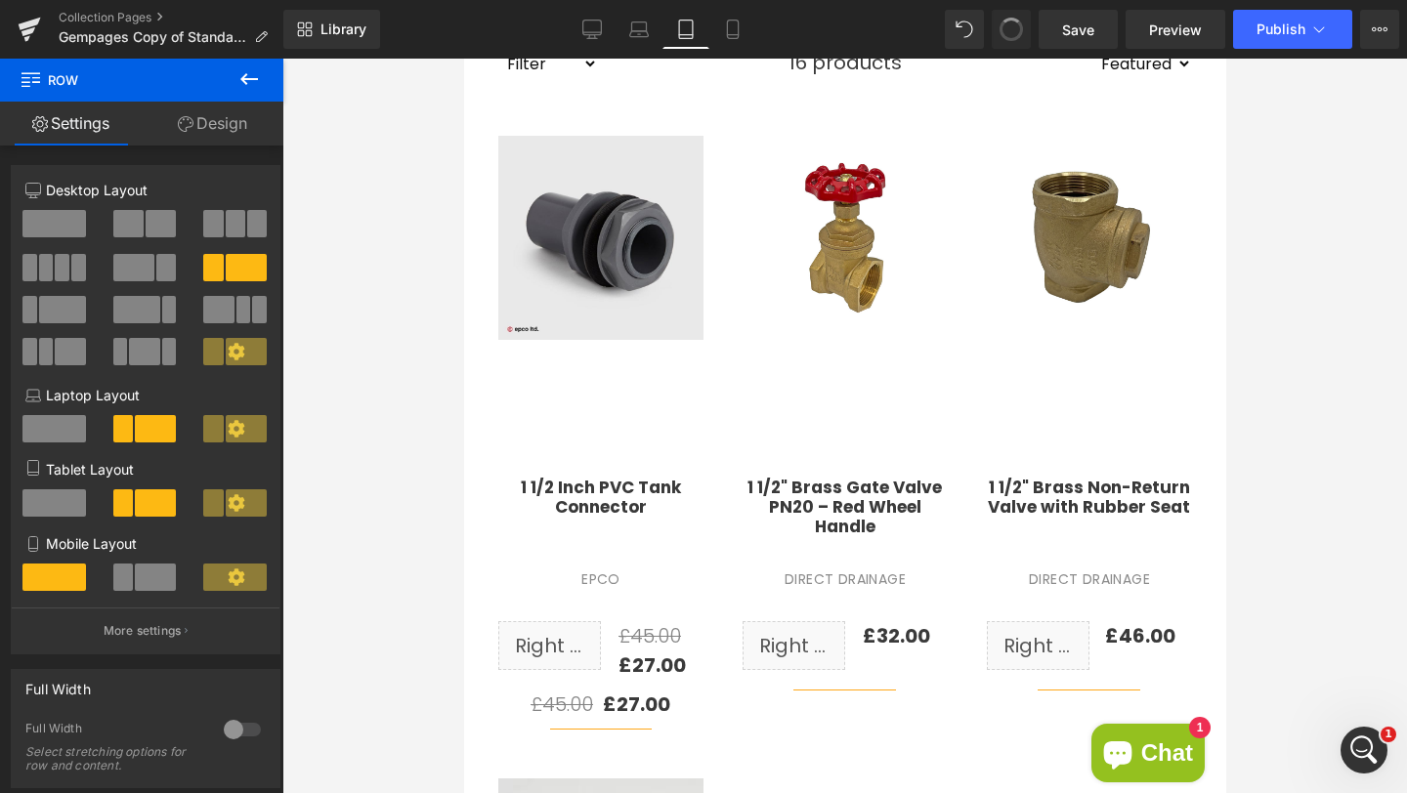
click at [1007, 24] on span at bounding box center [1010, 29] width 25 height 25
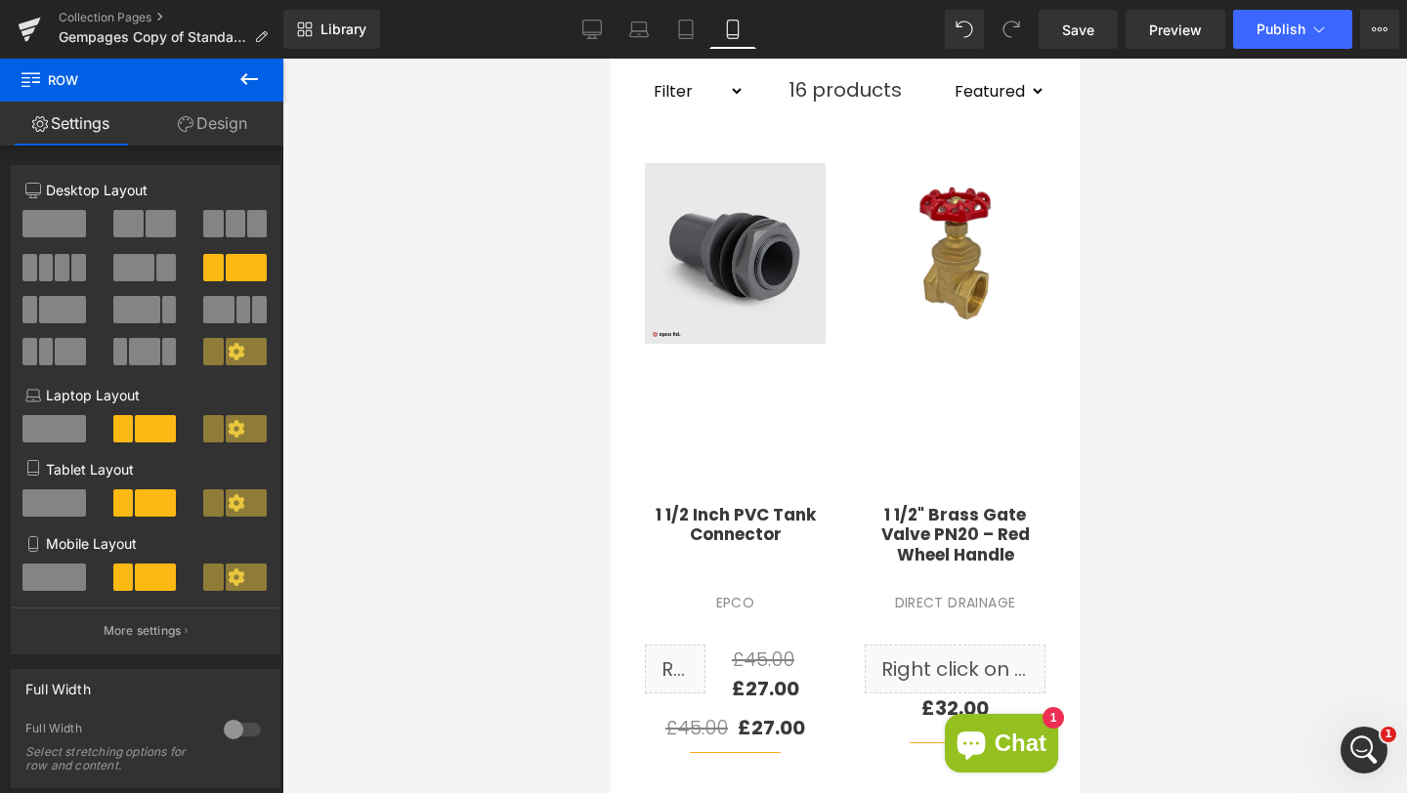
scroll to position [685, 0]
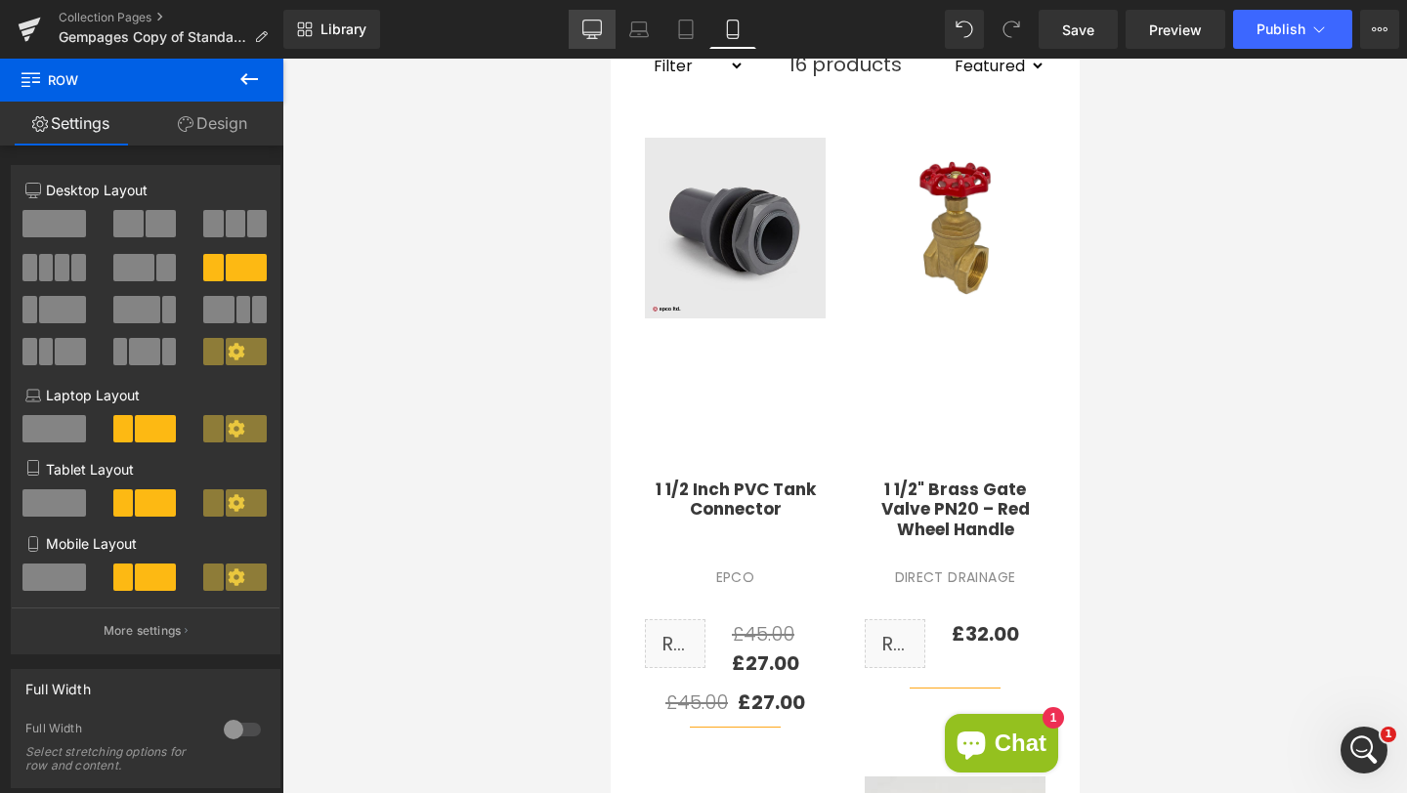
click at [598, 22] on icon at bounding box center [592, 30] width 20 height 20
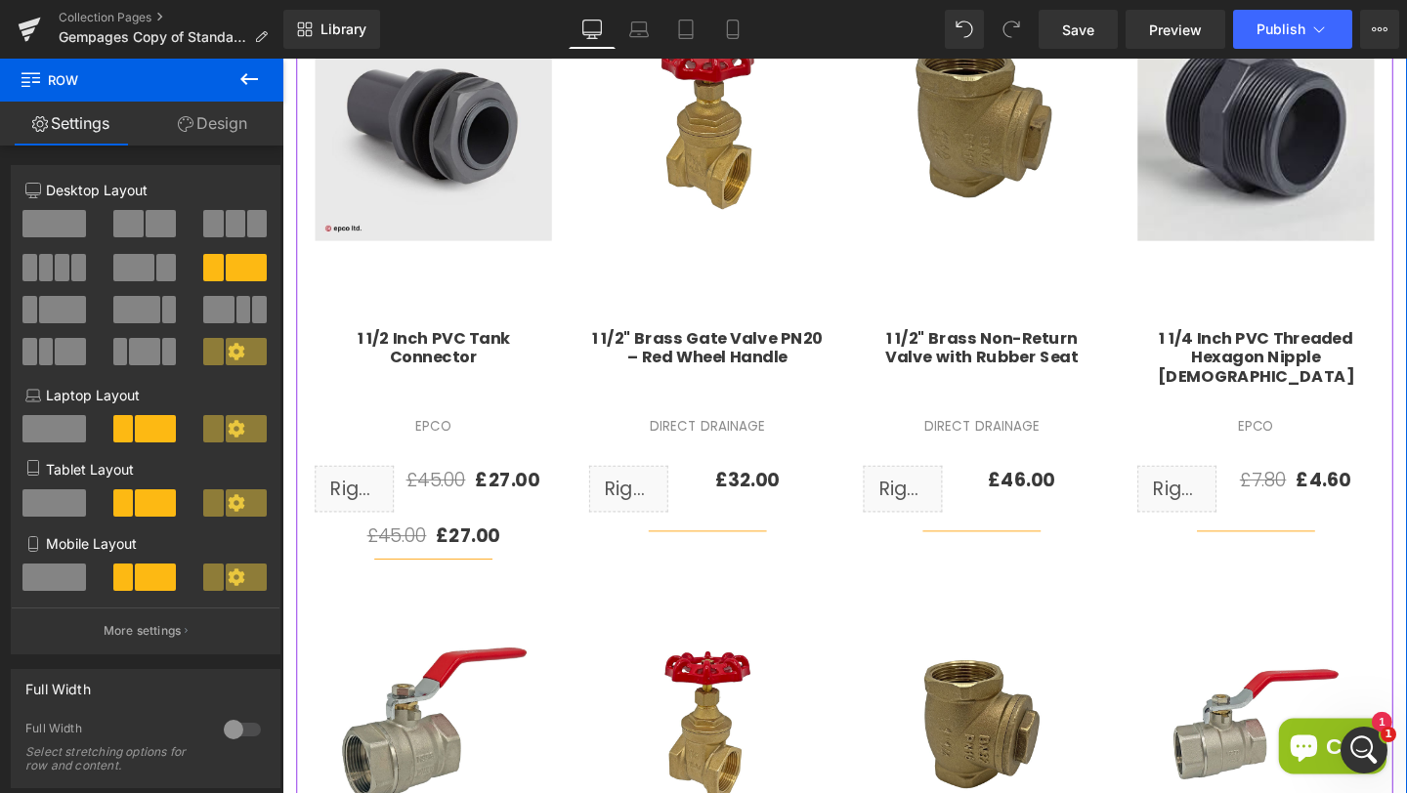
scroll to position [801, 0]
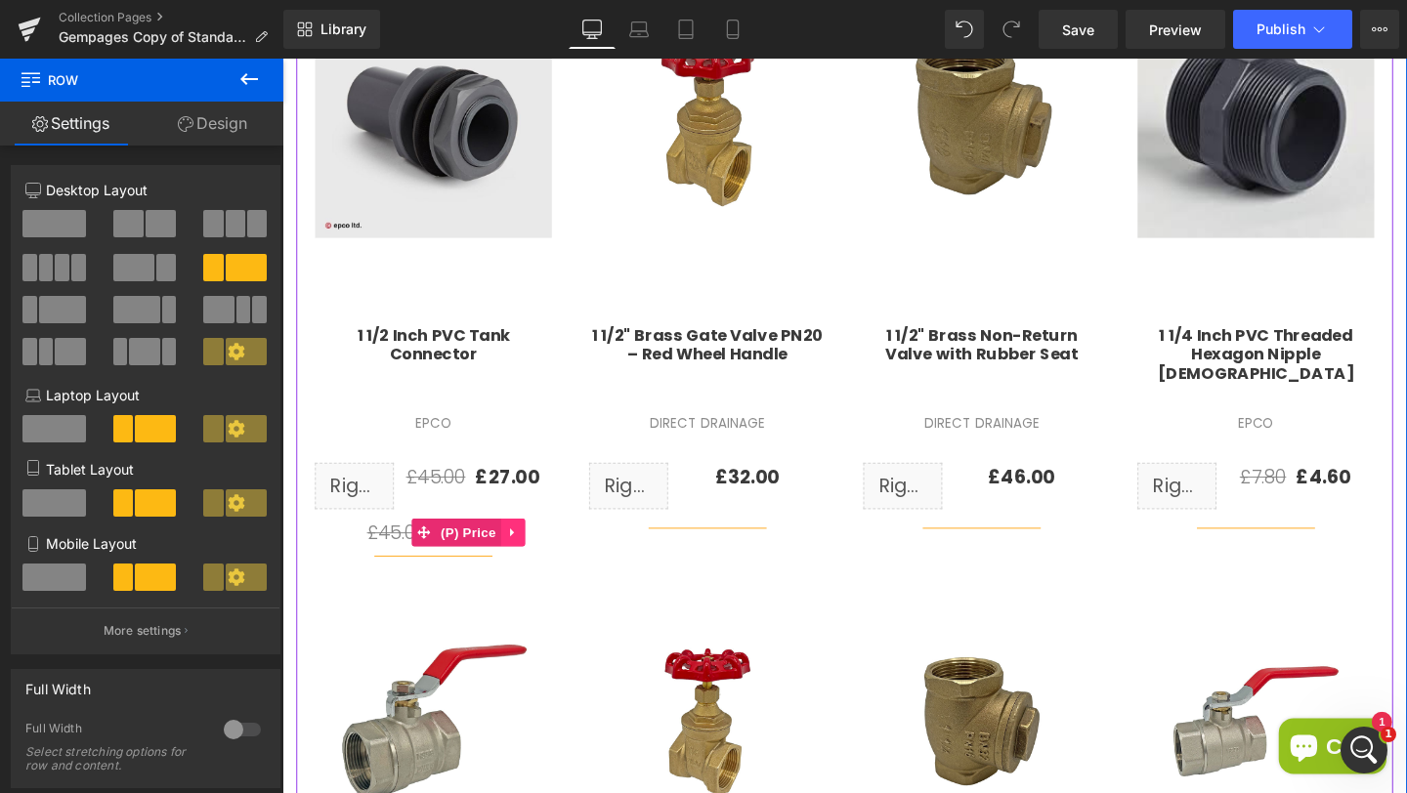
click at [518, 552] on icon at bounding box center [525, 556] width 14 height 15
click at [530, 554] on icon at bounding box center [537, 556] width 14 height 15
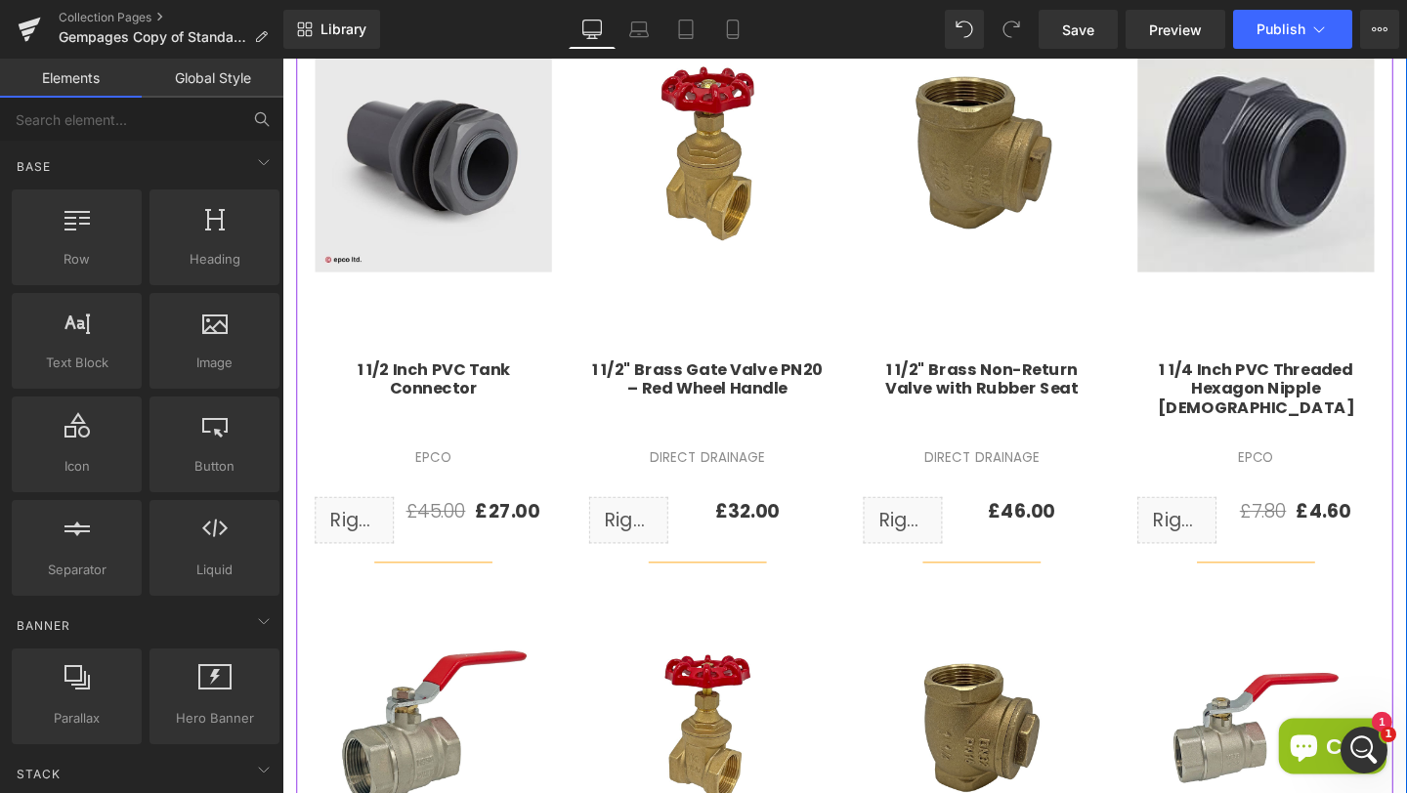
scroll to position [808, 0]
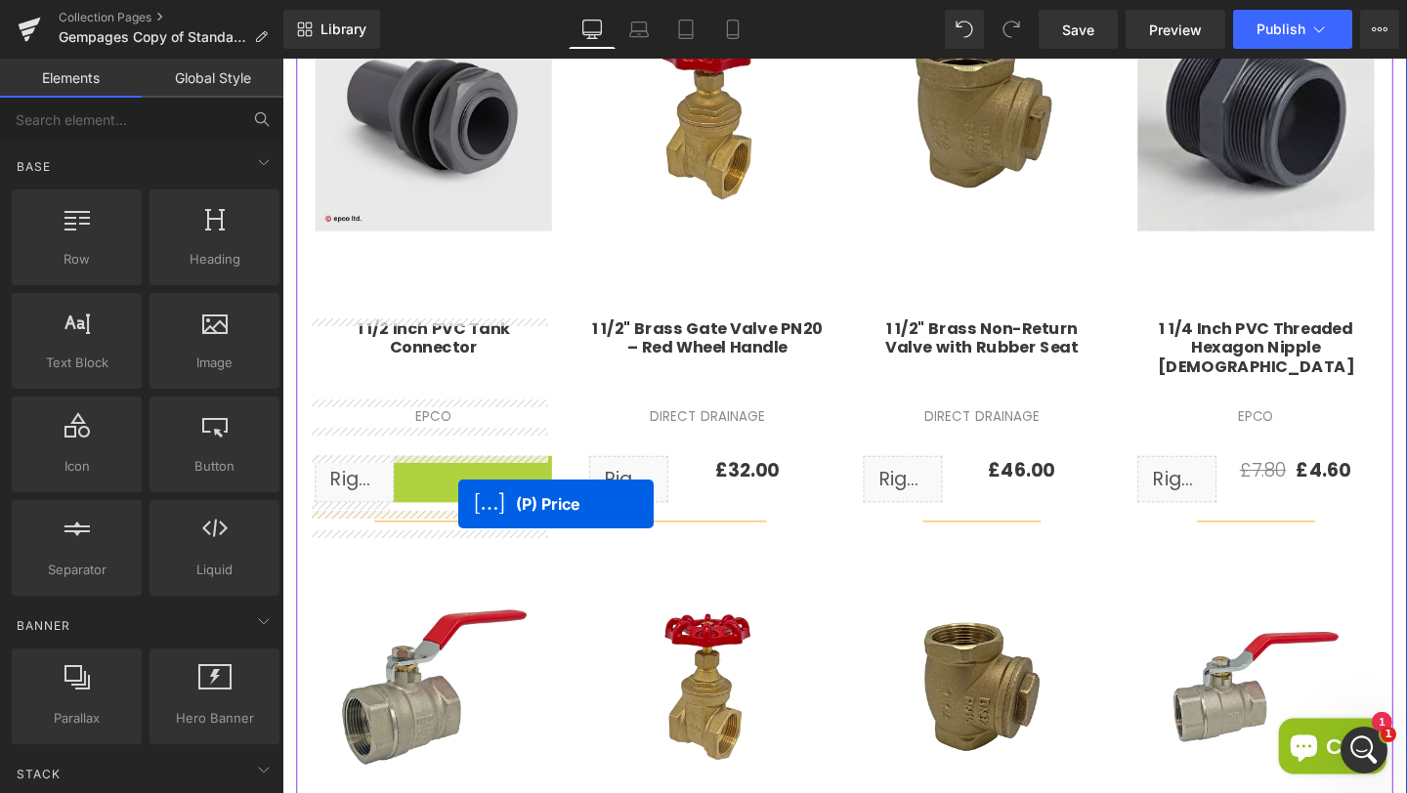
drag, startPoint x: 497, startPoint y: 489, endPoint x: 467, endPoint y: 527, distance: 47.9
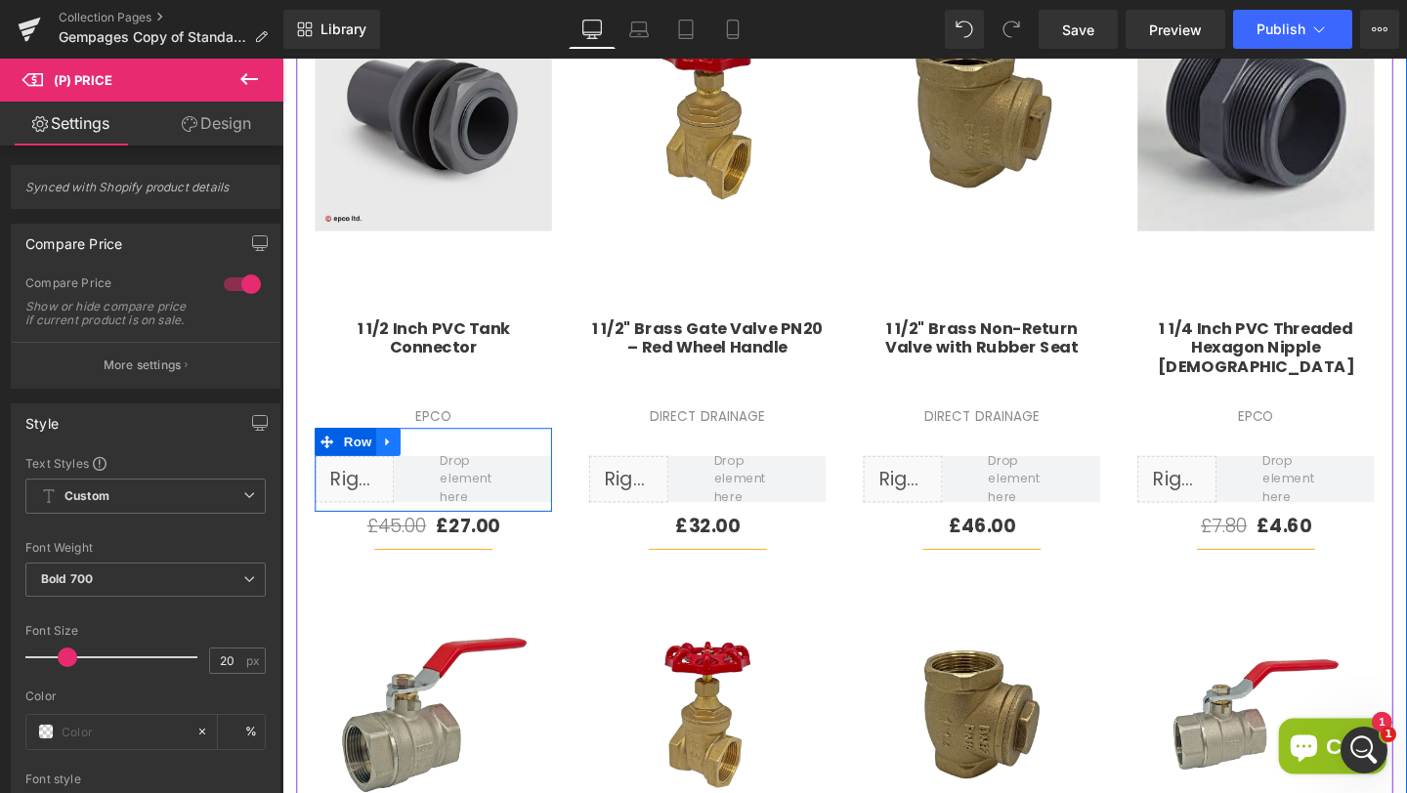
click at [395, 466] on link at bounding box center [393, 461] width 25 height 29
click at [438, 462] on icon at bounding box center [445, 462] width 14 height 14
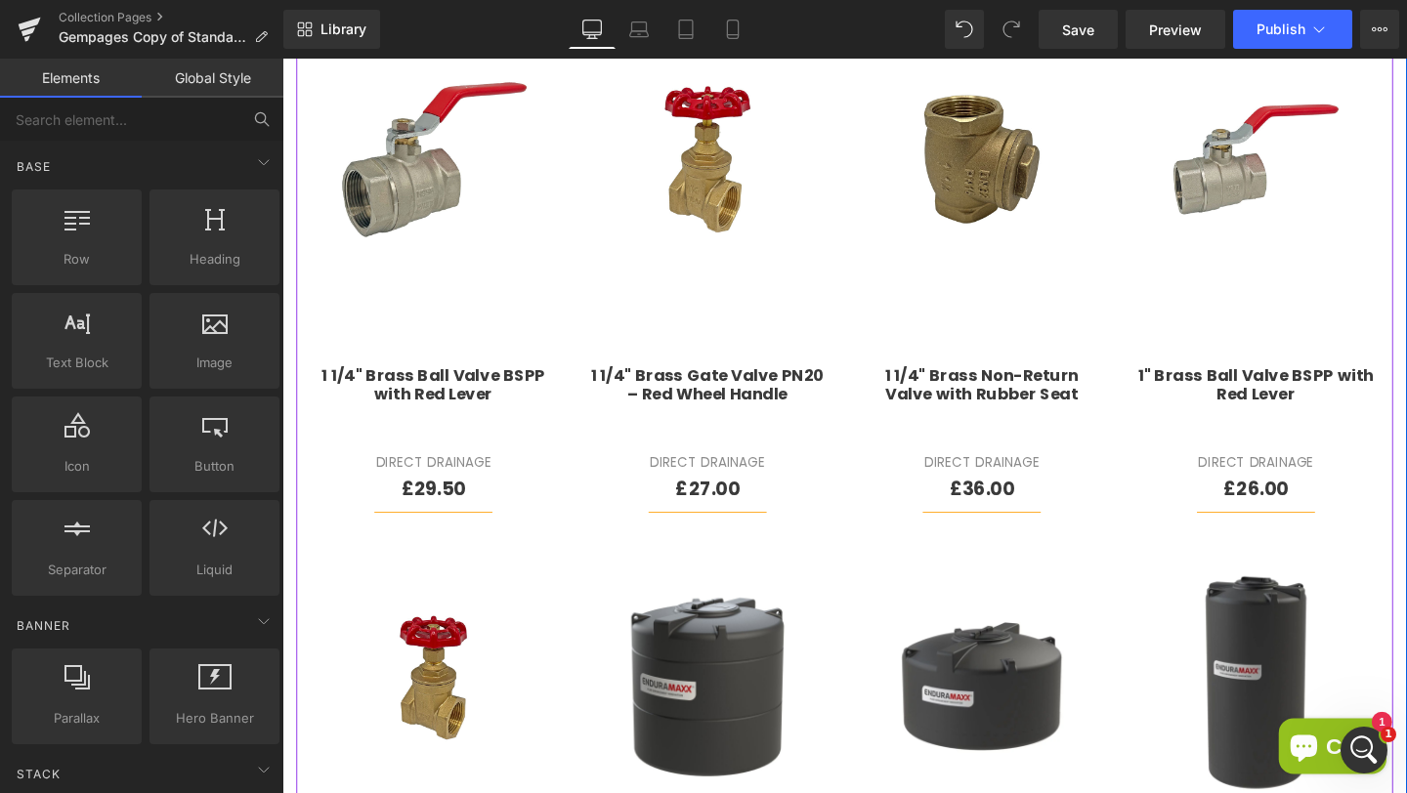
scroll to position [865, 0]
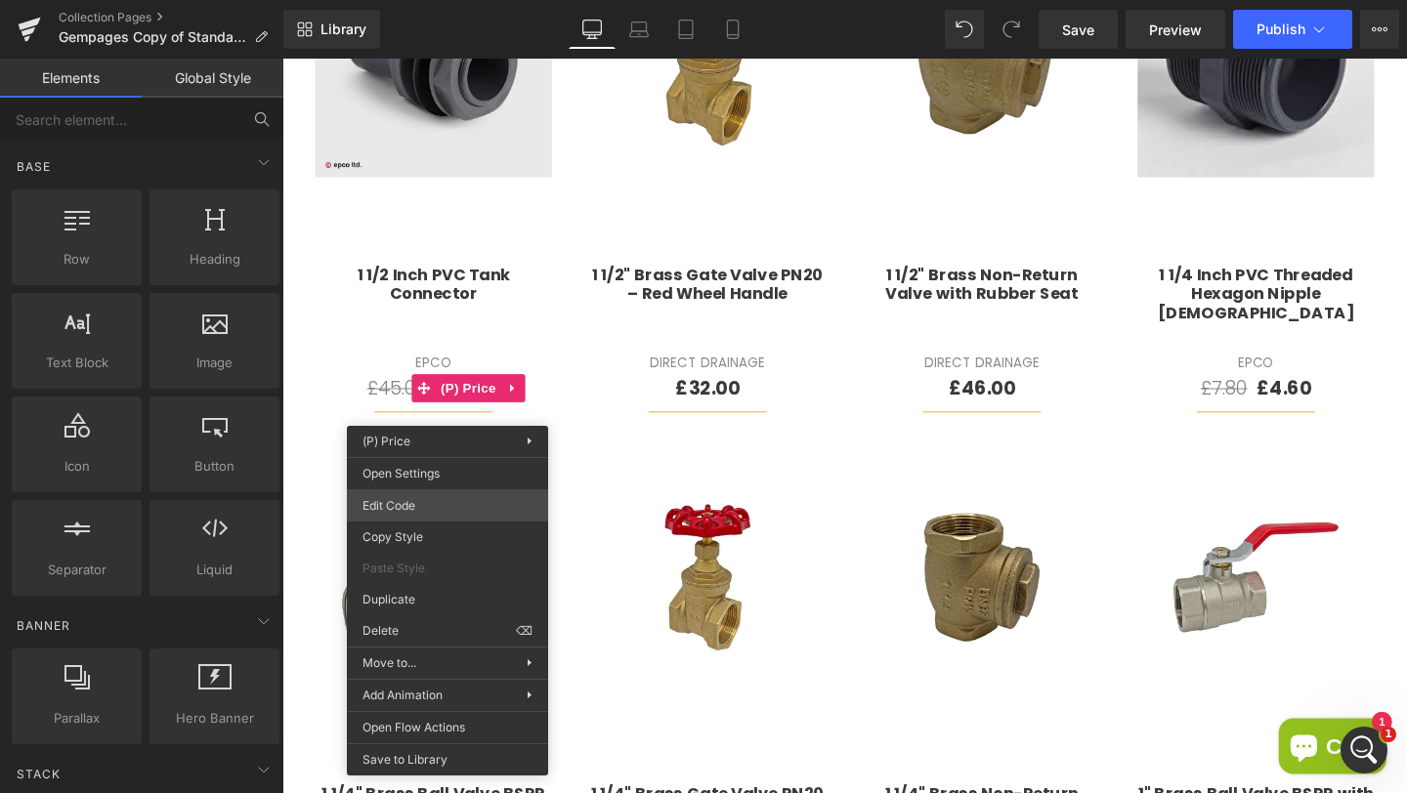
click at [408, 0] on div "(P) Price You are previewing how the will restyle your page. You can not edit E…" at bounding box center [703, 0] width 1407 height 0
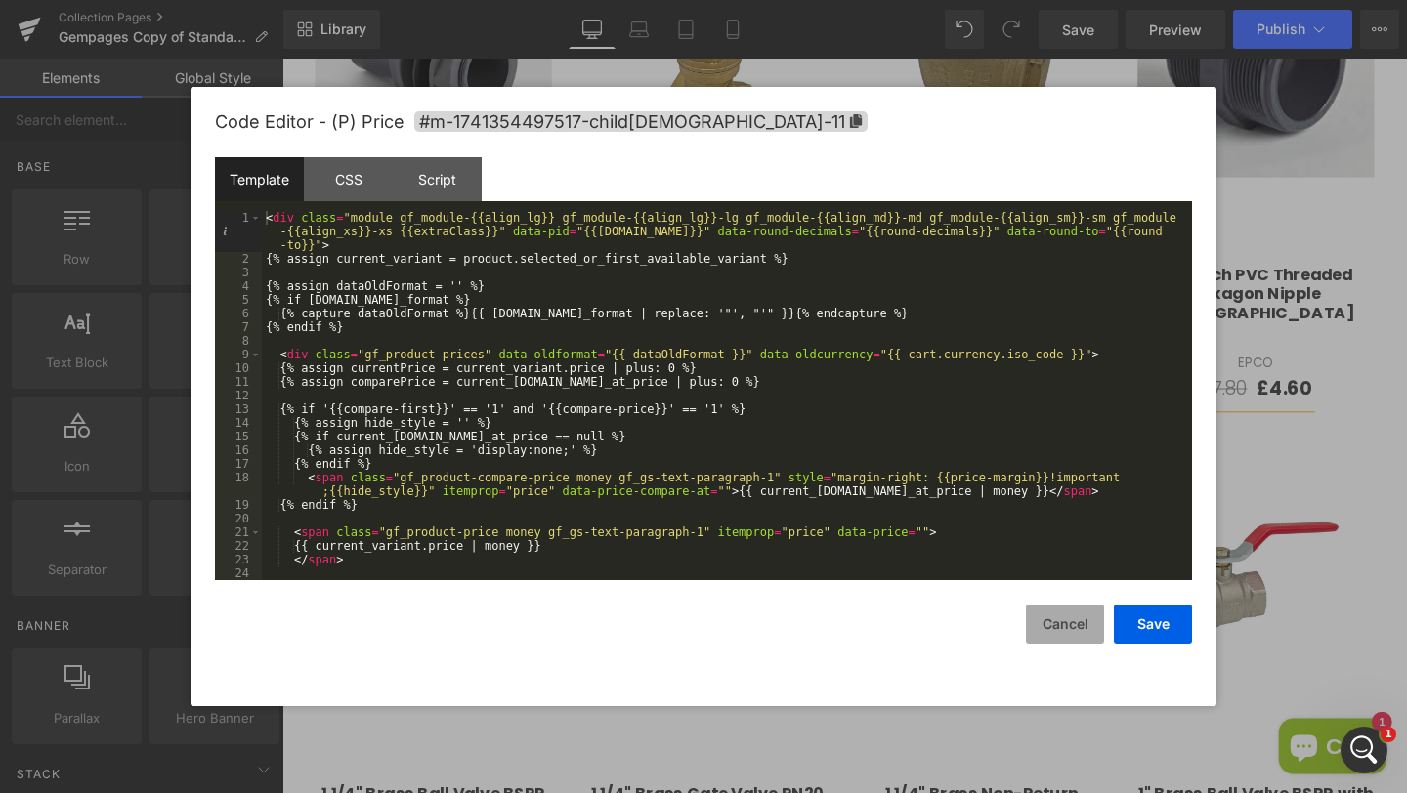
click at [1075, 634] on button "Cancel" at bounding box center [1065, 624] width 78 height 39
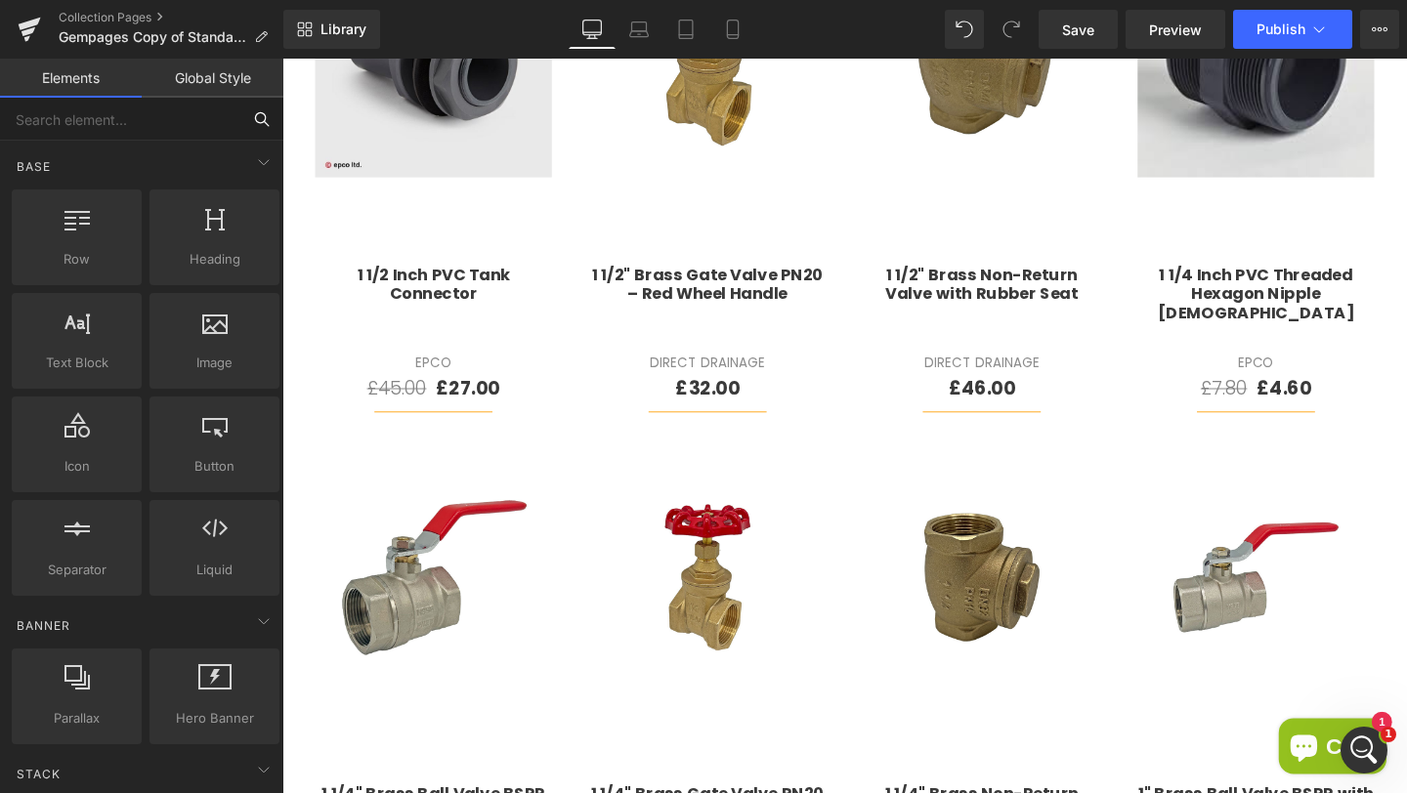
click at [128, 112] on input "text" at bounding box center [120, 119] width 240 height 43
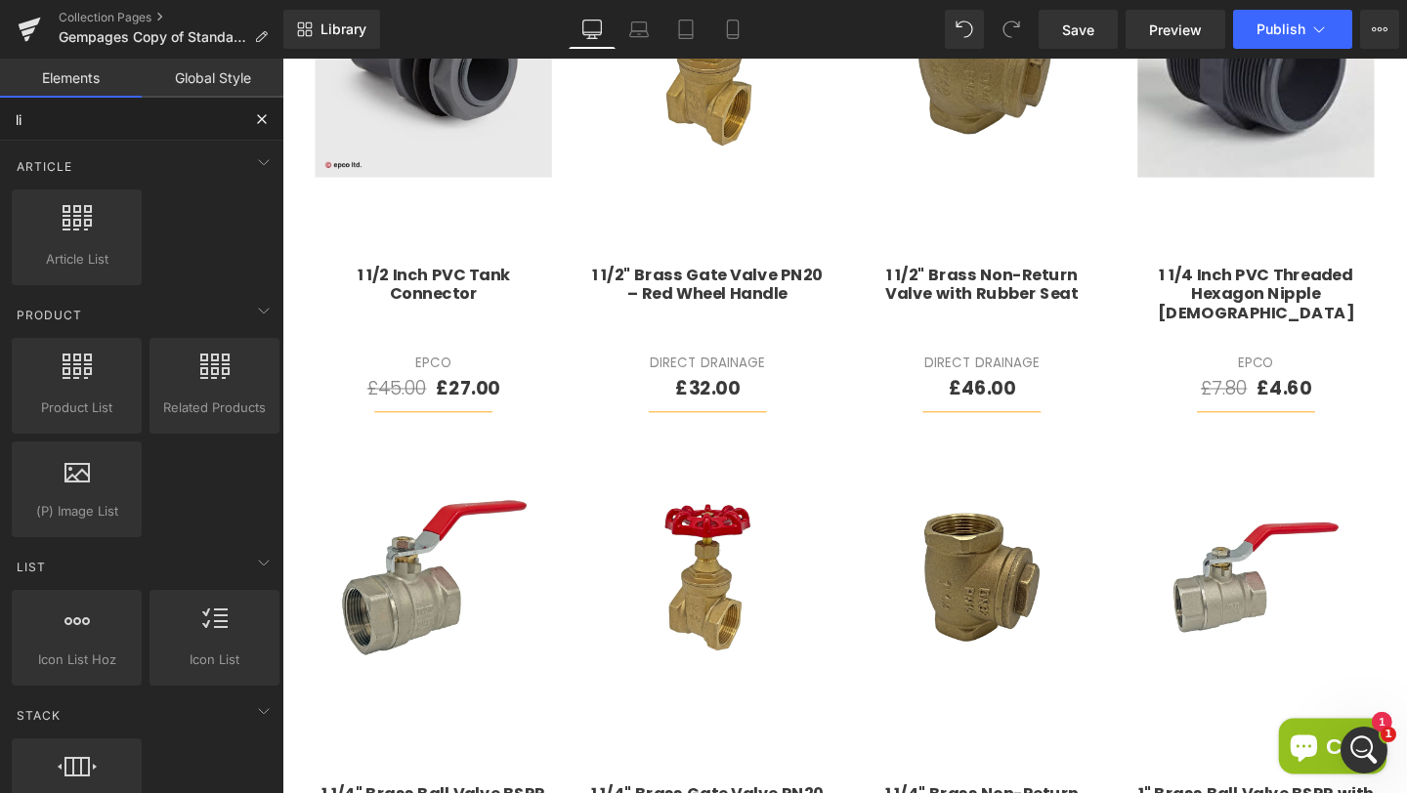
type input "liq"
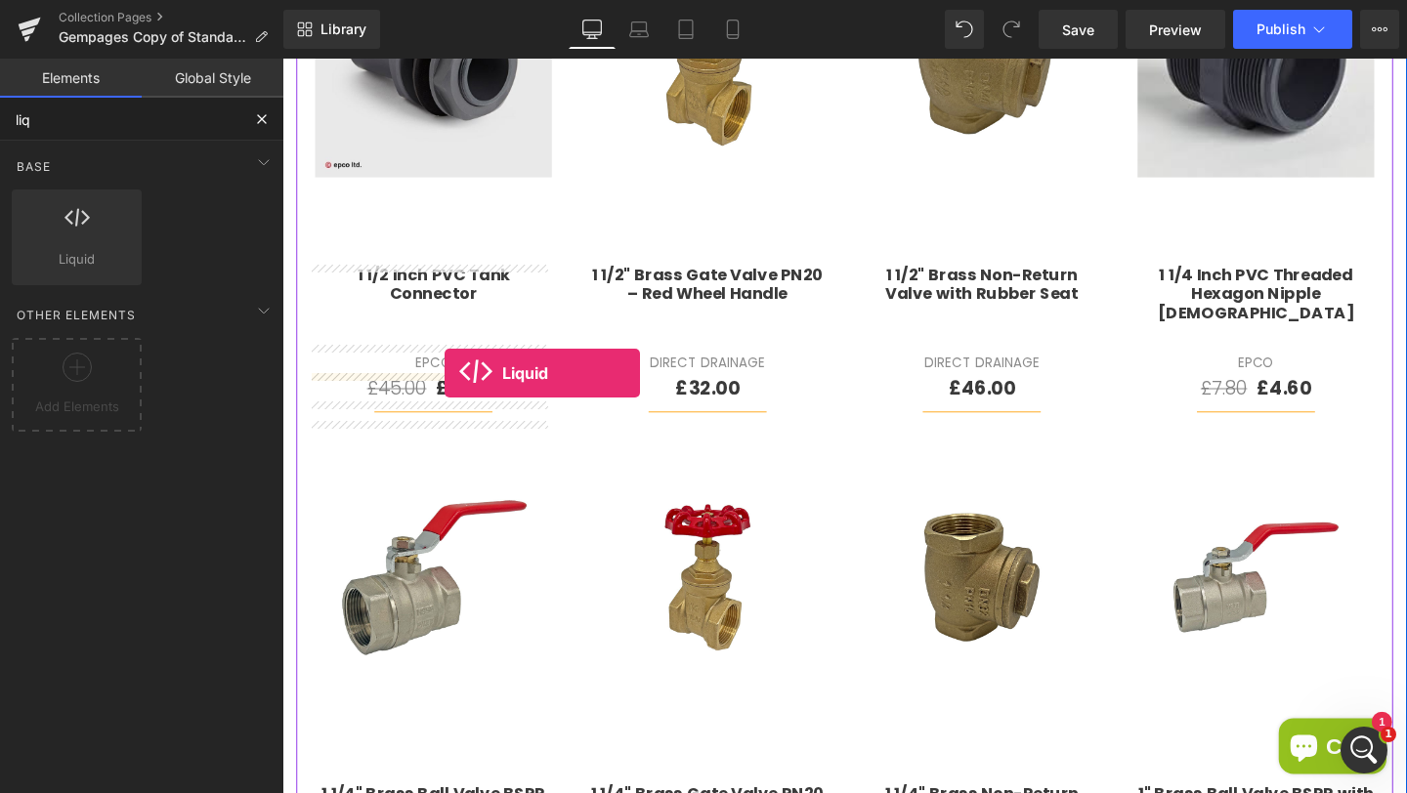
drag, startPoint x: 388, startPoint y: 289, endPoint x: 452, endPoint y: 389, distance: 118.7
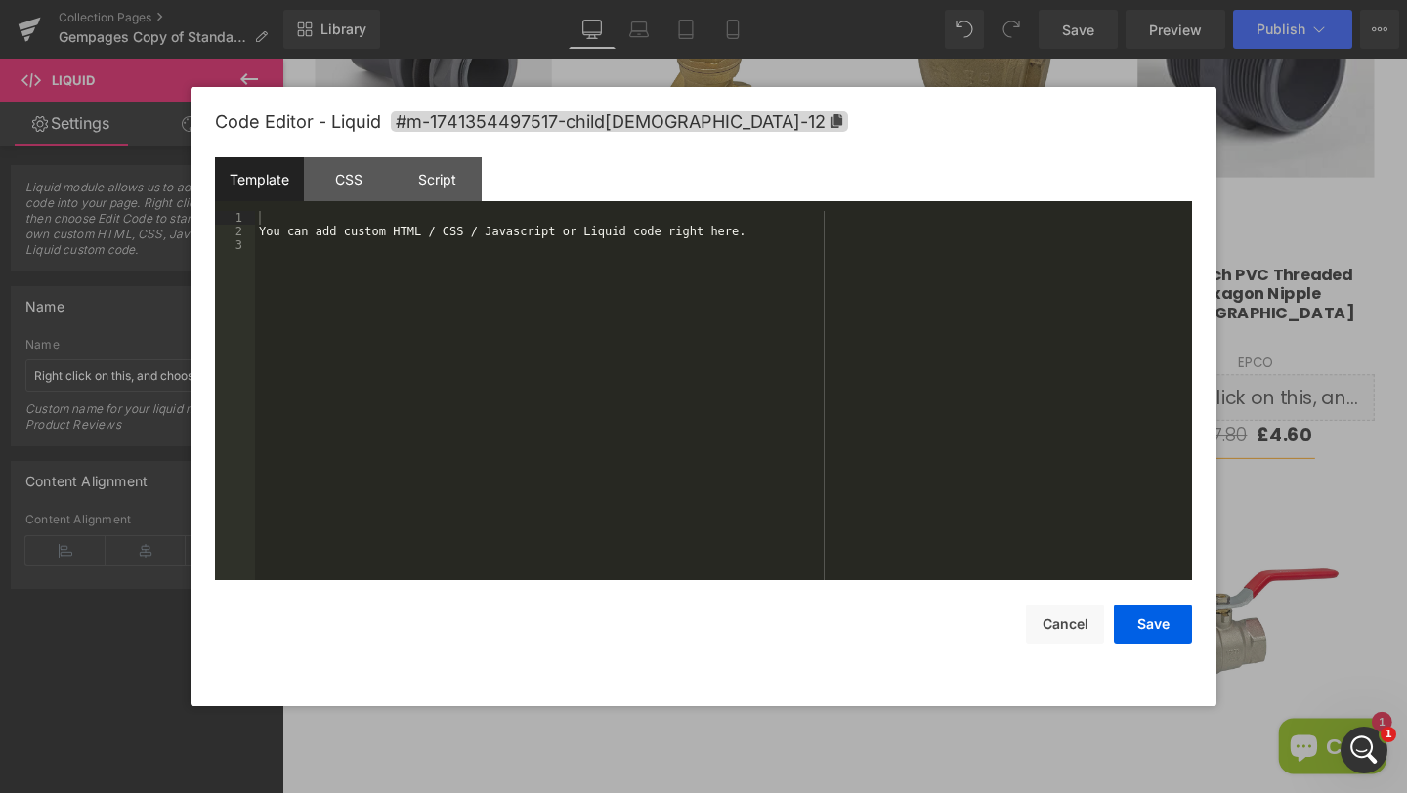
click at [361, 0] on div "Liquid You are previewing how the will restyle your page. You can not edit Elem…" at bounding box center [703, 0] width 1407 height 0
click at [427, 397] on div "You can add custom HTML / CSS / Javascript or Liquid code right here." at bounding box center [723, 409] width 937 height 397
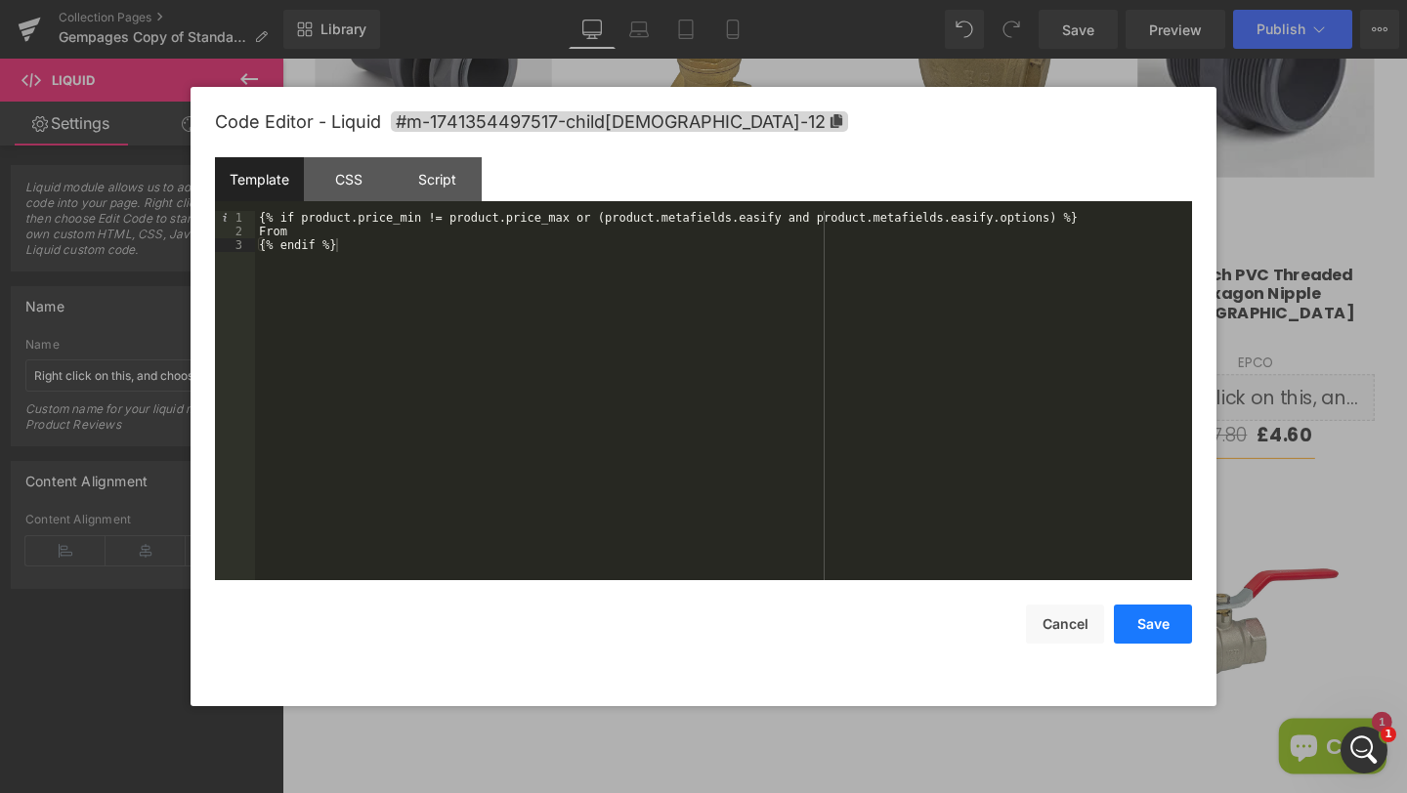
click at [1156, 629] on button "Save" at bounding box center [1153, 624] width 78 height 39
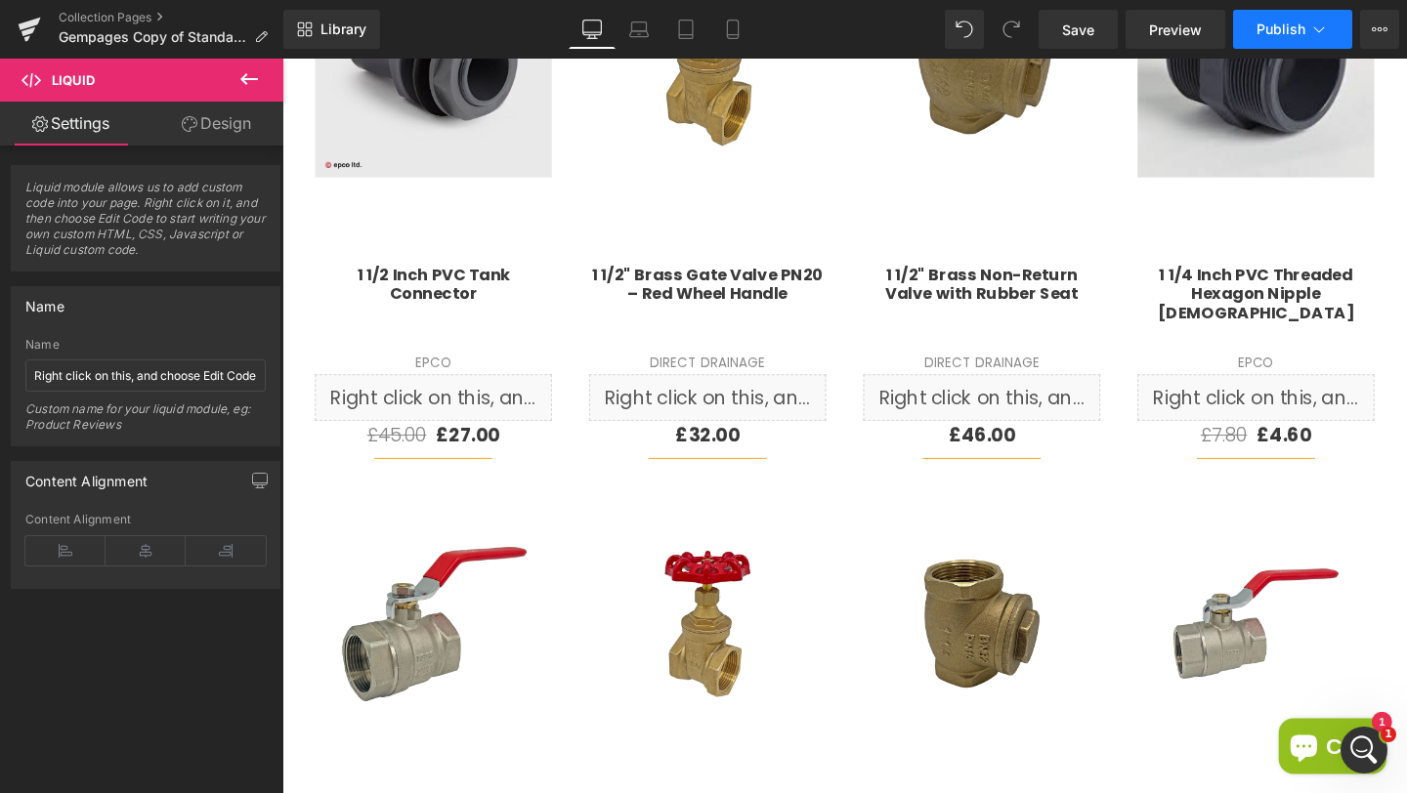
click at [1295, 38] on button "Publish" at bounding box center [1292, 29] width 119 height 39
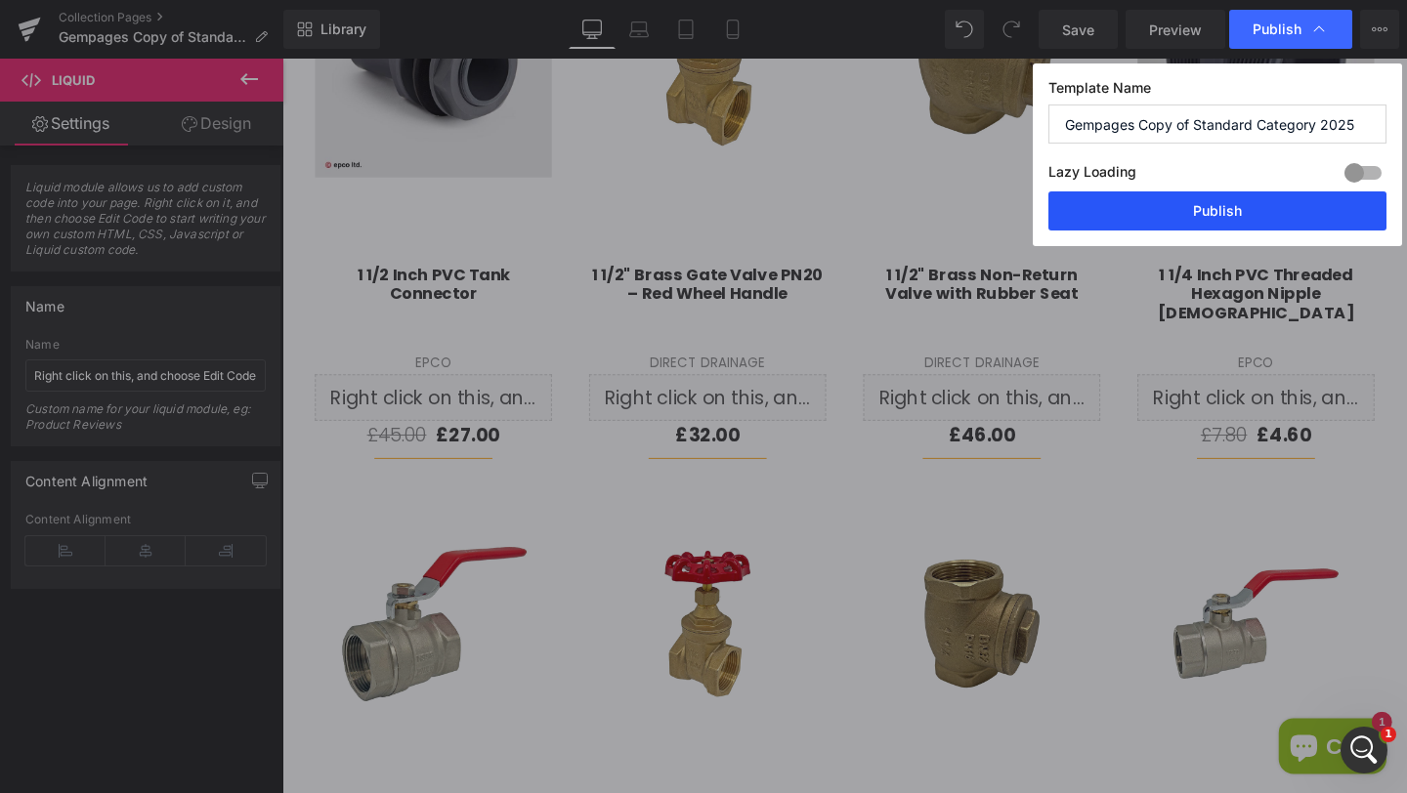
drag, startPoint x: 1210, startPoint y: 220, endPoint x: 1020, endPoint y: 55, distance: 252.1
click at [1210, 220] on button "Publish" at bounding box center [1217, 210] width 338 height 39
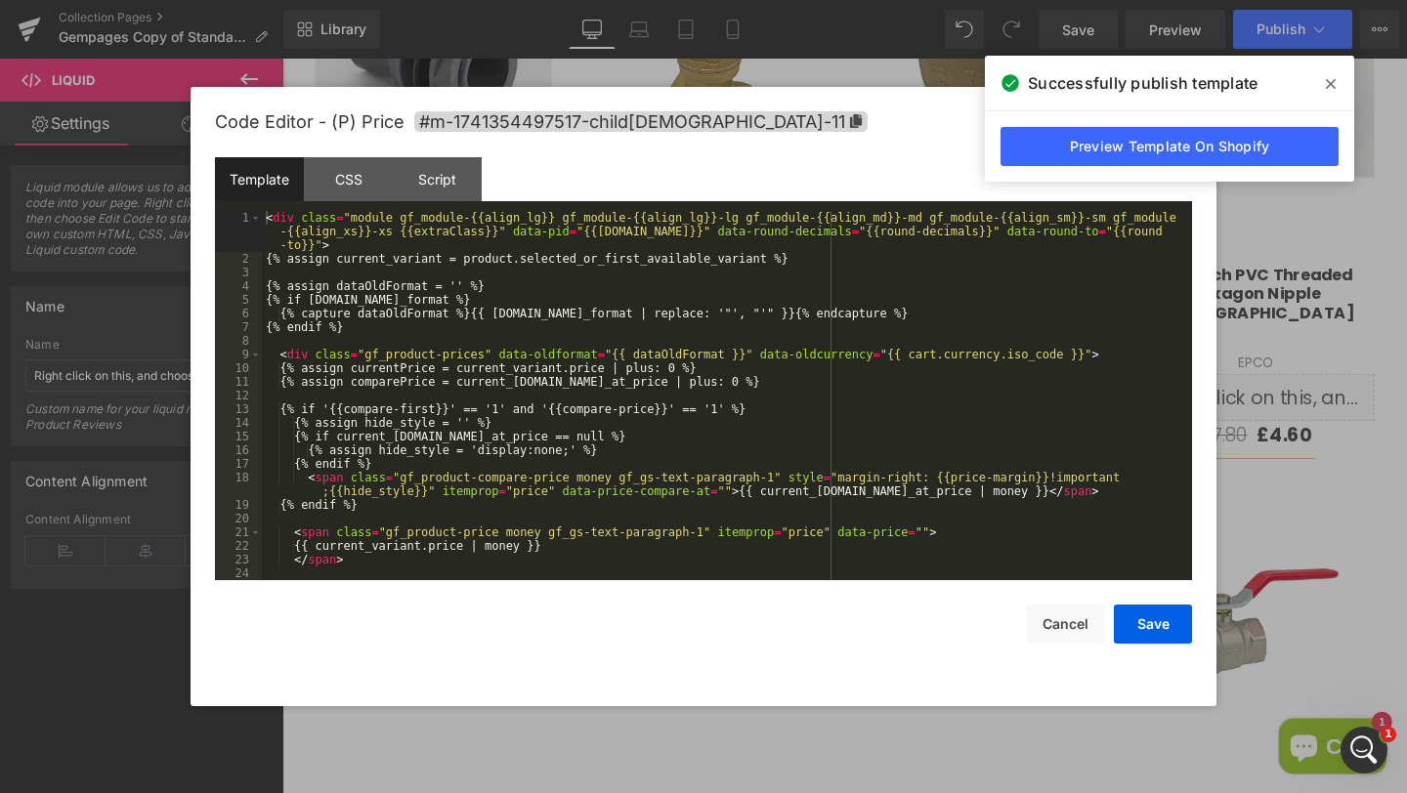
click at [620, 0] on div "Liquid You are previewing how the will restyle your page. You can not edit Elem…" at bounding box center [703, 0] width 1407 height 0
click at [378, 350] on div "< div class = "module gf_module-{{align_lg}} gf_module-{{align_lg}}-lg gf_modul…" at bounding box center [723, 423] width 922 height 424
click at [378, 345] on div "< div class = "module gf_module-{{align_lg}} gf_module-{{align_lg}}-lg gf_modul…" at bounding box center [723, 423] width 922 height 424
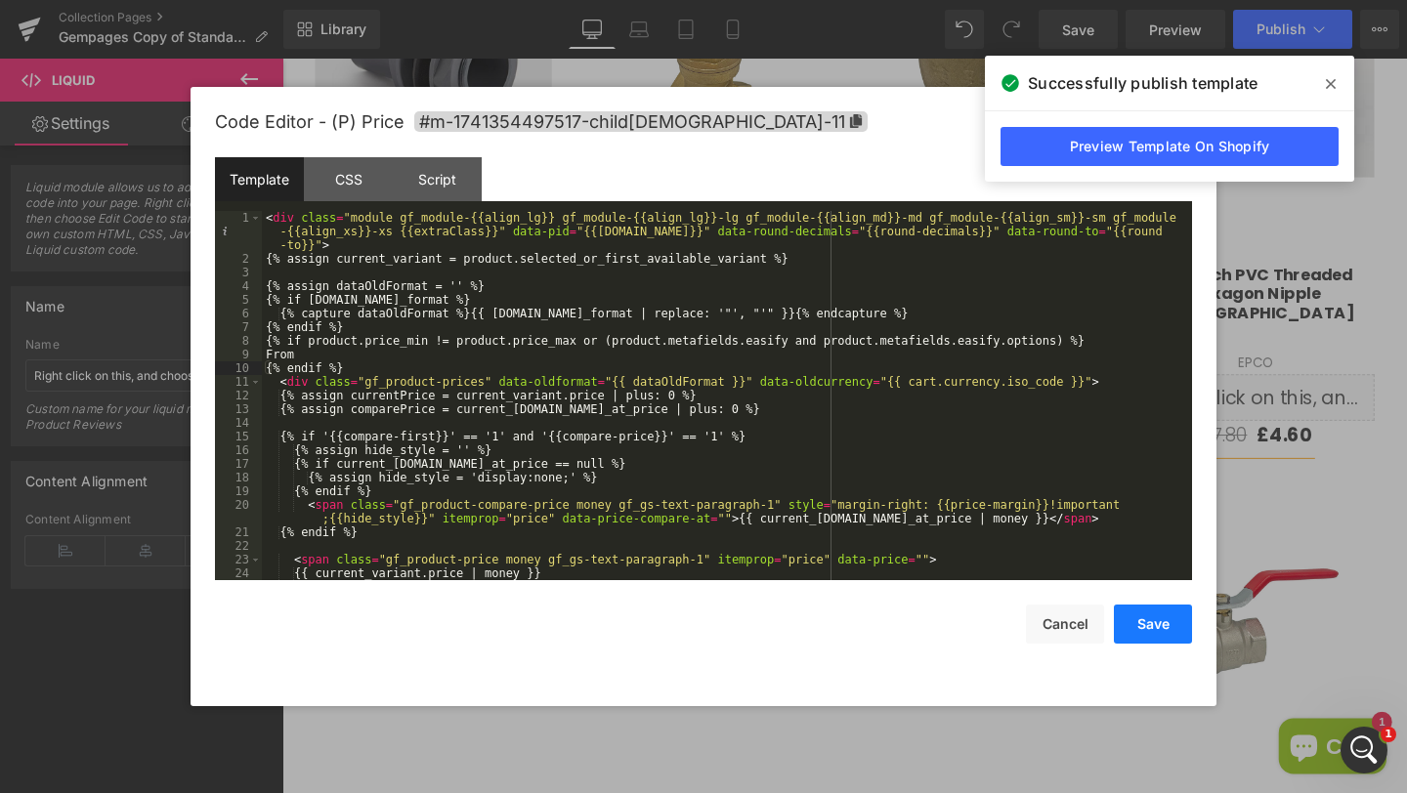
click at [1175, 627] on button "Save" at bounding box center [1153, 624] width 78 height 39
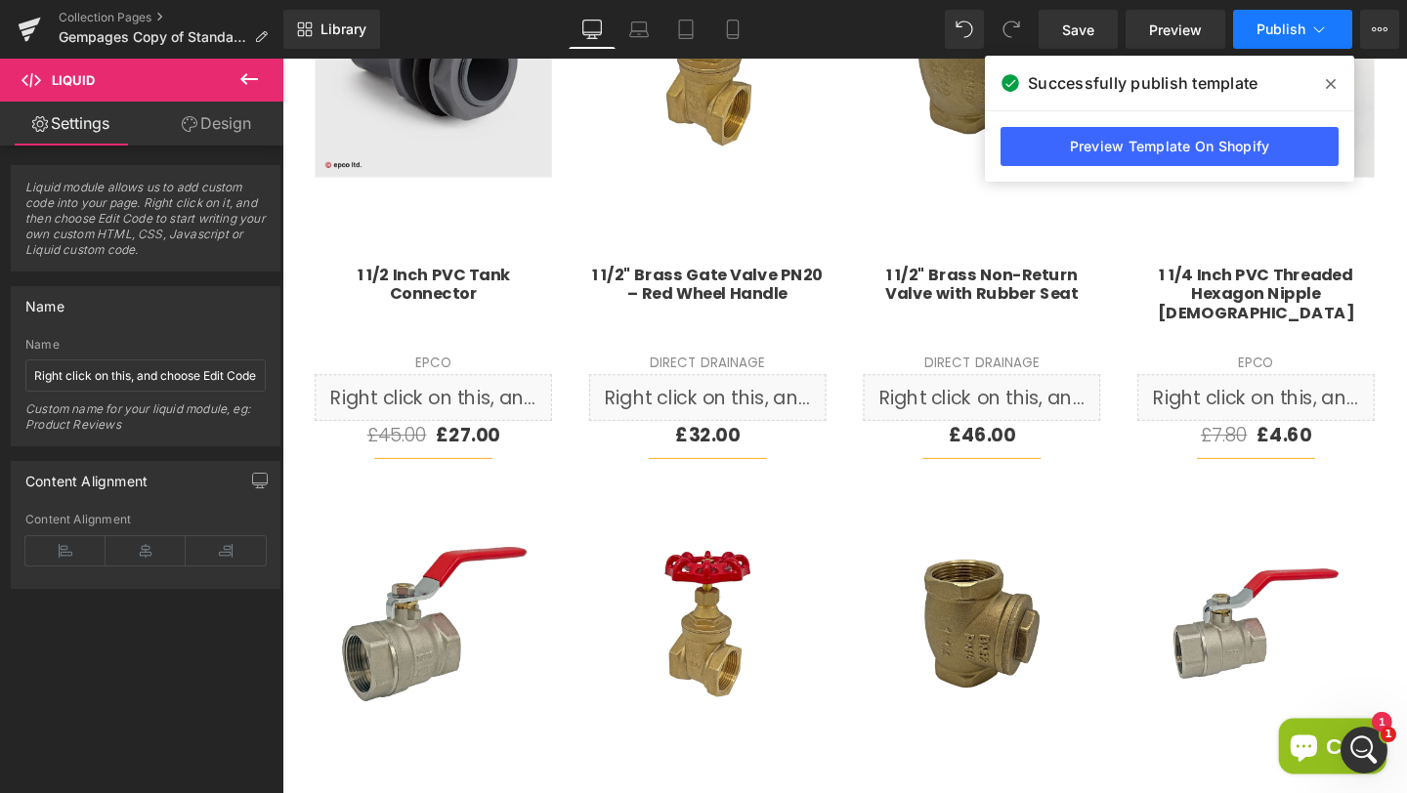
click at [1307, 37] on button "Publish" at bounding box center [1292, 29] width 119 height 39
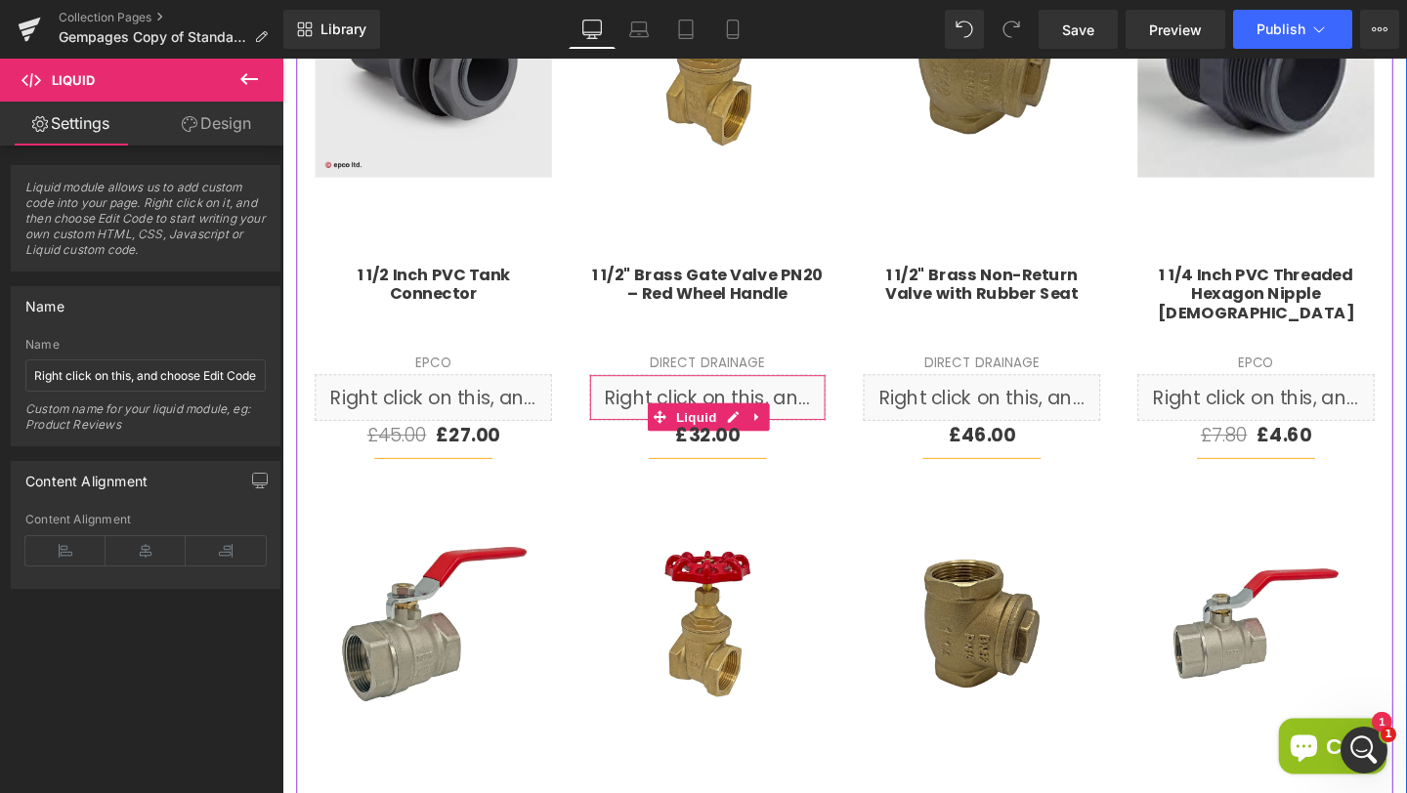
click at [641, 425] on div "Liquid" at bounding box center [729, 415] width 249 height 49
click at [776, 434] on icon at bounding box center [782, 435] width 14 height 15
click at [787, 435] on icon at bounding box center [794, 436] width 14 height 14
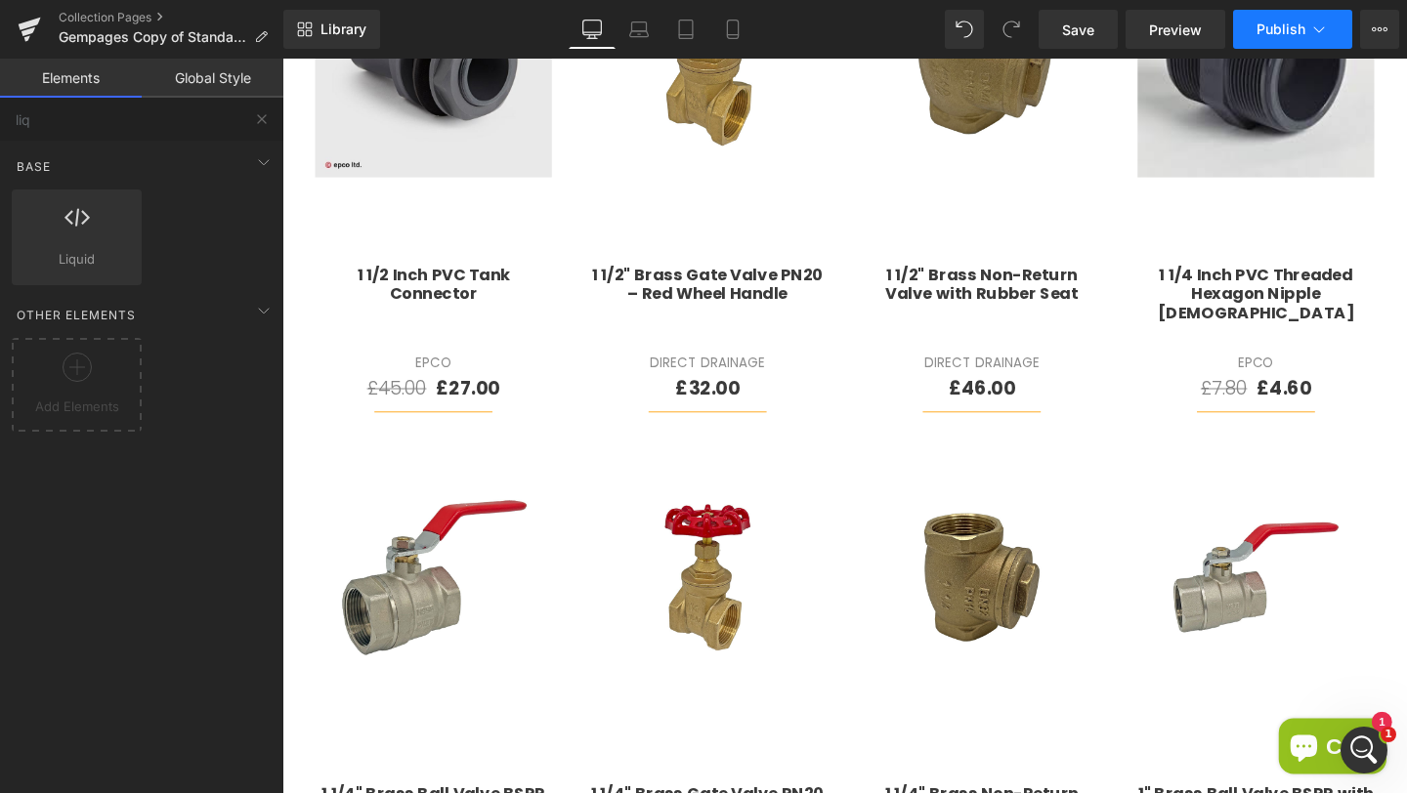
click at [1278, 29] on span "Publish" at bounding box center [1280, 29] width 49 height 16
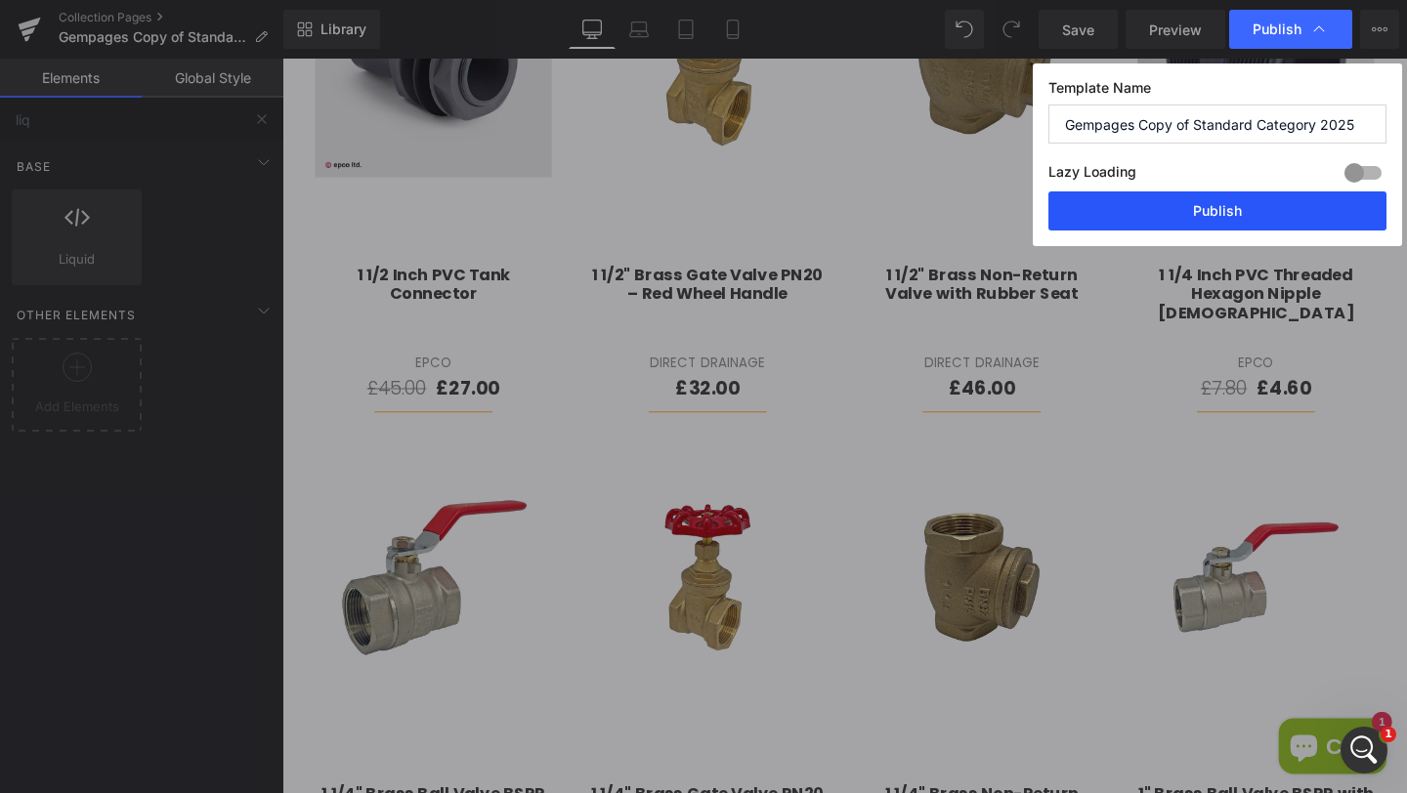
click at [1168, 214] on button "Publish" at bounding box center [1217, 210] width 338 height 39
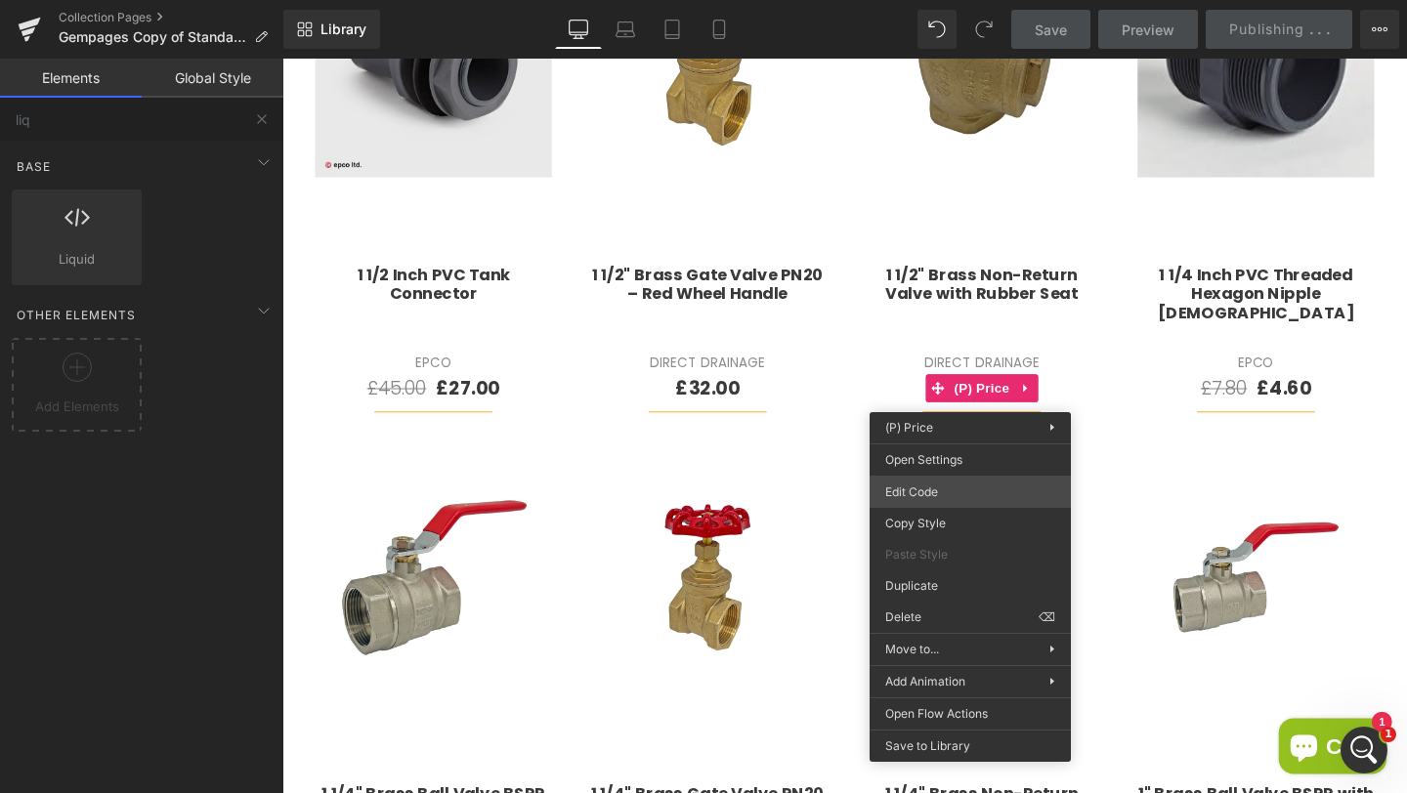
click at [897, 0] on div "Liquid You are previewing how the will restyle your page. You can not edit Elem…" at bounding box center [703, 0] width 1407 height 0
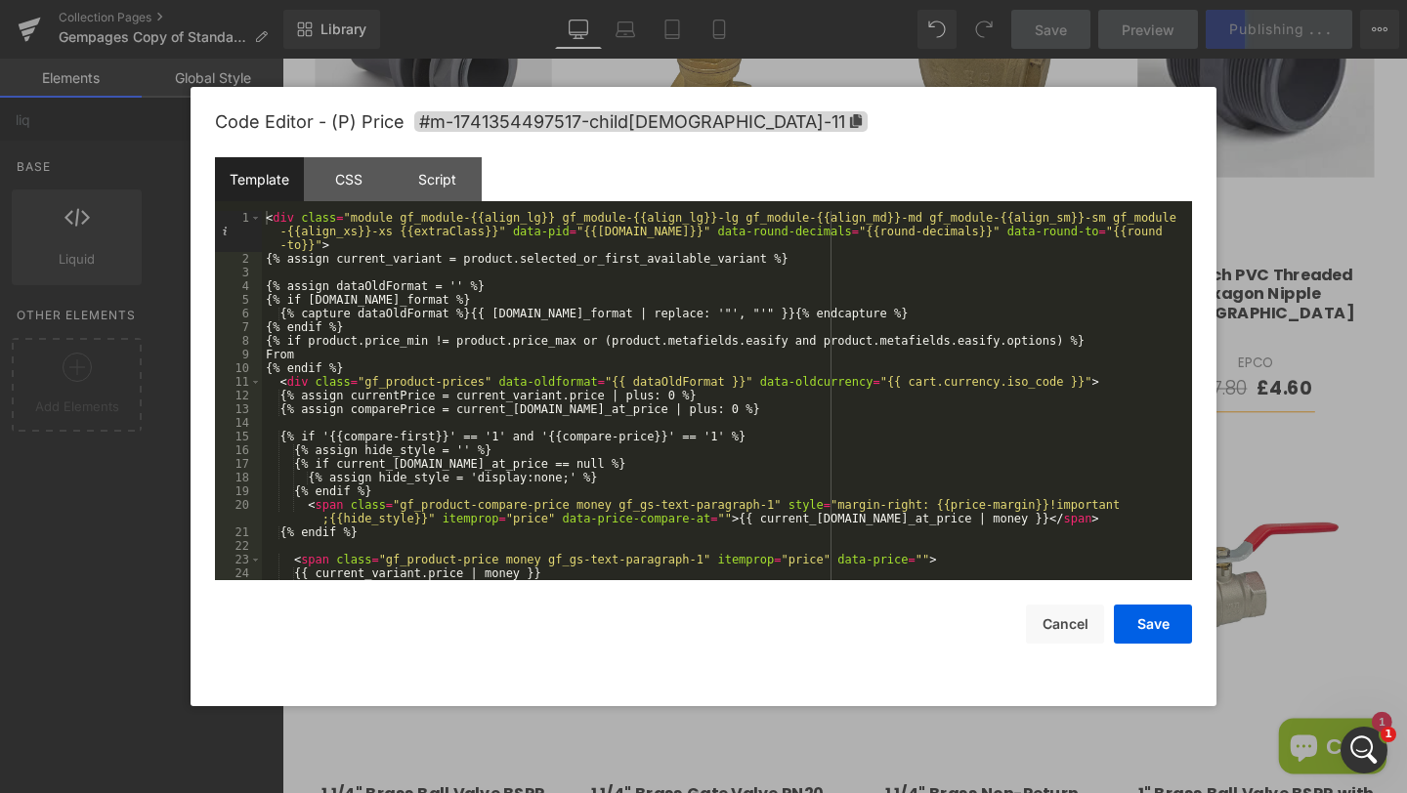
click at [1271, 283] on div at bounding box center [703, 396] width 1407 height 793
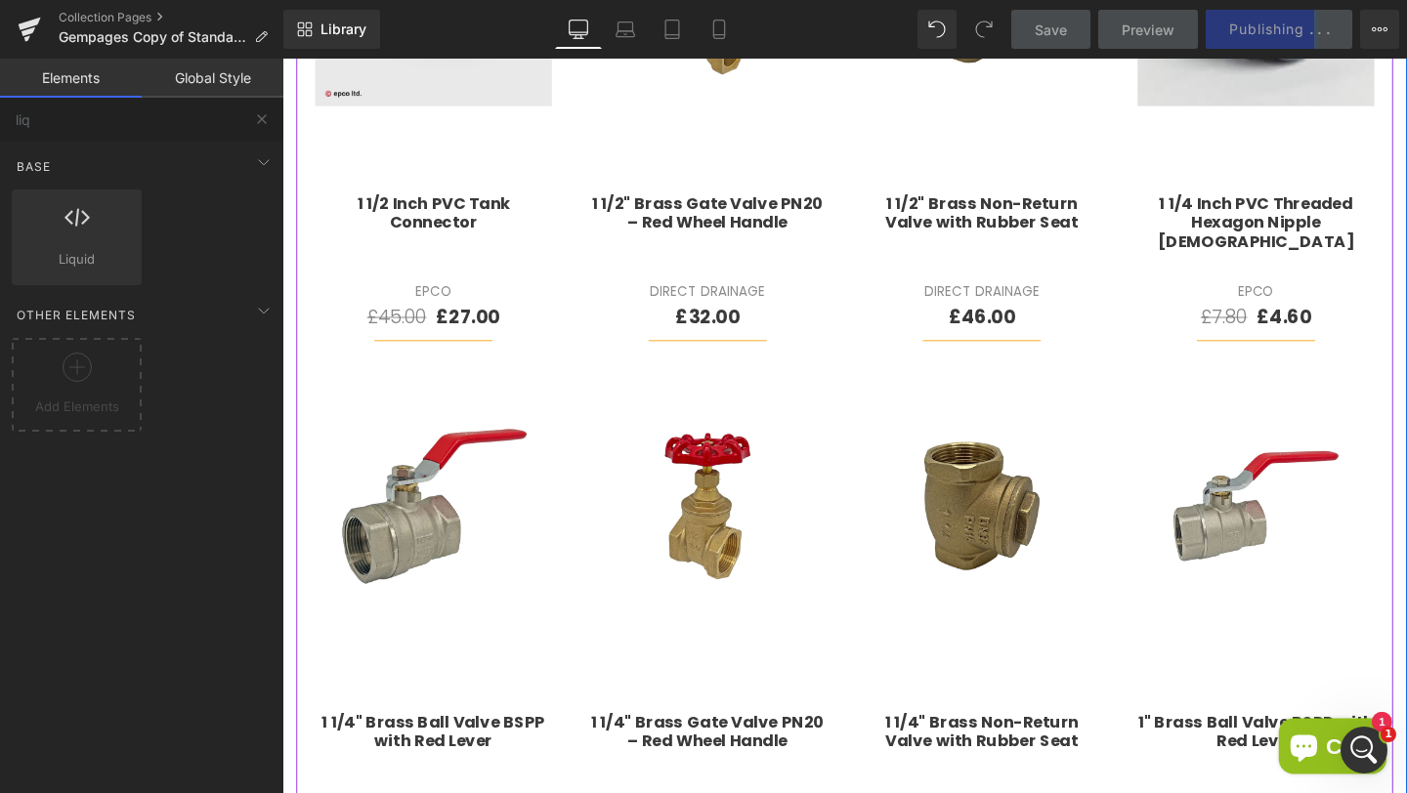
scroll to position [976, 0]
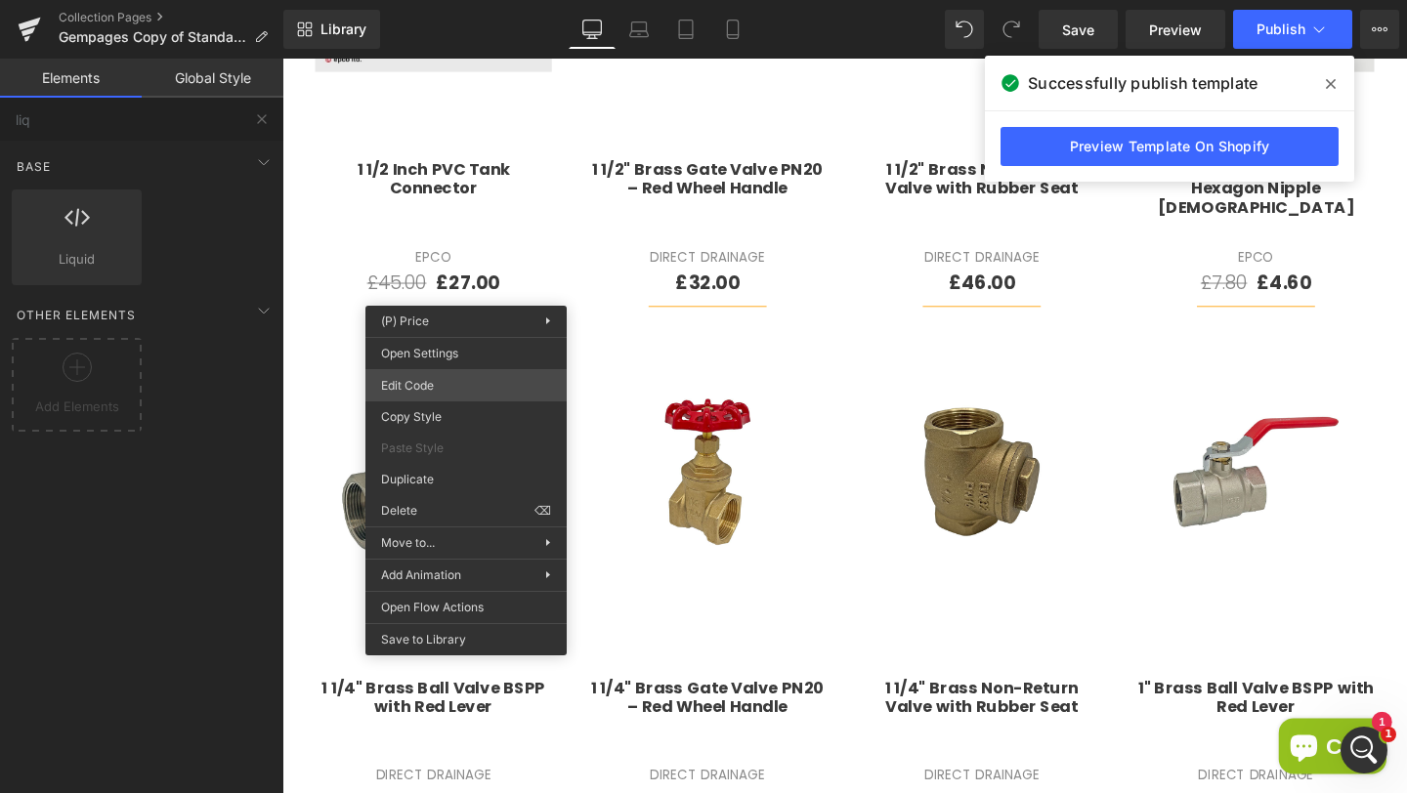
click at [432, 0] on div "Liquid You are previewing how the will restyle your page. You can not edit Elem…" at bounding box center [703, 0] width 1407 height 0
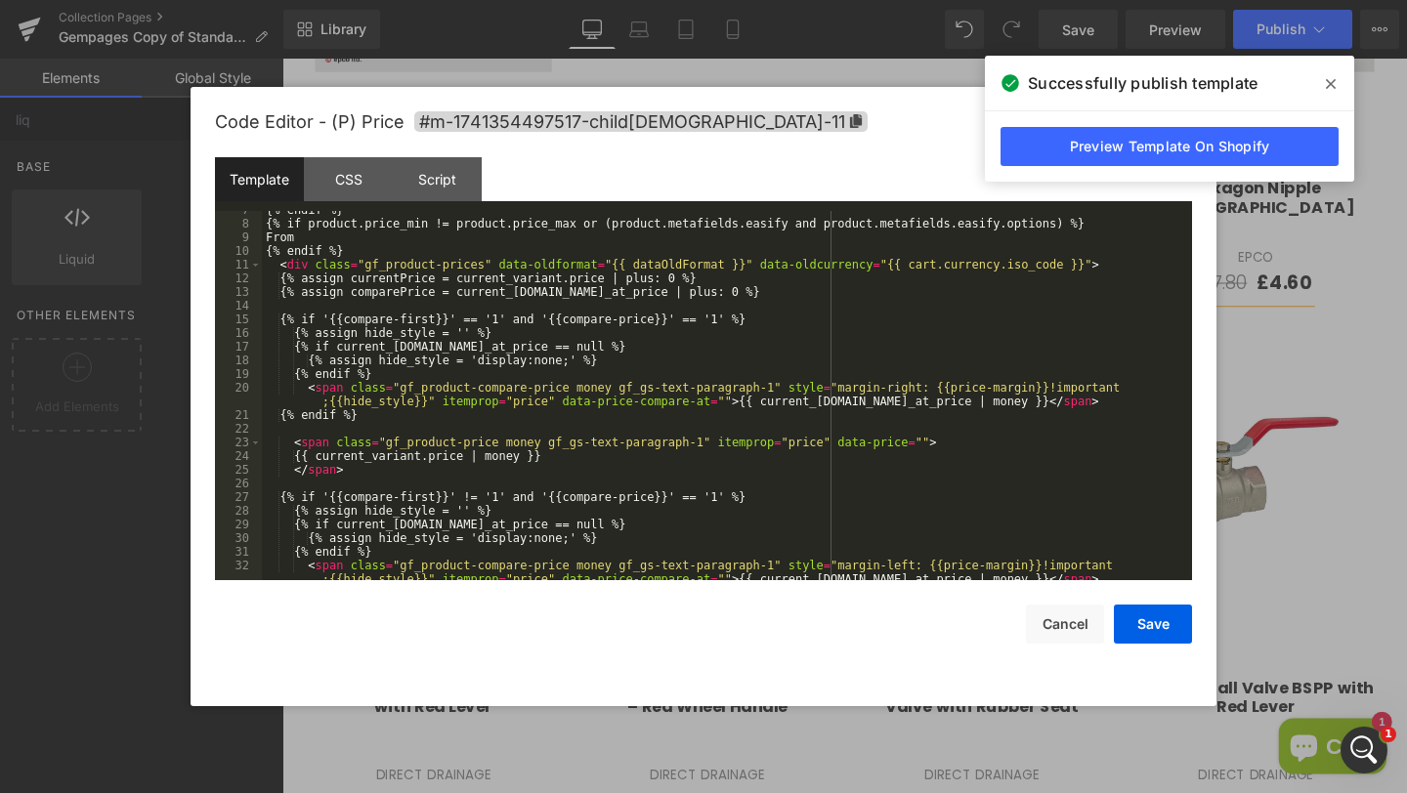
scroll to position [0, 0]
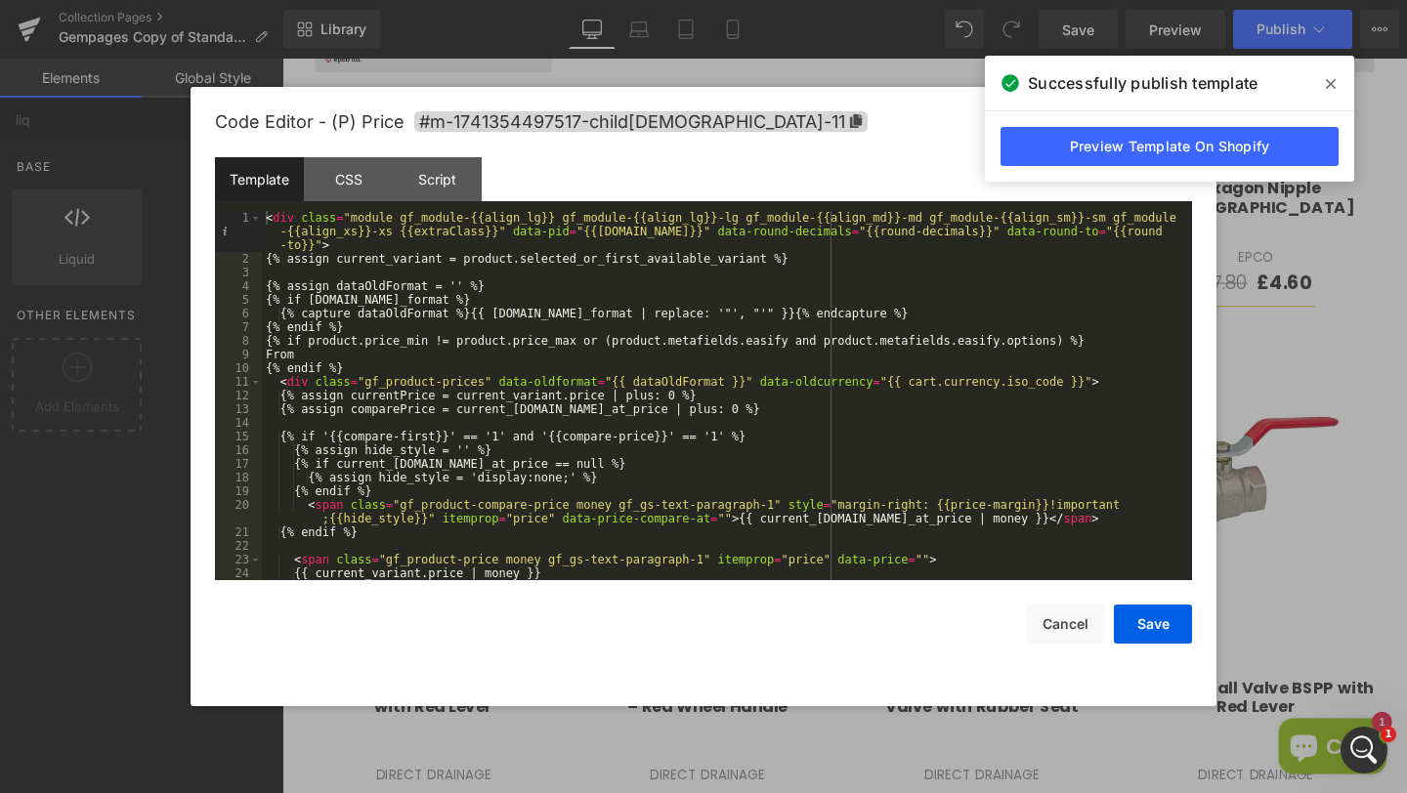
click at [1332, 80] on icon at bounding box center [1331, 84] width 10 height 10
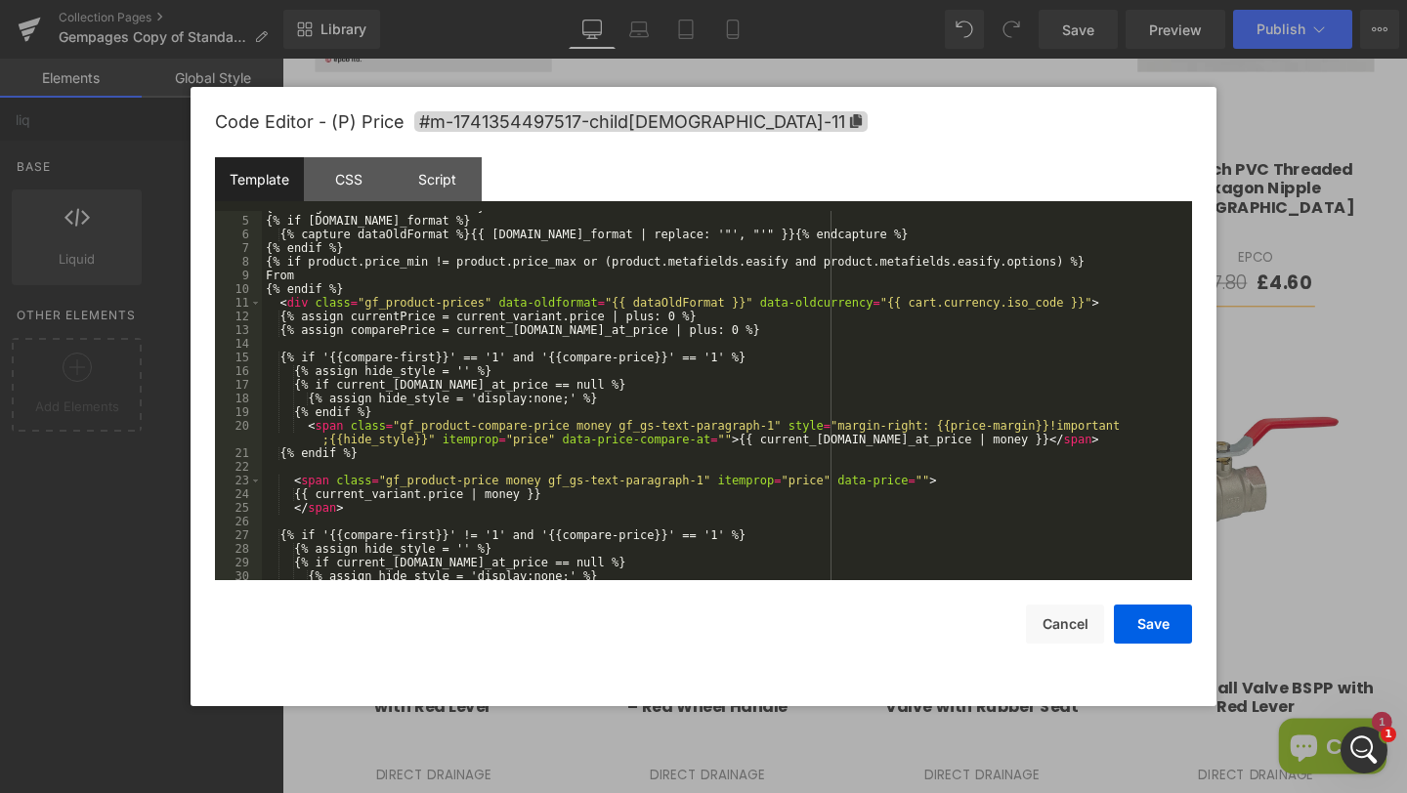
scroll to position [21, 0]
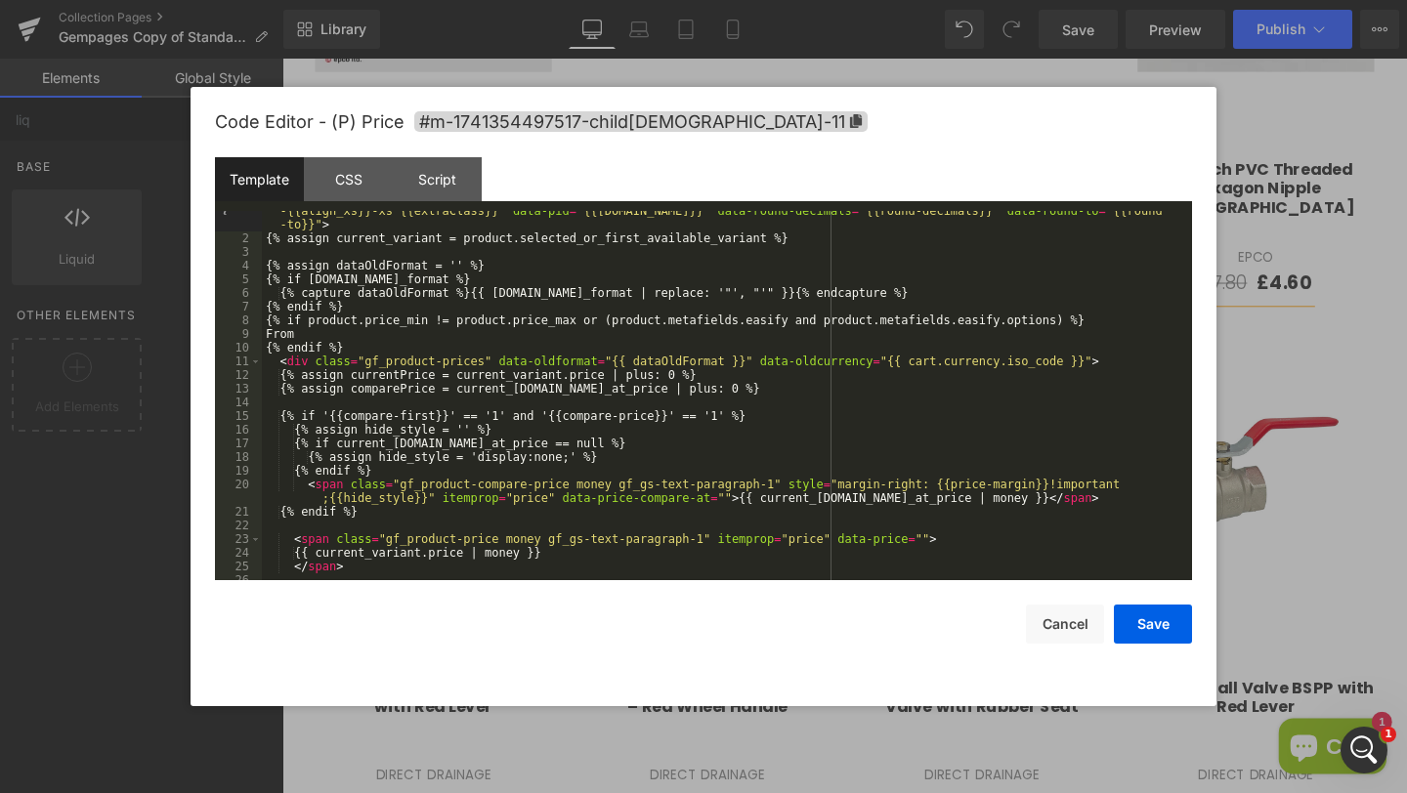
click at [275, 330] on div "< div class = "module gf_module-{{align_lg}} gf_module-{{align_lg}}-lg gf_modul…" at bounding box center [723, 402] width 922 height 424
type textarea "sp"
click at [388, 336] on div "< div class = "module gf_module-{{align_lg}} gf_module-{{align_lg}}-lg gf_modul…" at bounding box center [723, 402] width 922 height 424
click at [322, 333] on div "< div class = "module gf_module-{{align_lg}} gf_module-{{align_lg}}-lg gf_modul…" at bounding box center [723, 402] width 922 height 424
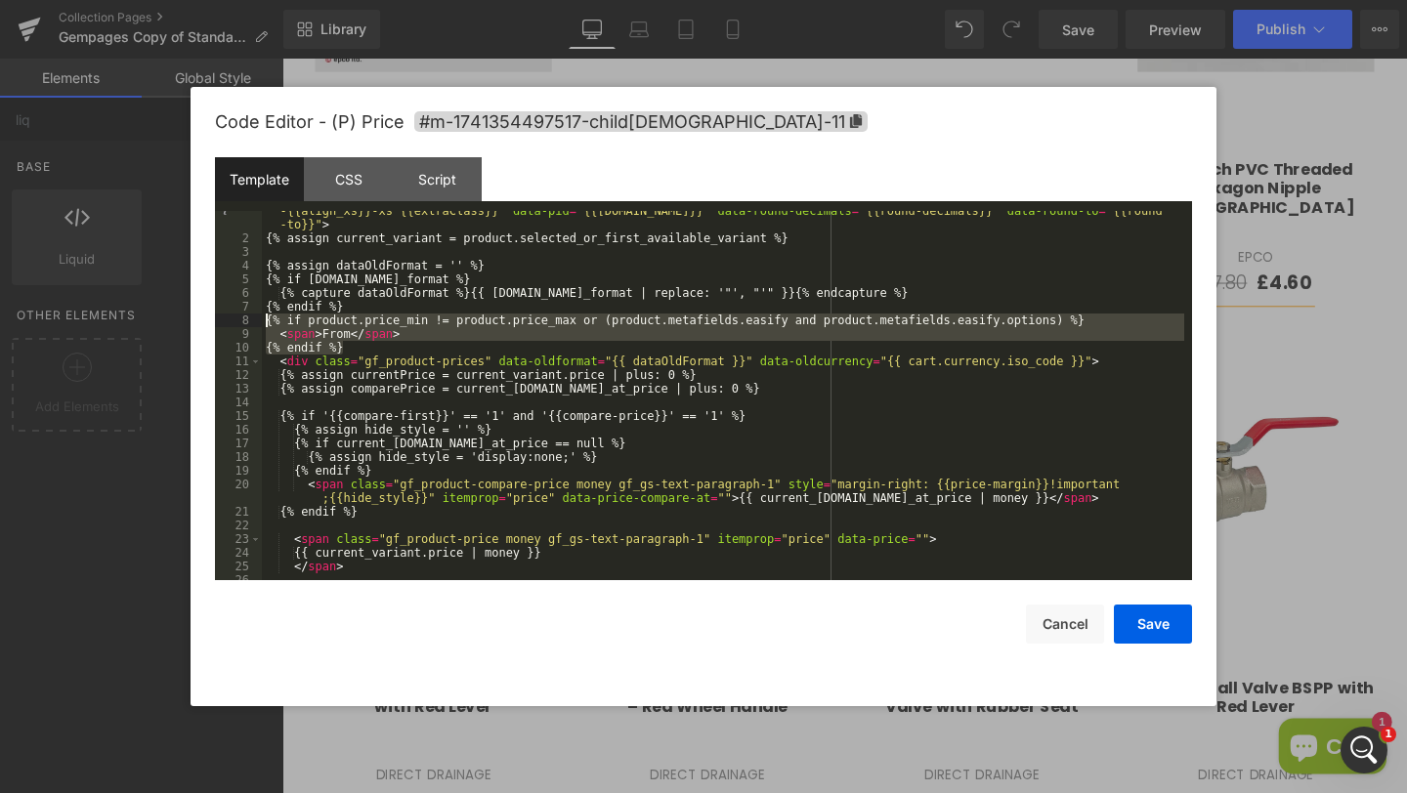
drag, startPoint x: 295, startPoint y: 341, endPoint x: 247, endPoint y: 322, distance: 51.3
click at [247, 322] on pre "1 2 3 4 5 6 7 8 9 10 11 12 13 14 15 16 17 18 19 20 21 22 23 24 25 26 27 28 < di…" at bounding box center [703, 395] width 977 height 369
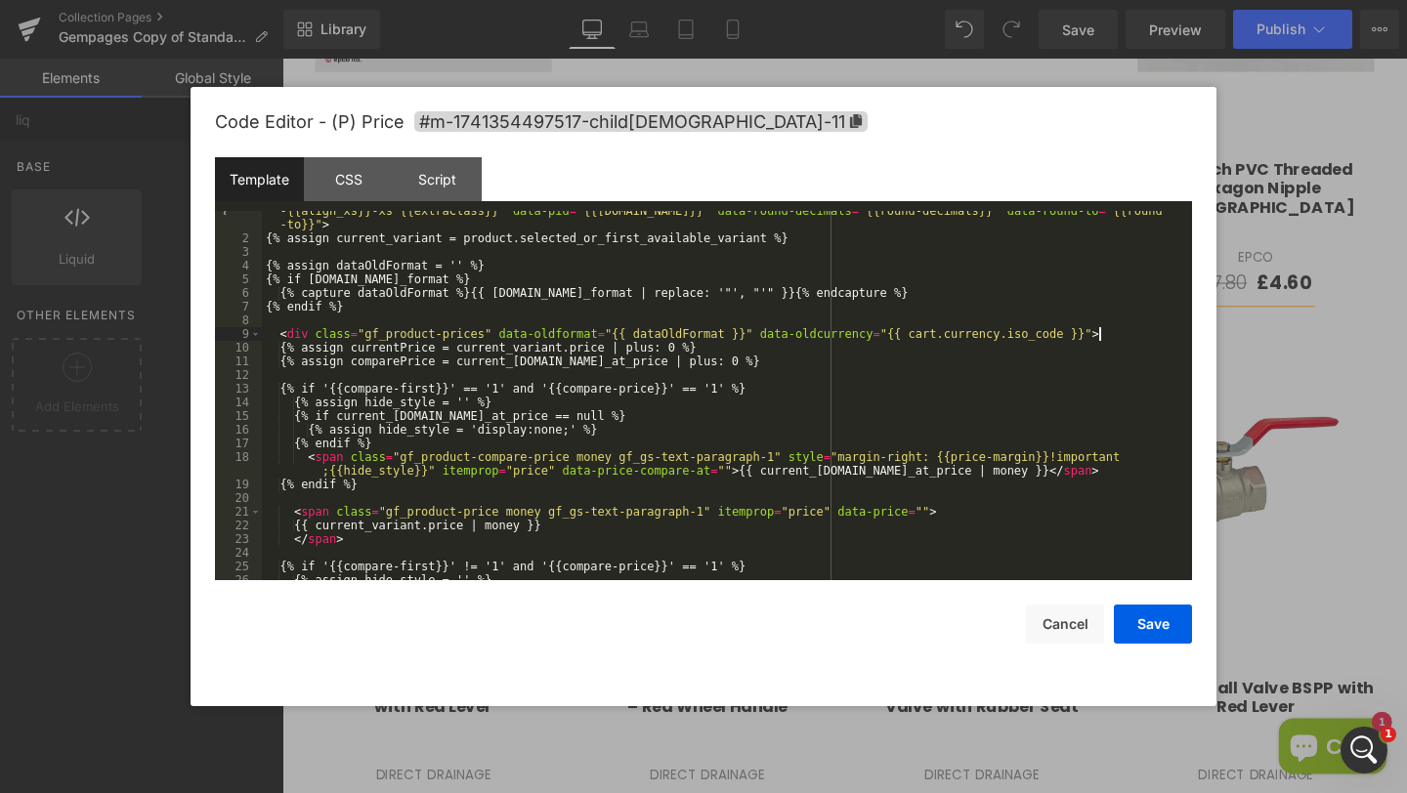
click at [1107, 330] on div "< div class = "module gf_module-{{align_lg}} gf_module-{{align_lg}}-lg gf_modul…" at bounding box center [723, 402] width 922 height 424
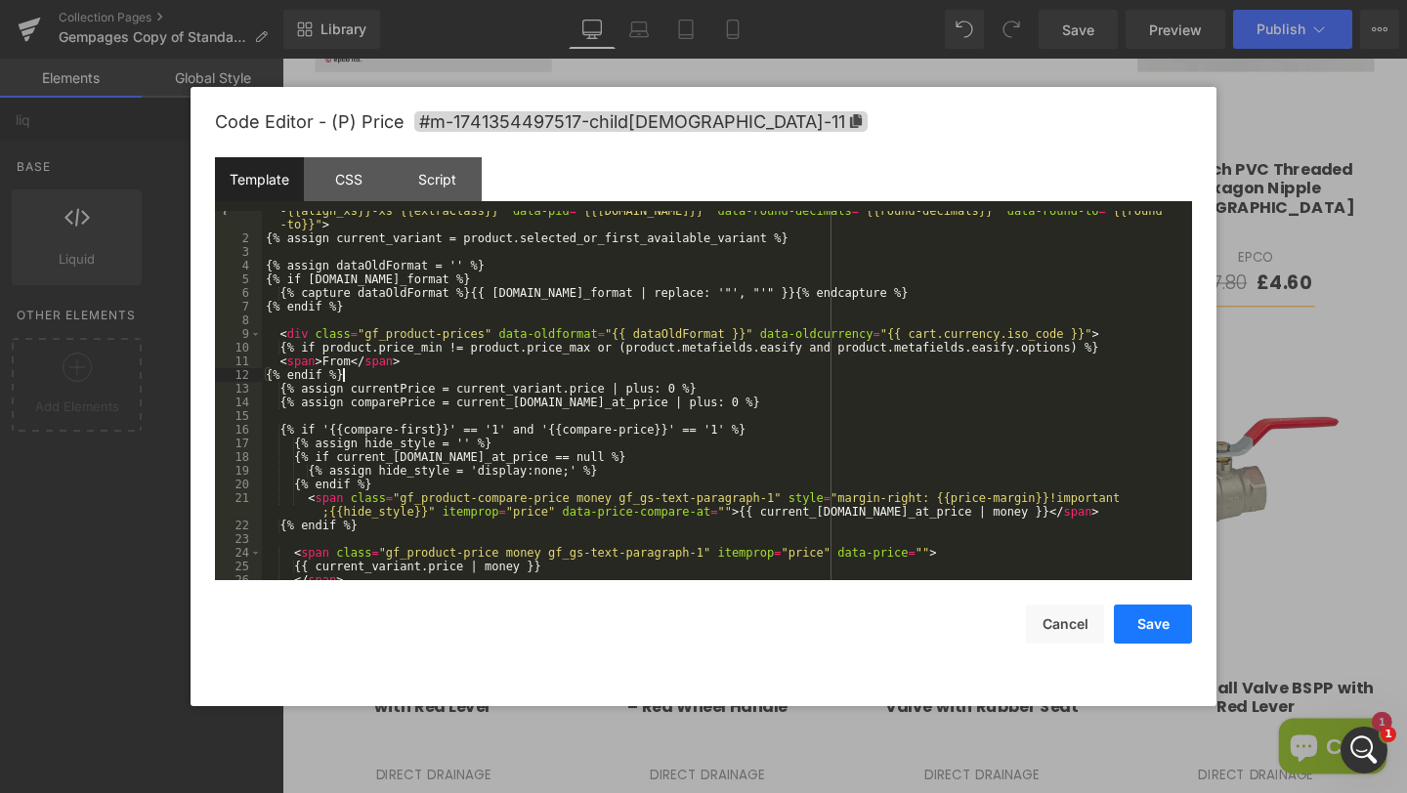
click at [1157, 618] on button "Save" at bounding box center [1153, 624] width 78 height 39
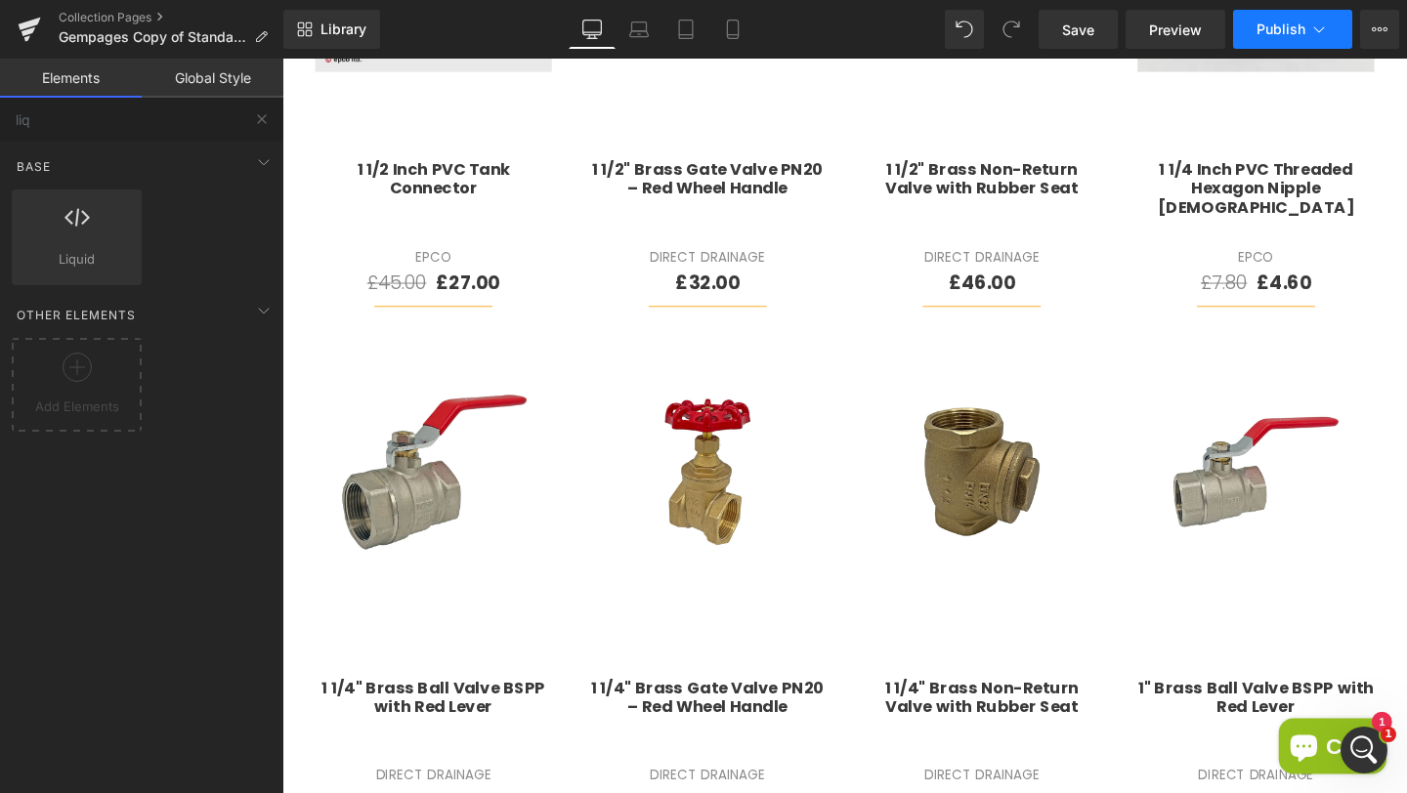
click at [1313, 18] on button "Publish" at bounding box center [1292, 29] width 119 height 39
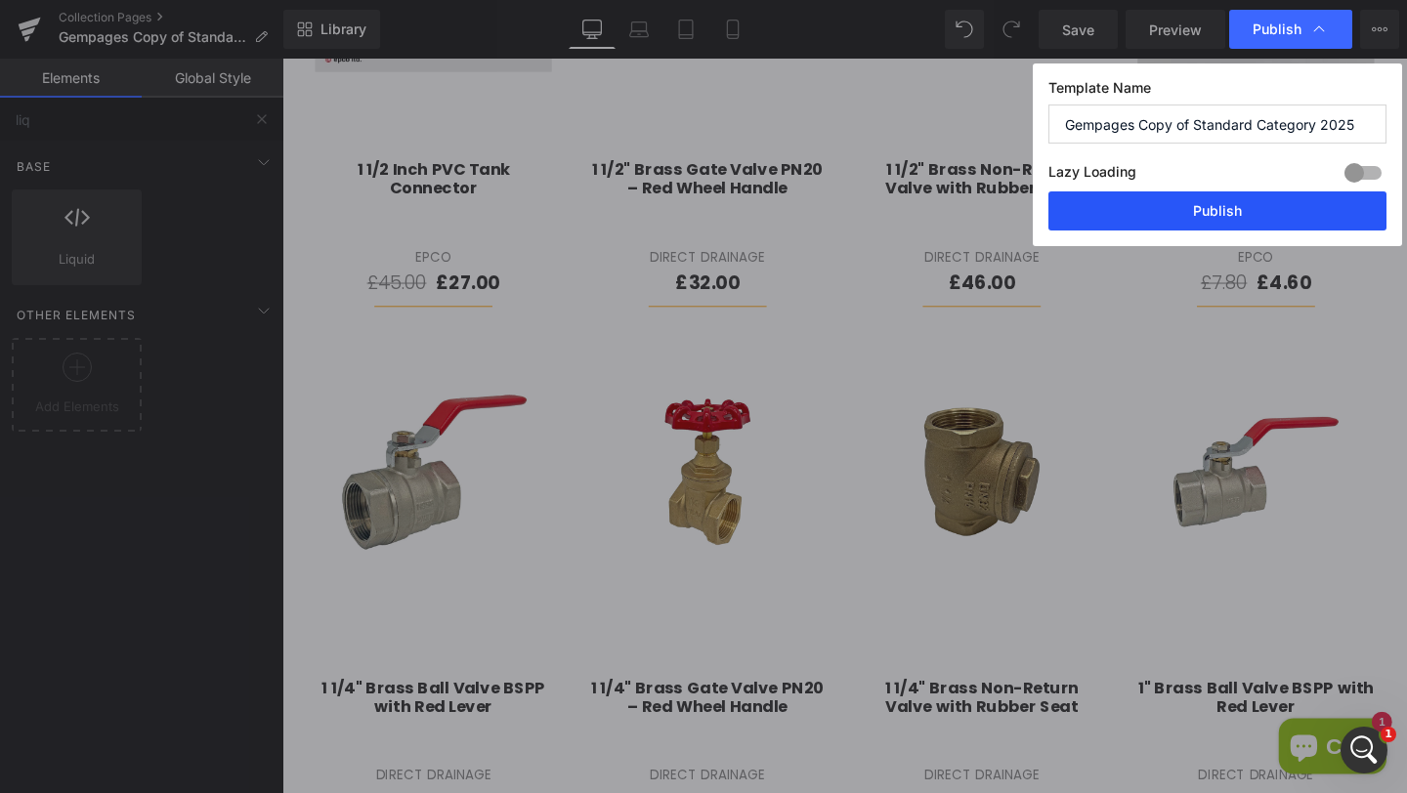
click at [1220, 220] on button "Publish" at bounding box center [1217, 210] width 338 height 39
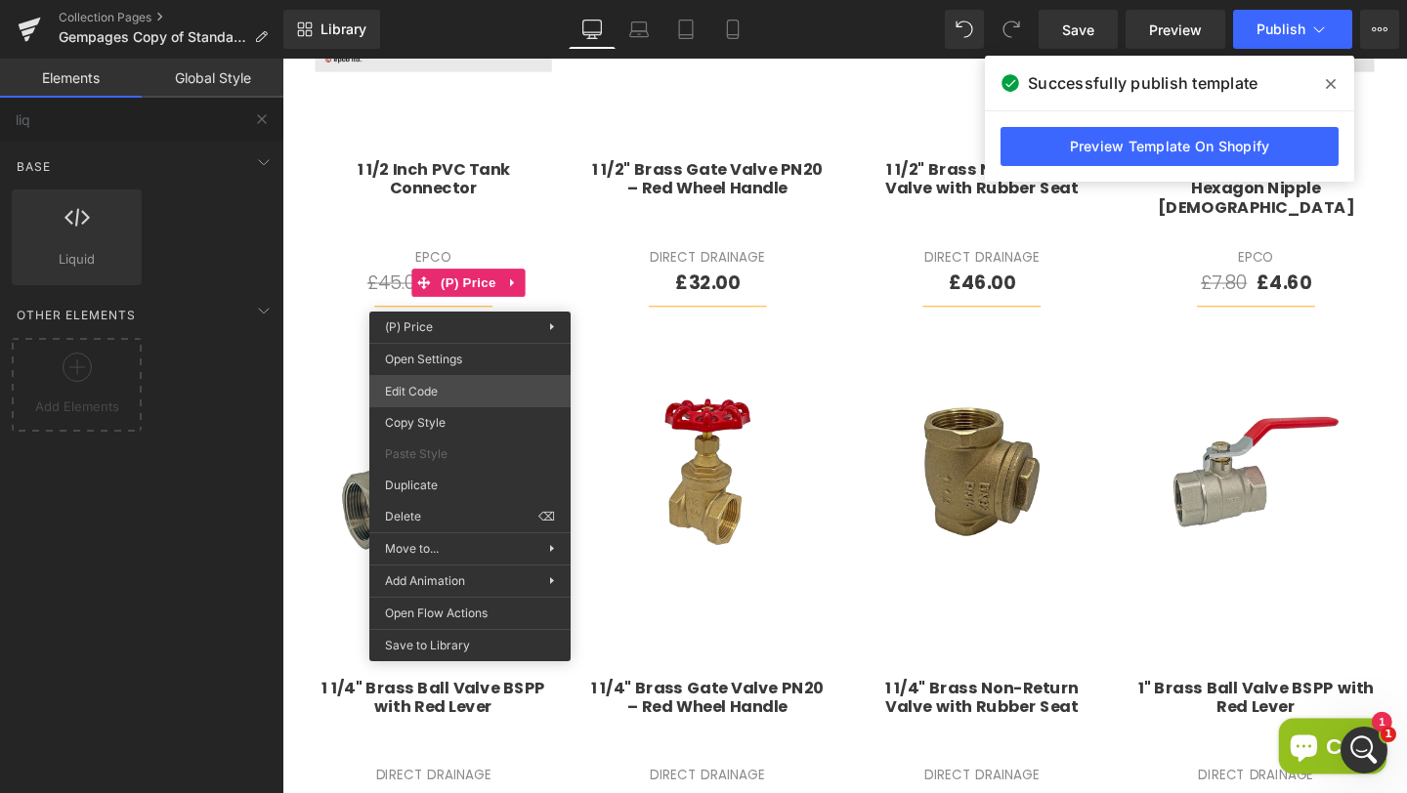
click at [444, 0] on div "Liquid You are previewing how the will restyle your page. You can not edit Elem…" at bounding box center [703, 0] width 1407 height 0
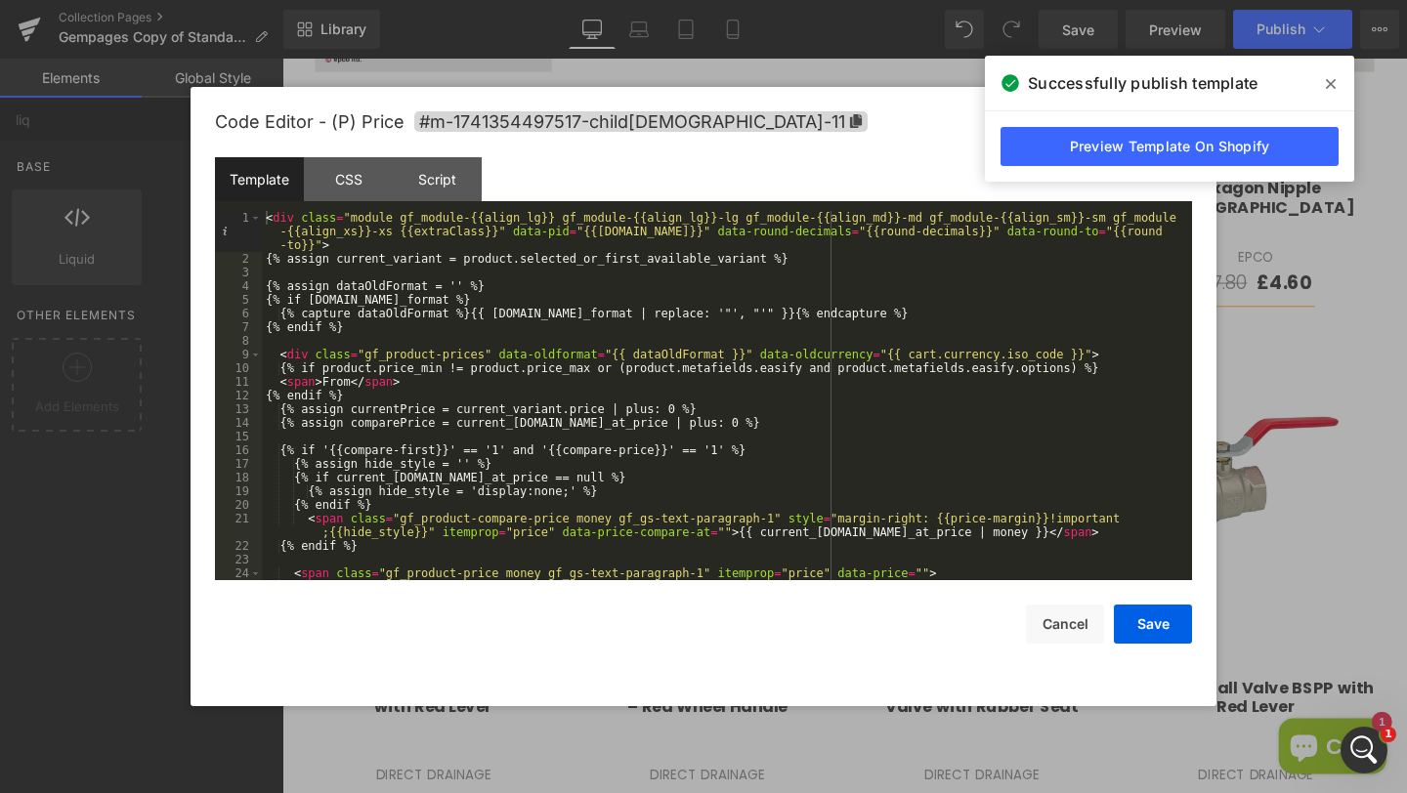
click at [352, 377] on div "< div class = "module gf_module-{{align_lg}} gf_module-{{align_lg}}-lg gf_modul…" at bounding box center [723, 423] width 922 height 424
click at [1141, 627] on button "Save" at bounding box center [1153, 624] width 78 height 39
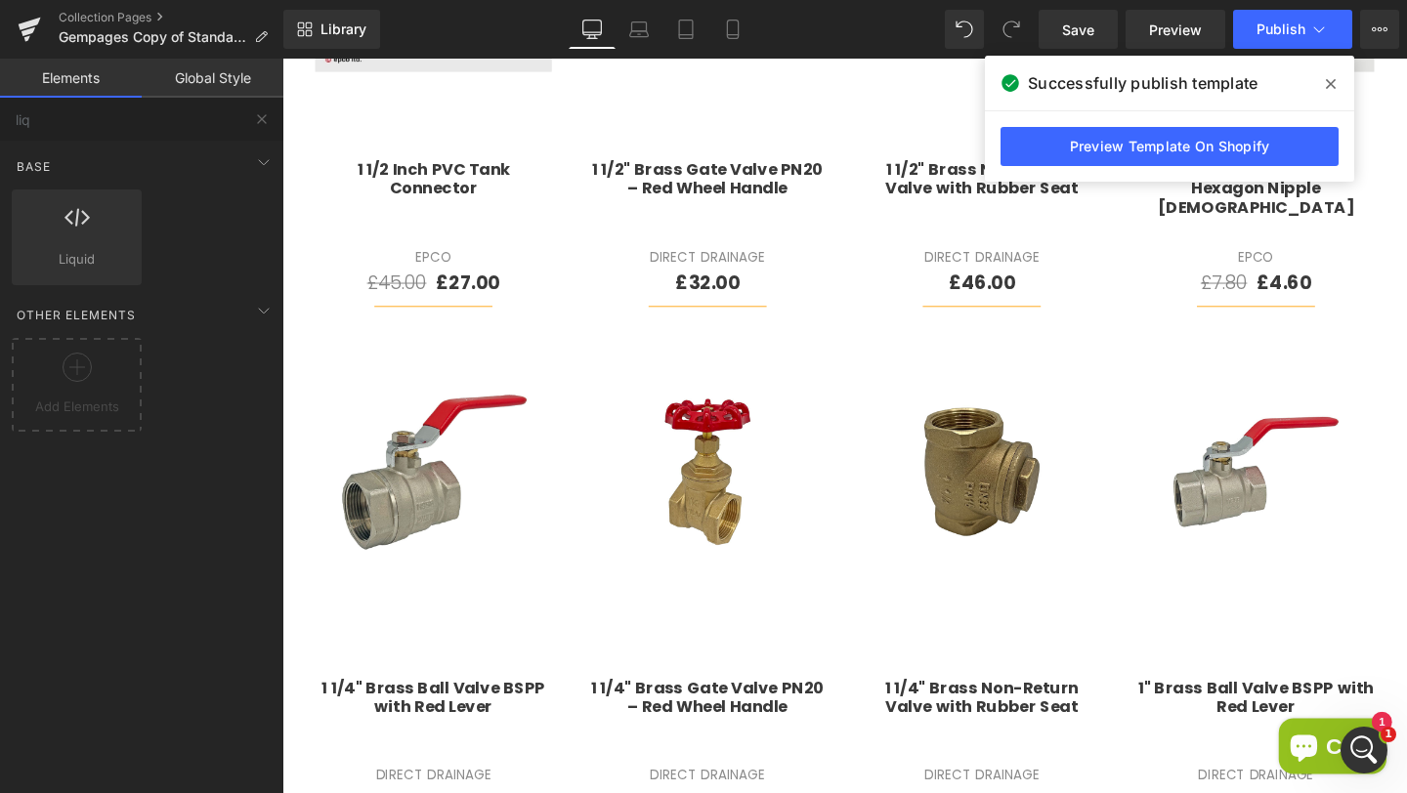
click at [1329, 72] on span at bounding box center [1330, 83] width 31 height 31
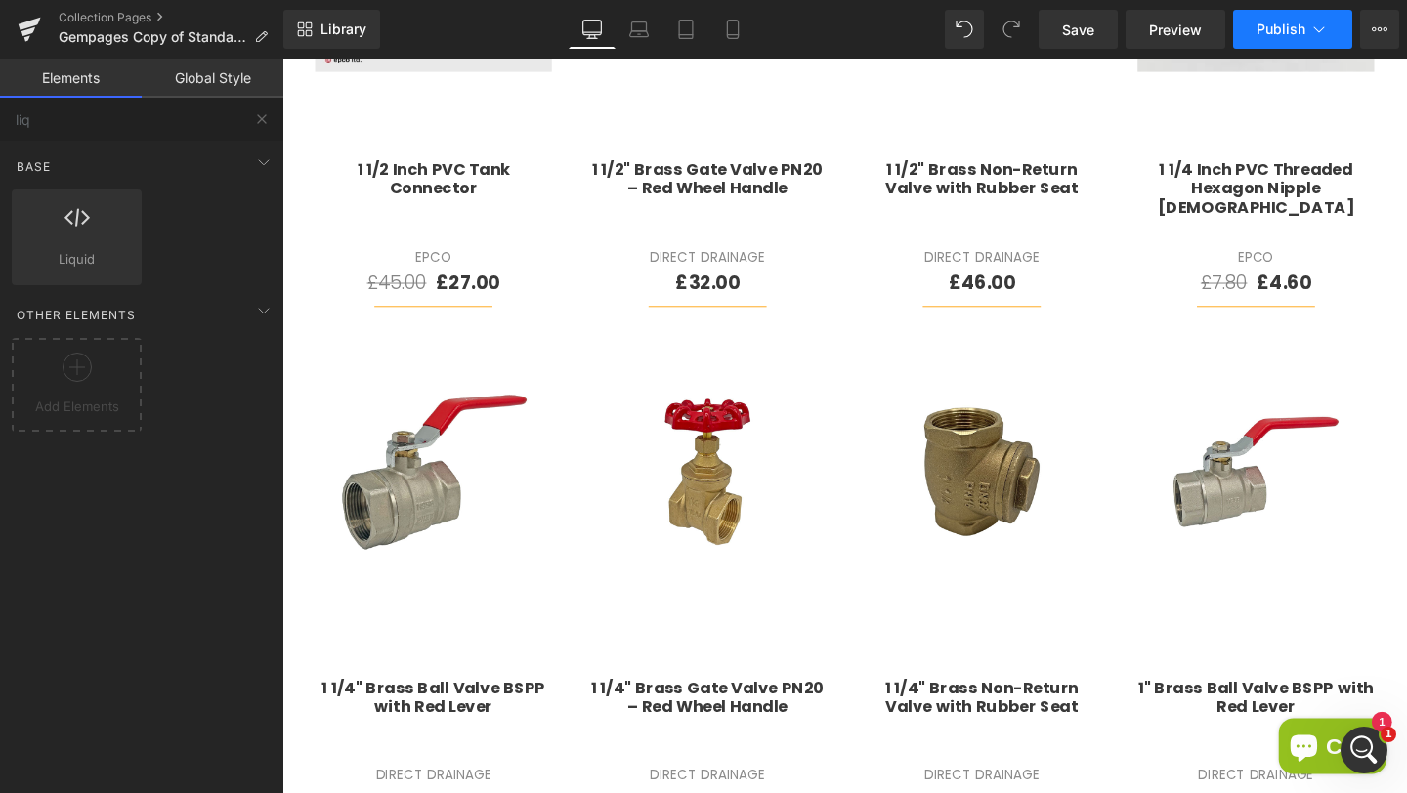
click at [1276, 31] on span "Publish" at bounding box center [1280, 29] width 49 height 16
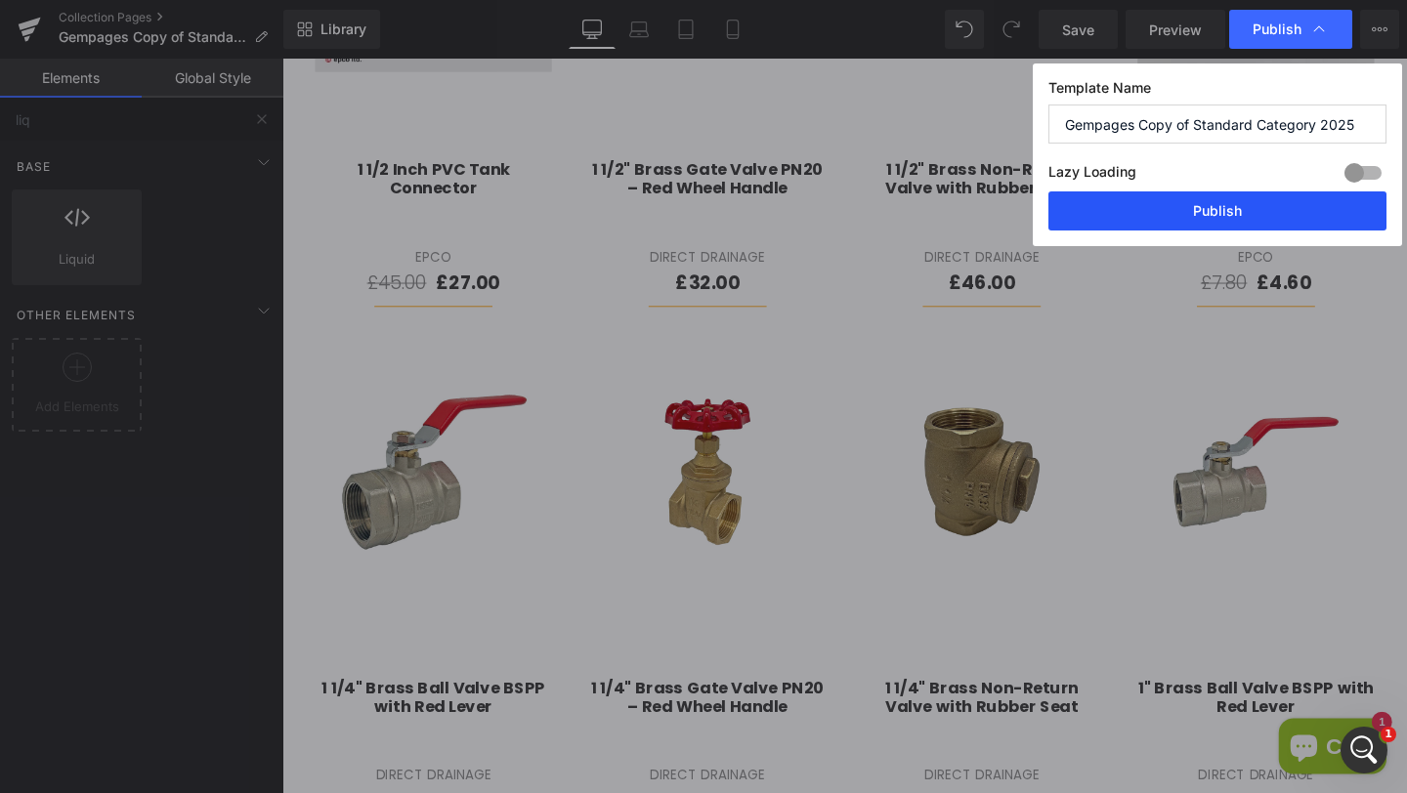
drag, startPoint x: 1149, startPoint y: 216, endPoint x: 901, endPoint y: 178, distance: 251.0
click at [1149, 216] on button "Publish" at bounding box center [1217, 210] width 338 height 39
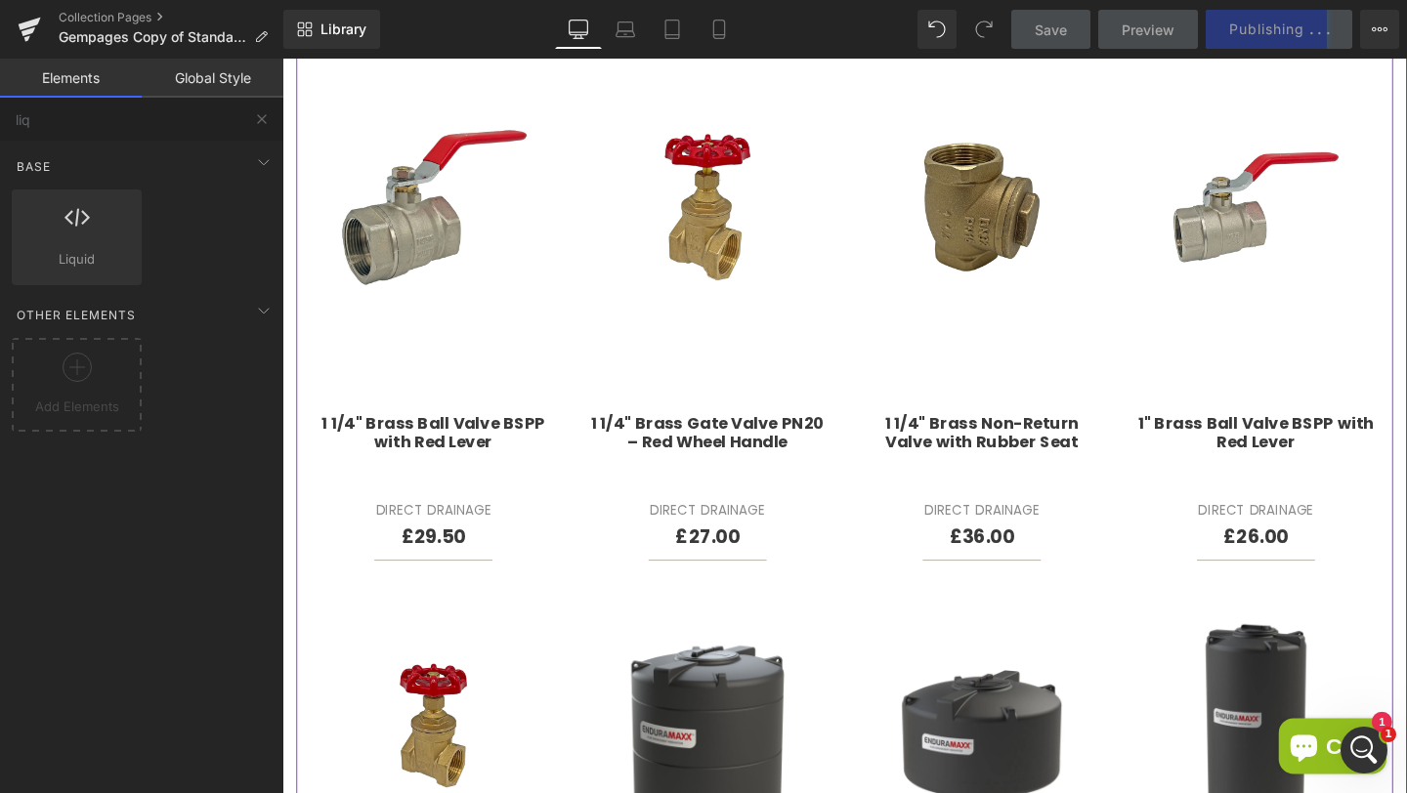
scroll to position [917, 0]
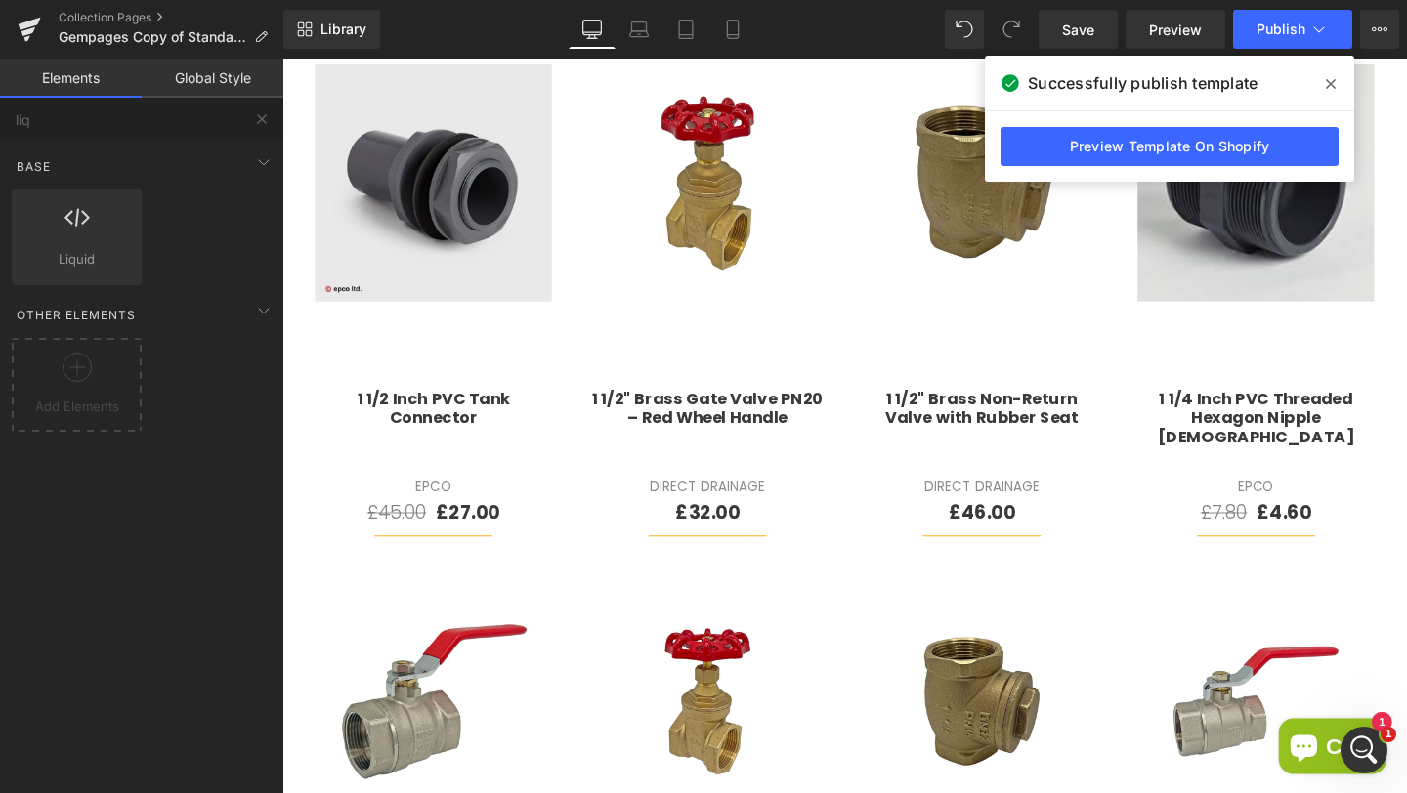
click at [1331, 81] on icon at bounding box center [1331, 84] width 10 height 16
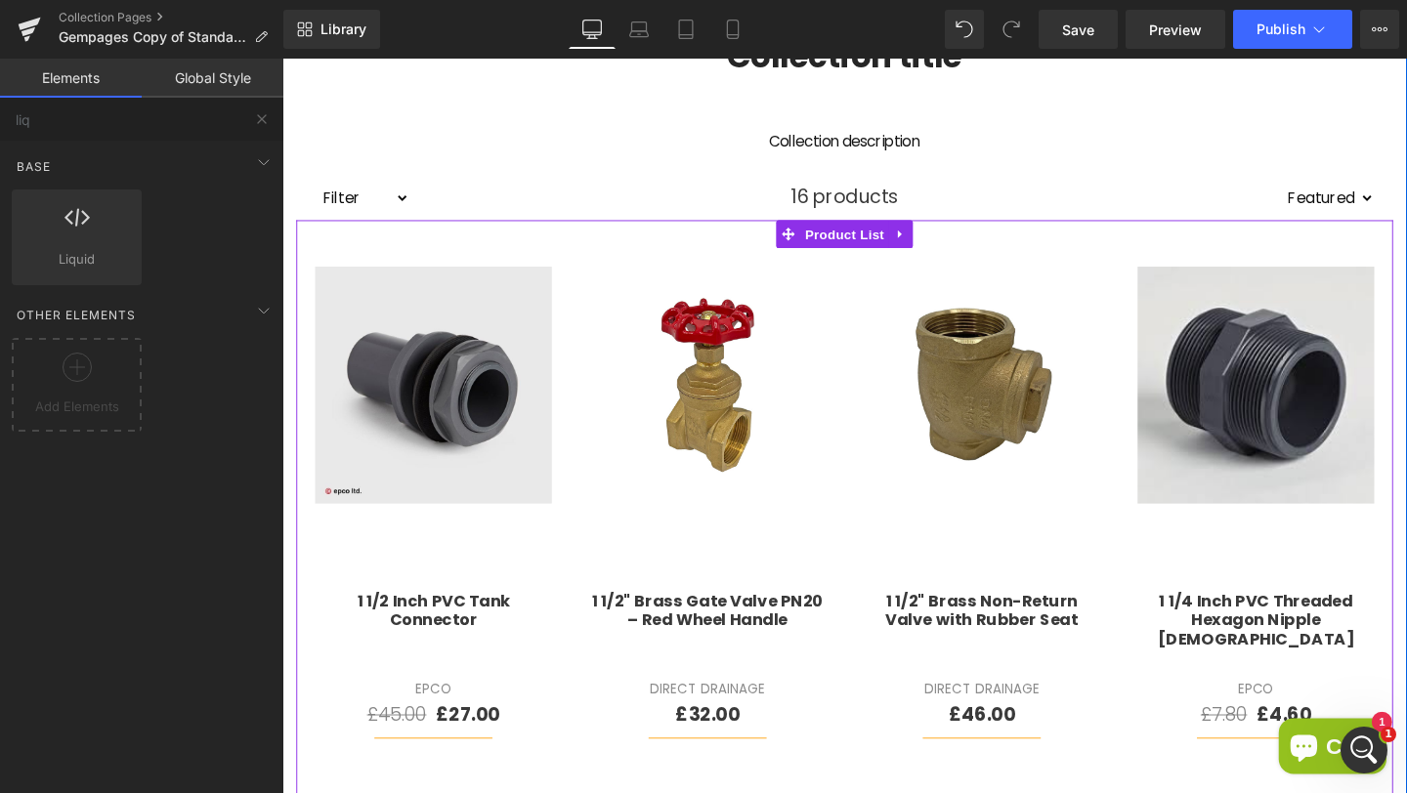
scroll to position [929, 0]
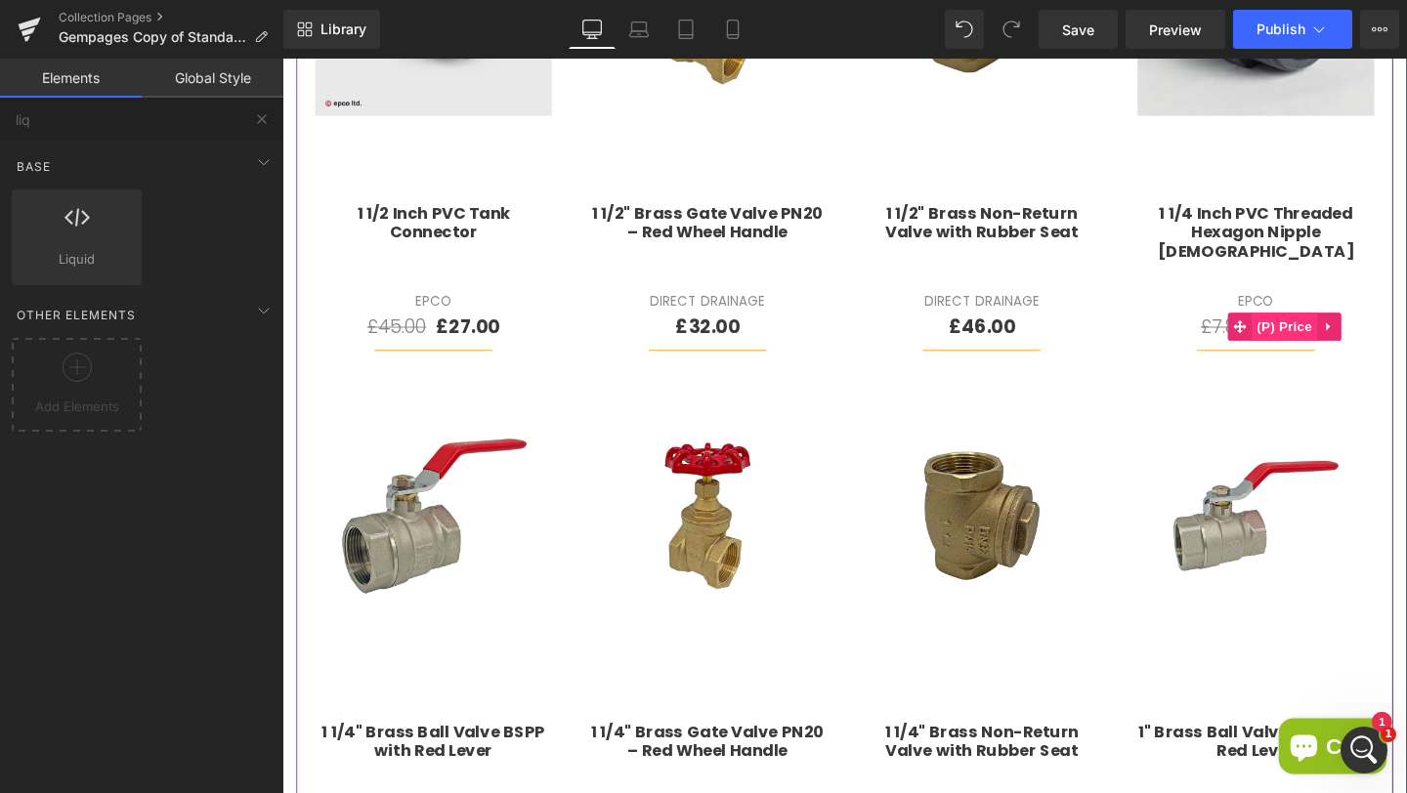
click at [1328, 336] on span "(P) Price" at bounding box center [1335, 340] width 68 height 29
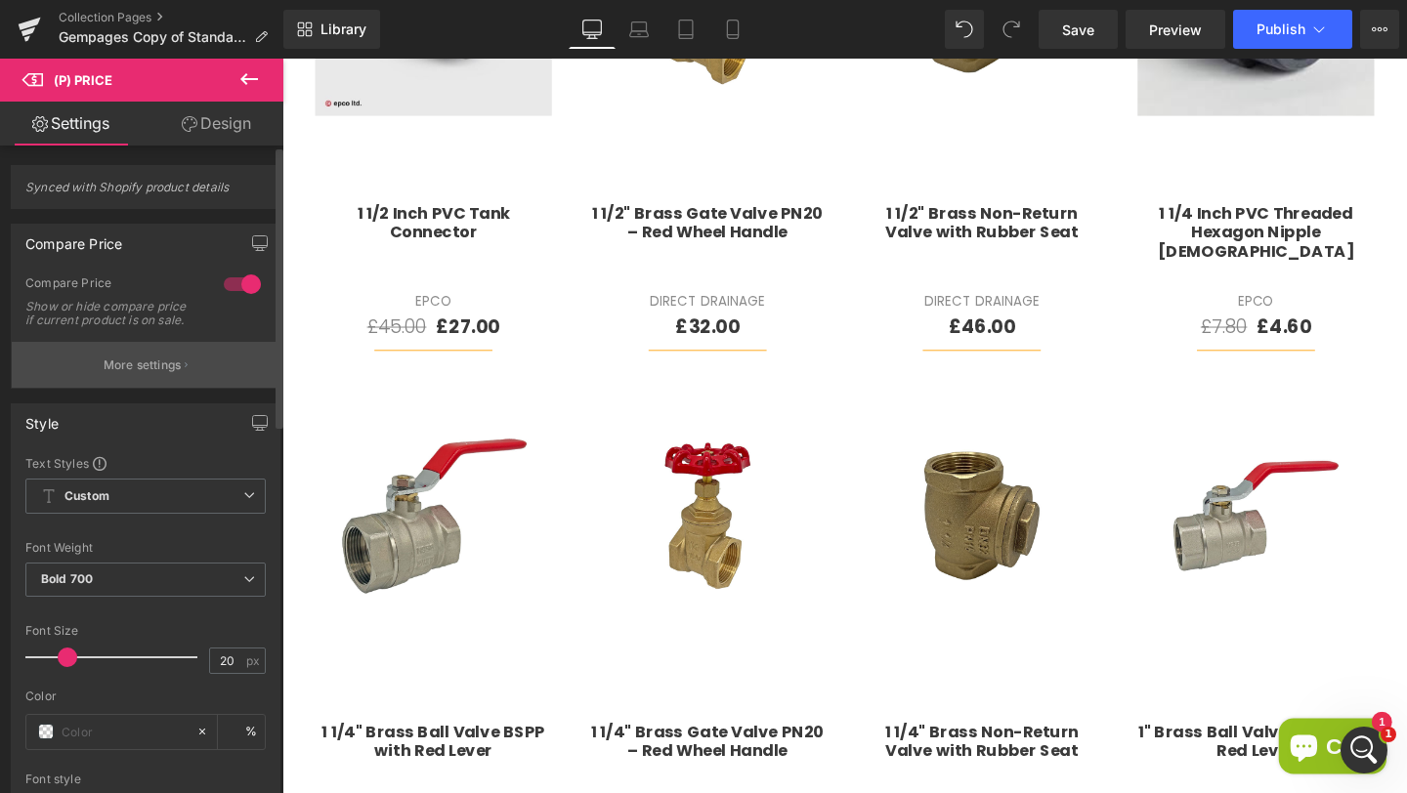
click at [141, 374] on p "More settings" at bounding box center [143, 366] width 78 height 18
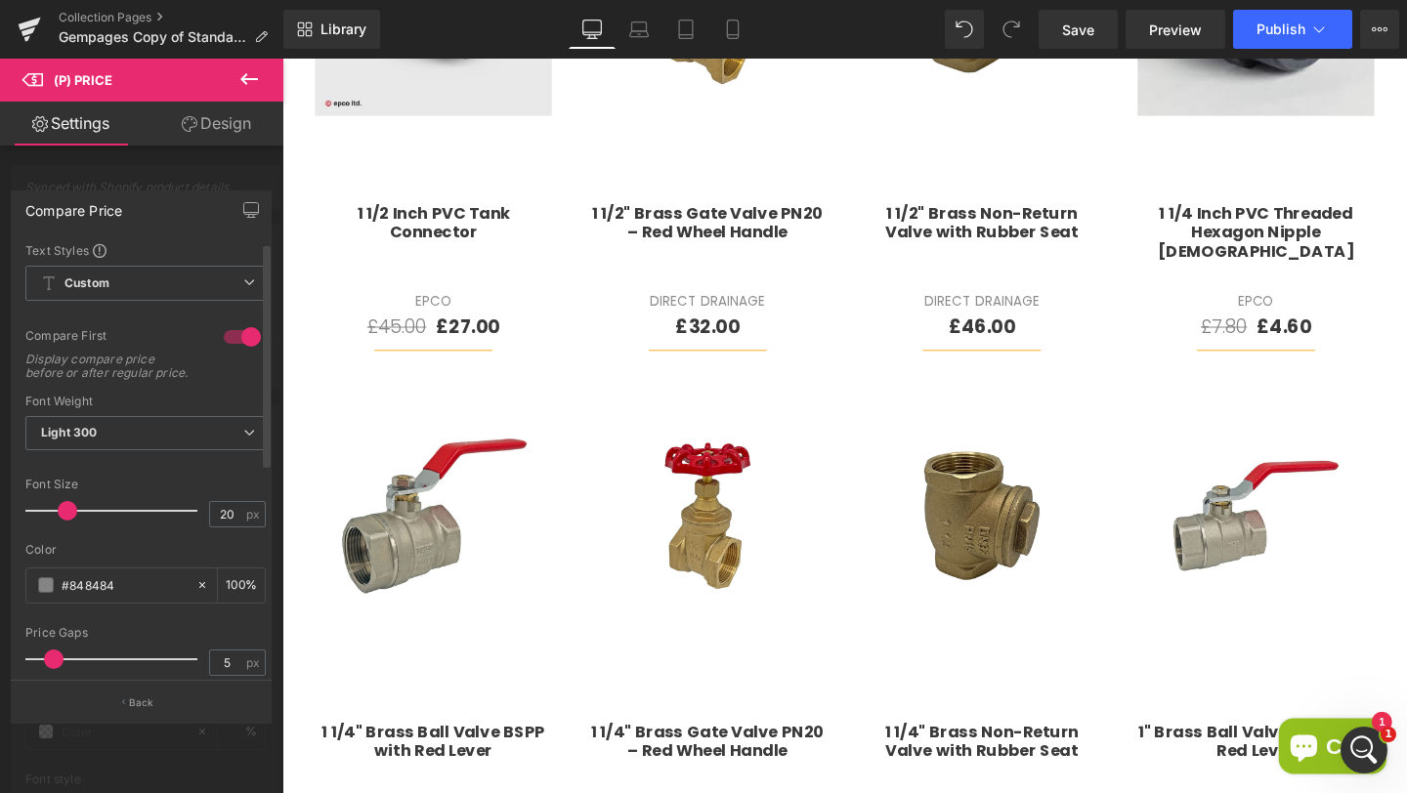
click at [245, 335] on div at bounding box center [242, 336] width 47 height 31
click at [1280, 35] on span "Publish" at bounding box center [1280, 29] width 49 height 16
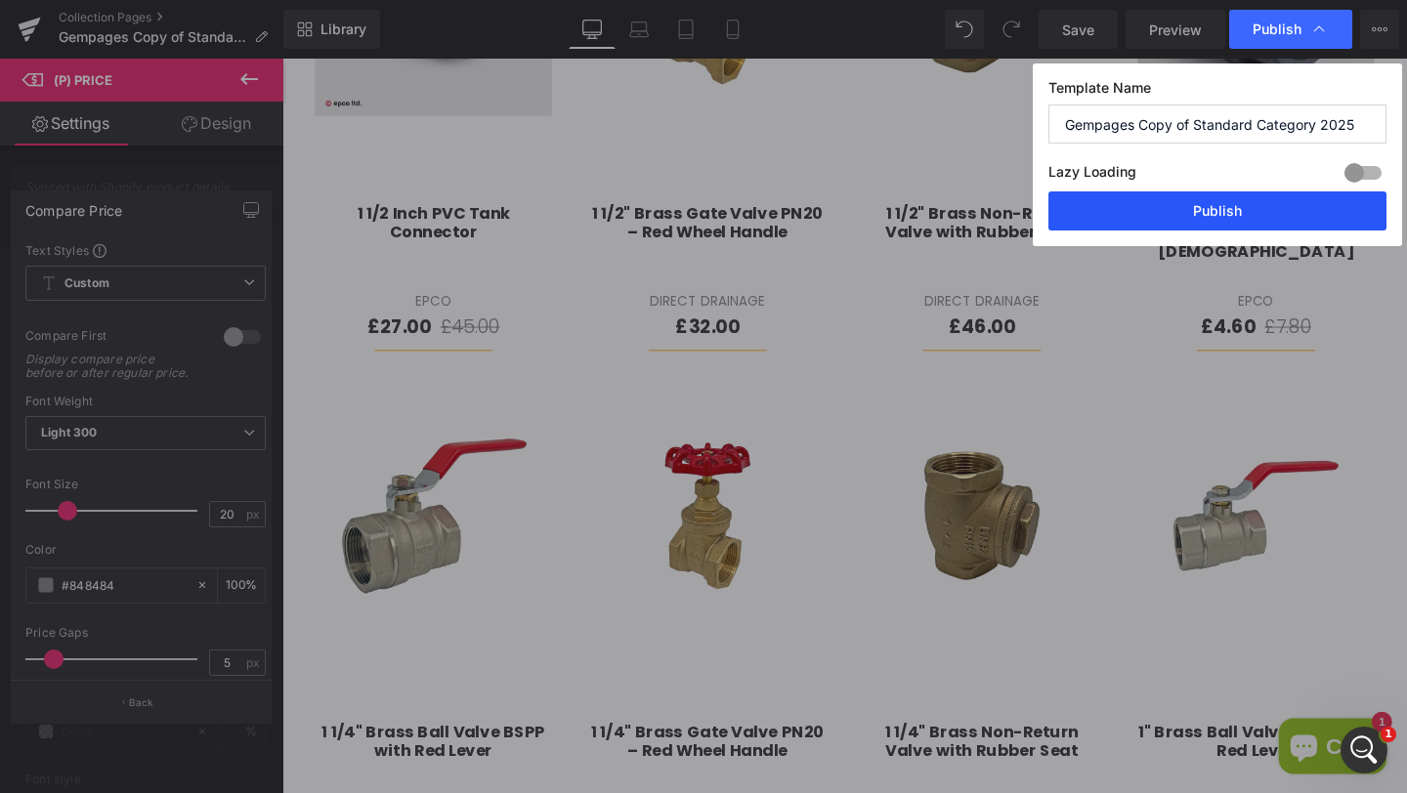
click at [1168, 204] on button "Publish" at bounding box center [1217, 210] width 338 height 39
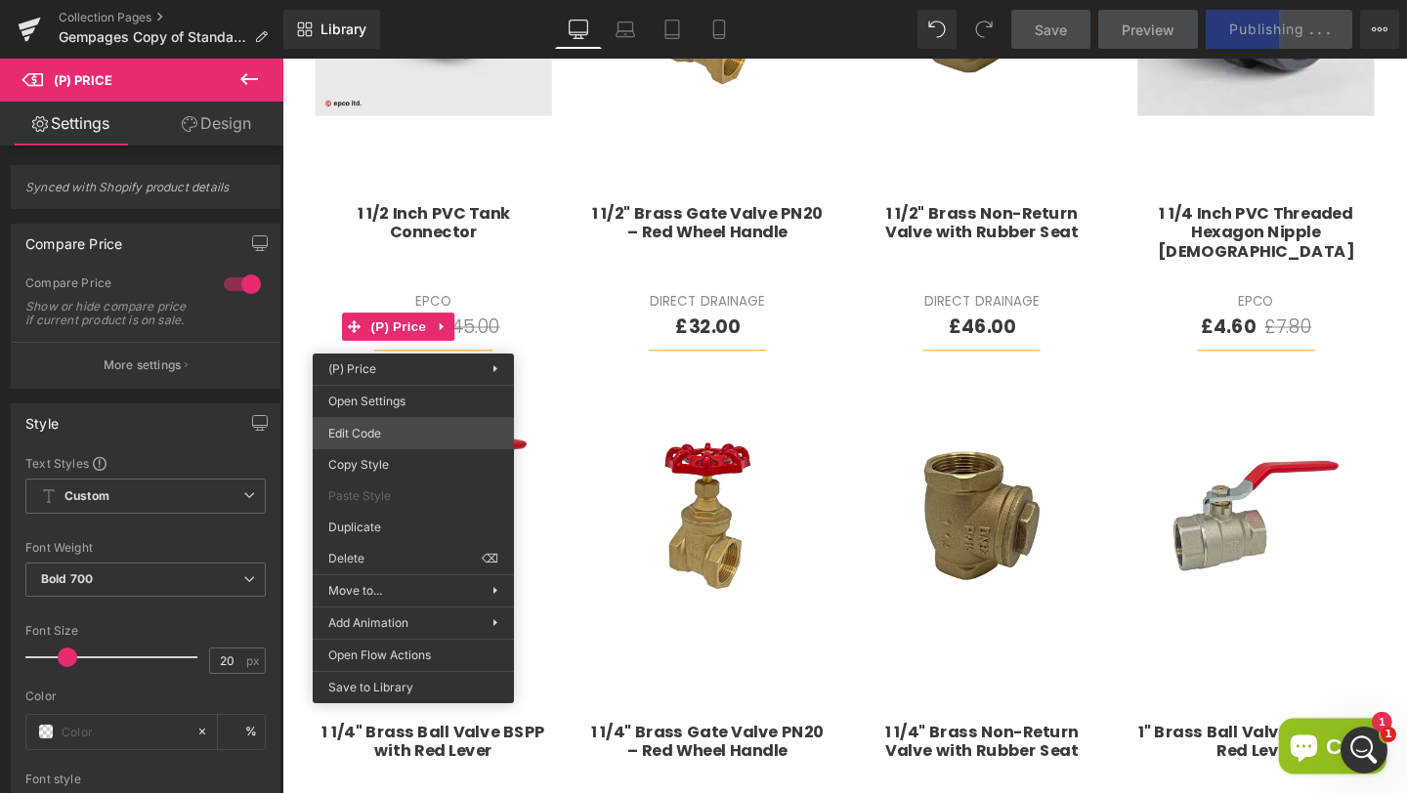
click at [385, 0] on div "(P) Price You are previewing how the will restyle your page. You can not edit E…" at bounding box center [703, 0] width 1407 height 0
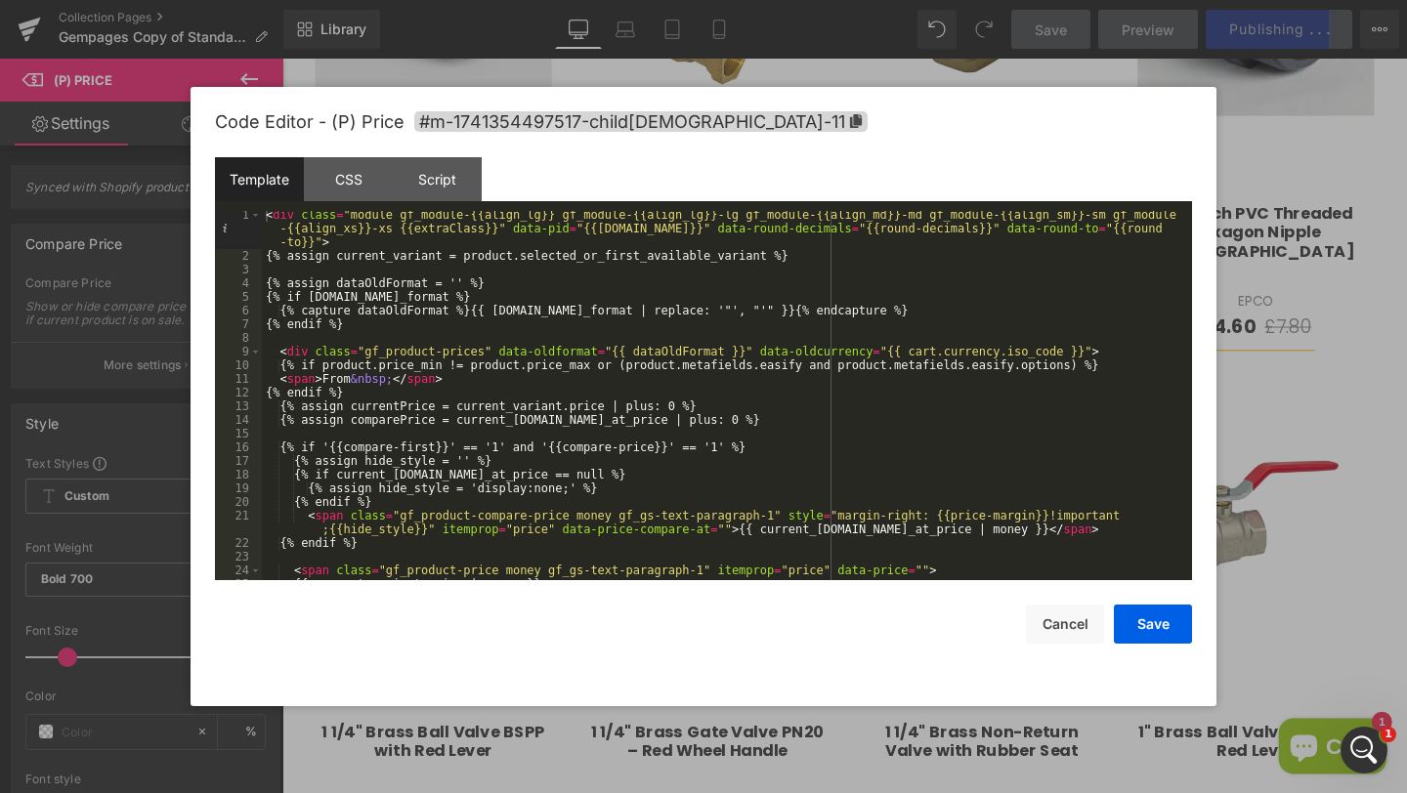
scroll to position [30, 0]
